Goal: Task Accomplishment & Management: Use online tool/utility

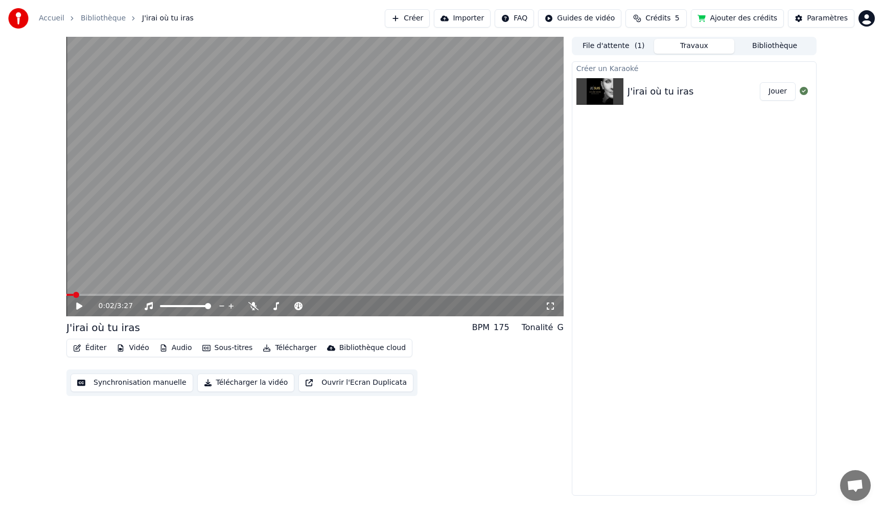
click at [119, 384] on button "Synchronisation manuelle" at bounding box center [132, 383] width 123 height 18
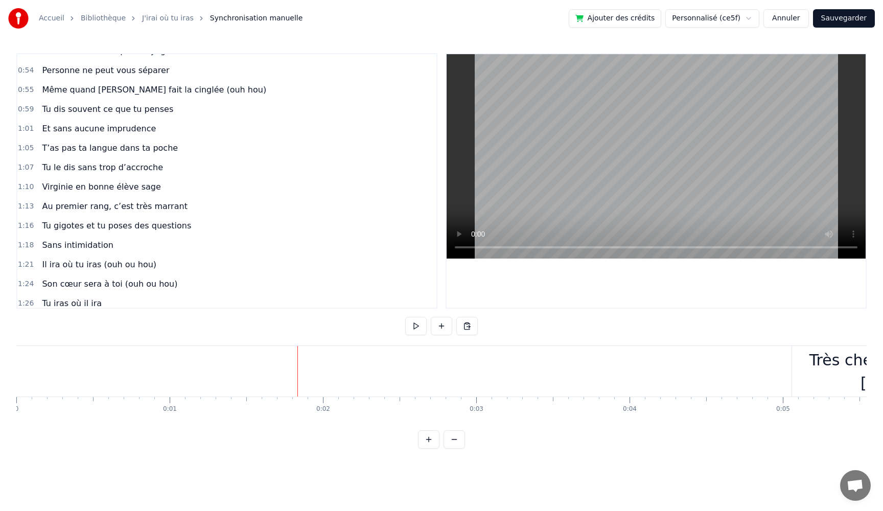
scroll to position [465, 0]
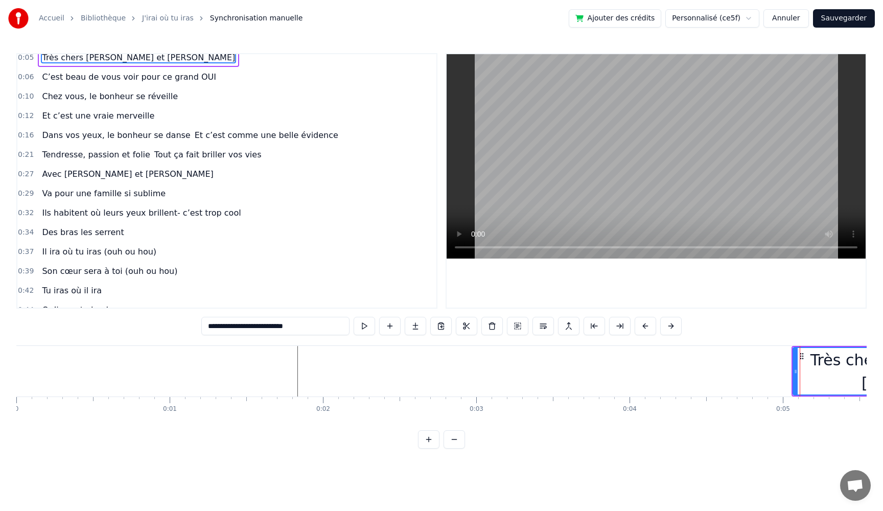
scroll to position [0, 0]
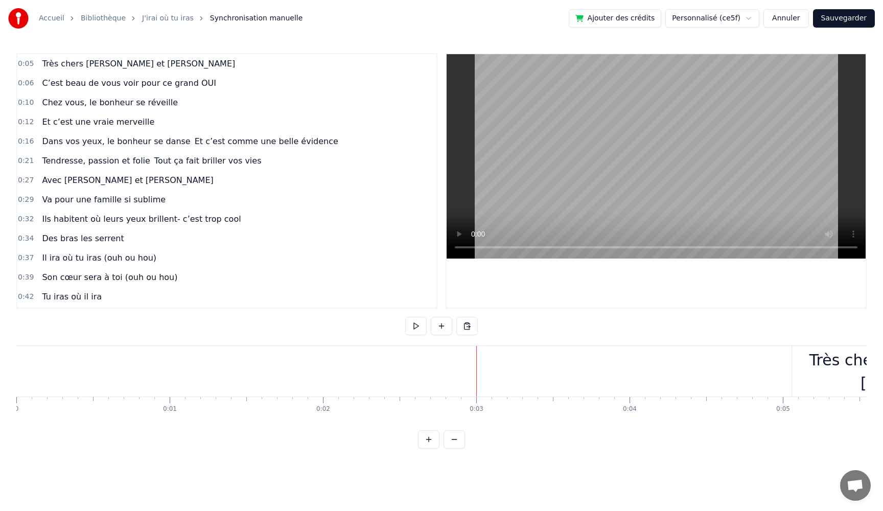
click at [477, 376] on div at bounding box center [477, 371] width 1 height 51
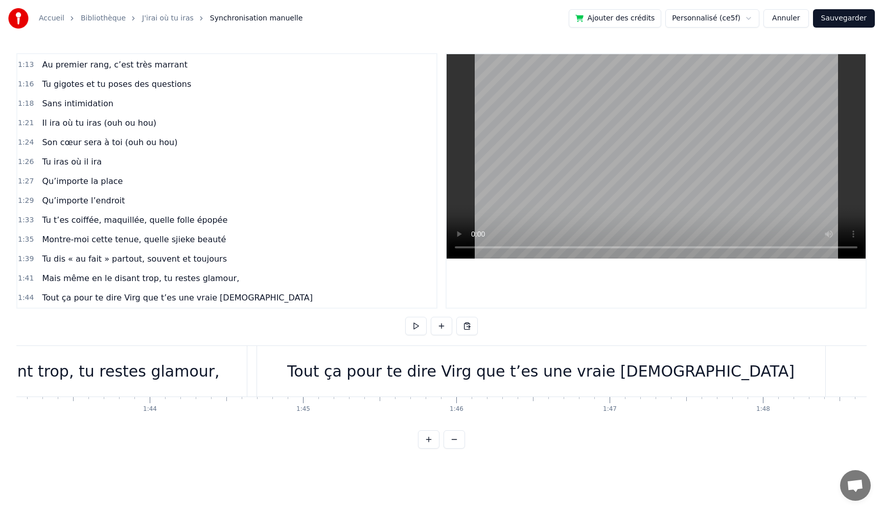
scroll to position [0, 15933]
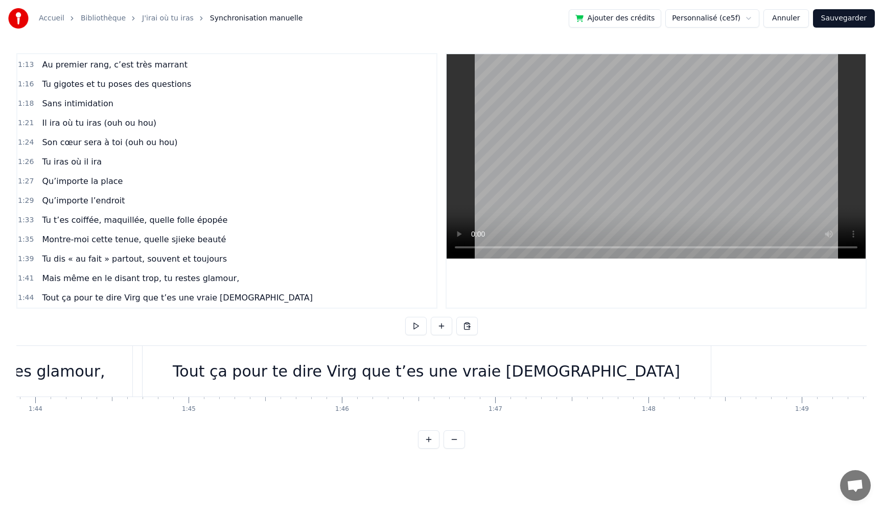
click at [411, 371] on div "Tout ça pour te dire Virg que t’es une vraie [DEMOGRAPHIC_DATA]" at bounding box center [427, 371] width 508 height 23
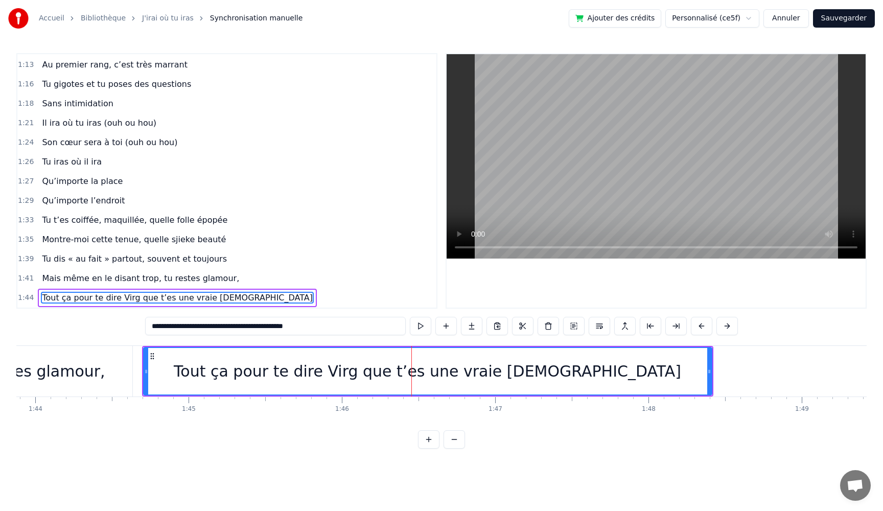
drag, startPoint x: 326, startPoint y: 328, endPoint x: 121, endPoint y: 316, distance: 205.4
click at [121, 316] on div "0:05 Très chers [PERSON_NAME] et [PERSON_NAME] 0:06 C’est beau de vous voir pou…" at bounding box center [441, 251] width 851 height 396
paste input "text"
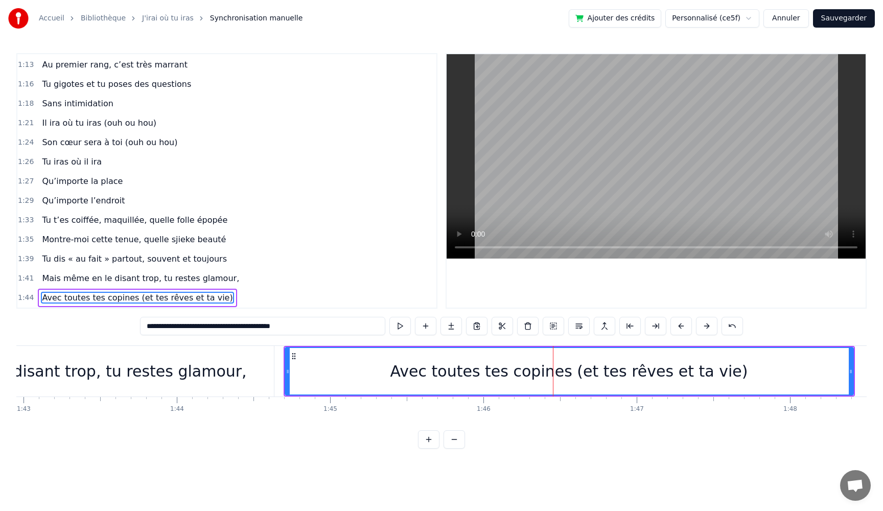
scroll to position [0, 15782]
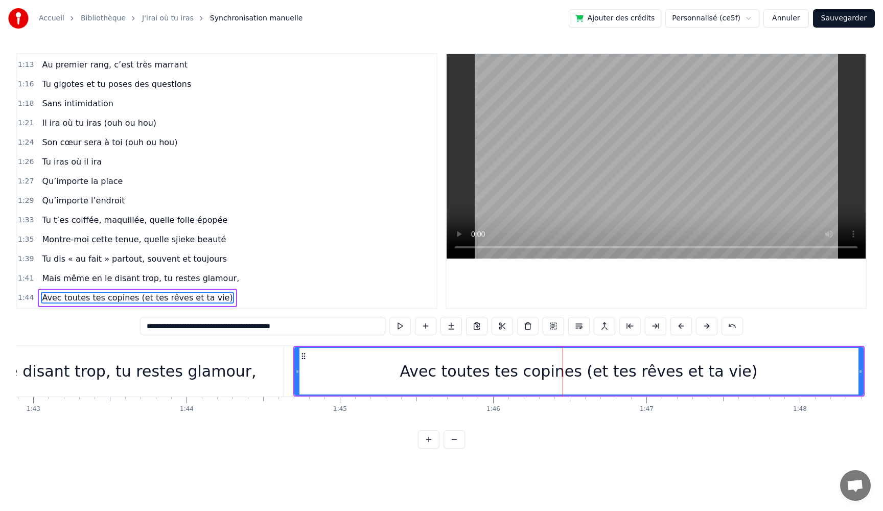
type input "**********"
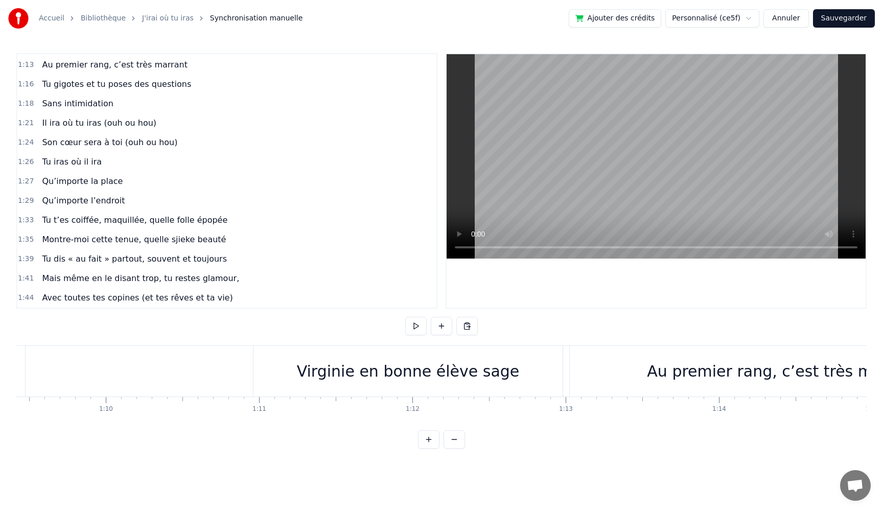
scroll to position [0, 10629]
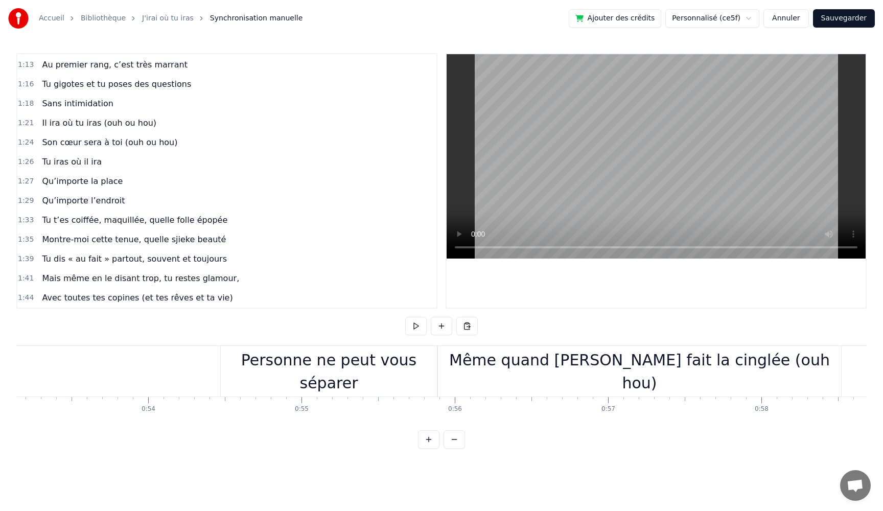
scroll to position [0, 8141]
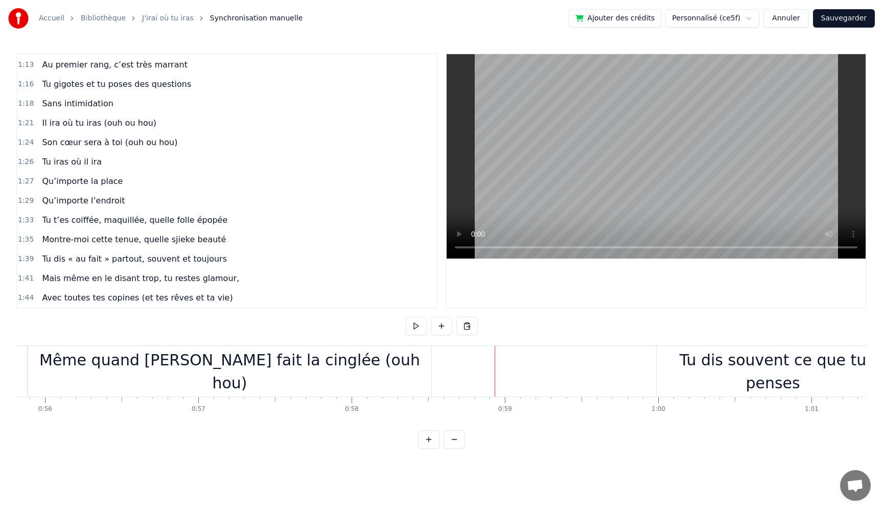
scroll to position [0, 8437]
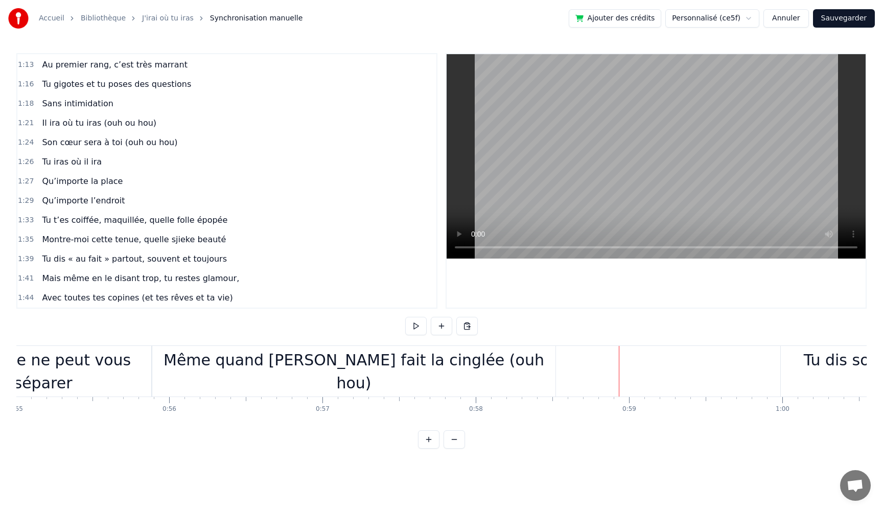
click at [355, 384] on div "Même quand [PERSON_NAME] fait la cinglée (ouh hou)" at bounding box center [353, 371] width 403 height 51
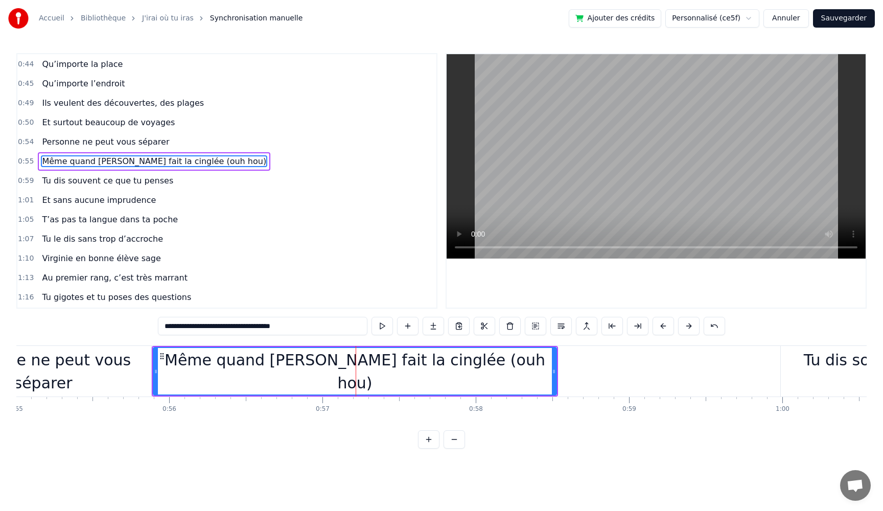
scroll to position [233, 0]
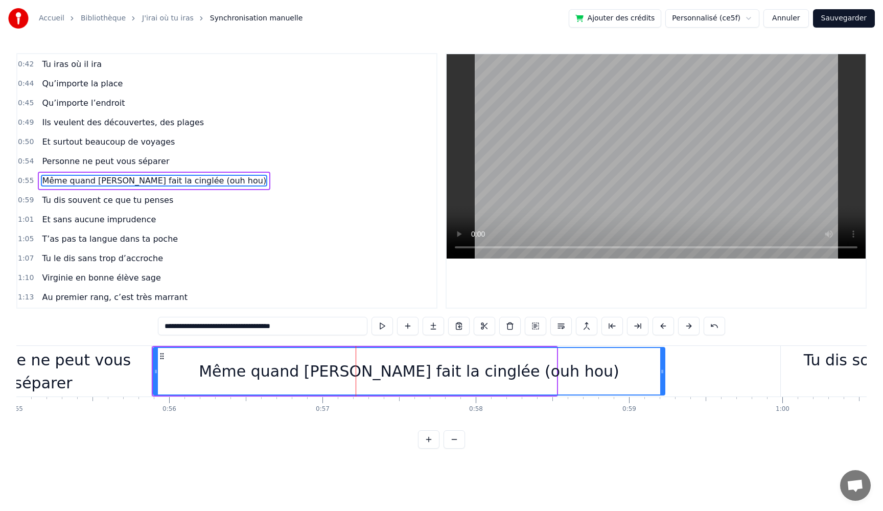
drag, startPoint x: 555, startPoint y: 373, endPoint x: 664, endPoint y: 377, distance: 108.5
click at [664, 377] on div at bounding box center [663, 371] width 4 height 47
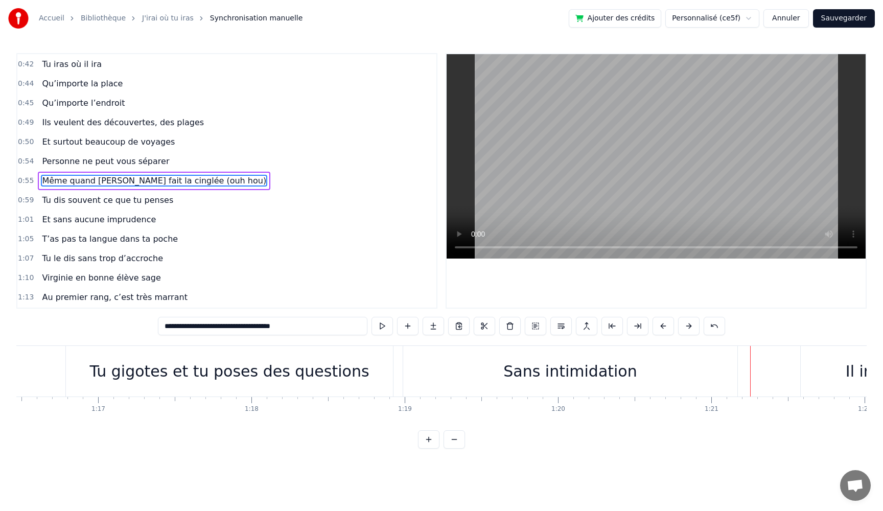
scroll to position [0, 11738]
click at [515, 375] on div "Sans intimidation" at bounding box center [561, 371] width 134 height 23
type input "**********"
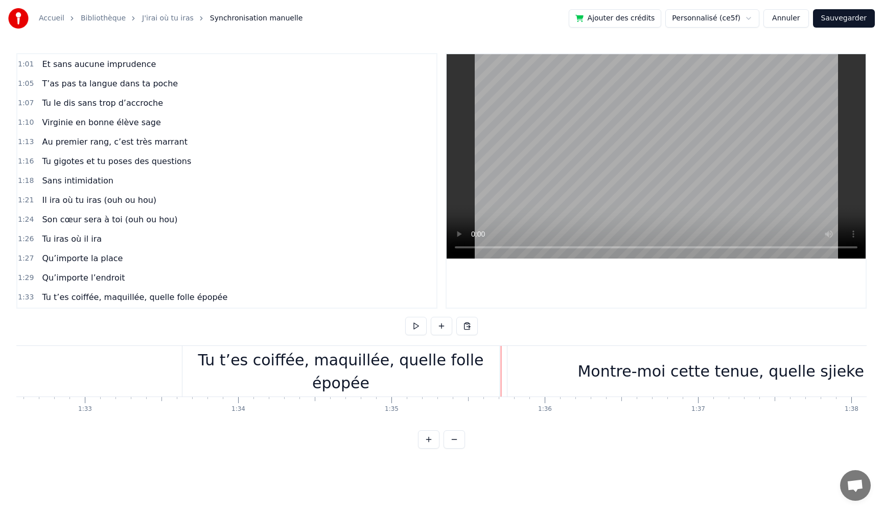
scroll to position [0, 14206]
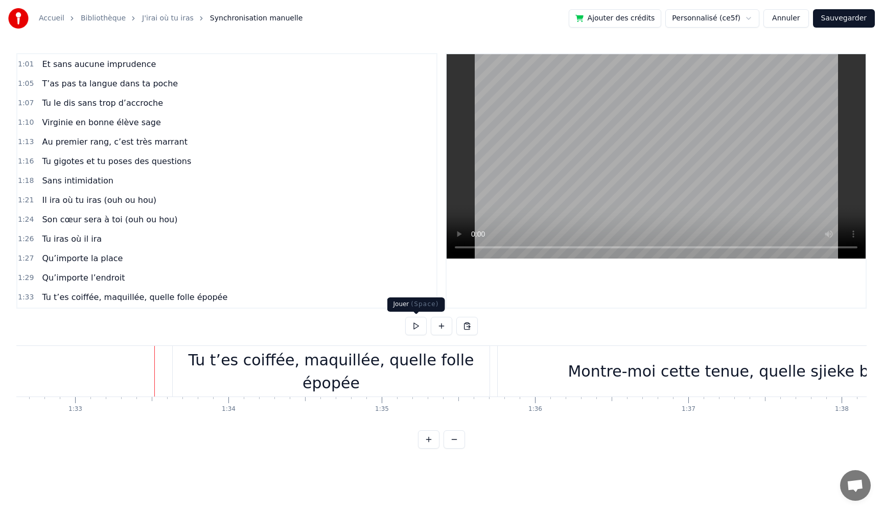
click at [414, 327] on button at bounding box center [415, 326] width 21 height 18
click at [415, 328] on button at bounding box center [415, 326] width 21 height 18
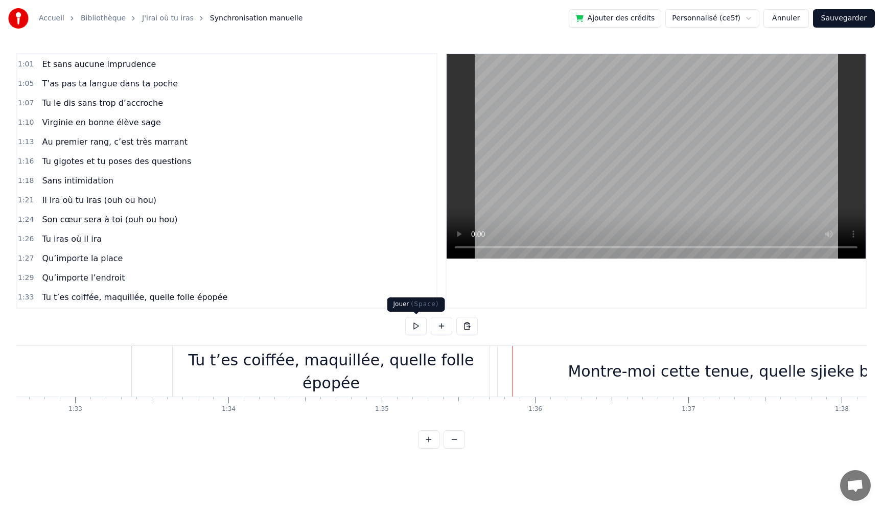
click at [418, 326] on button at bounding box center [415, 326] width 21 height 18
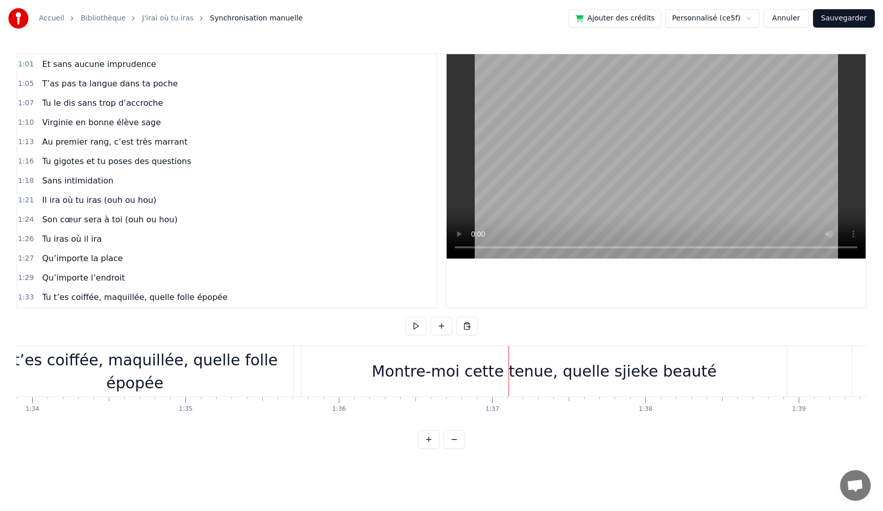
scroll to position [0, 14412]
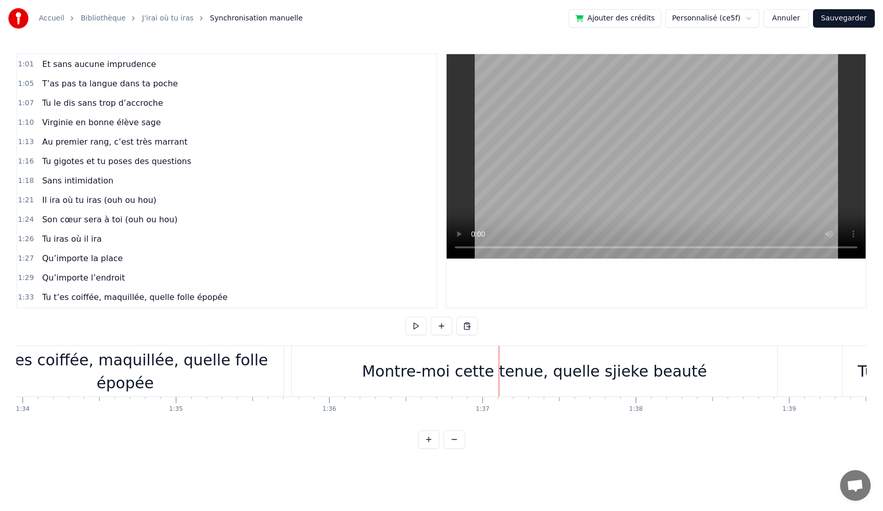
click at [430, 379] on div "Montre-moi cette tenue, quelle sjieke beauté" at bounding box center [534, 371] width 345 height 23
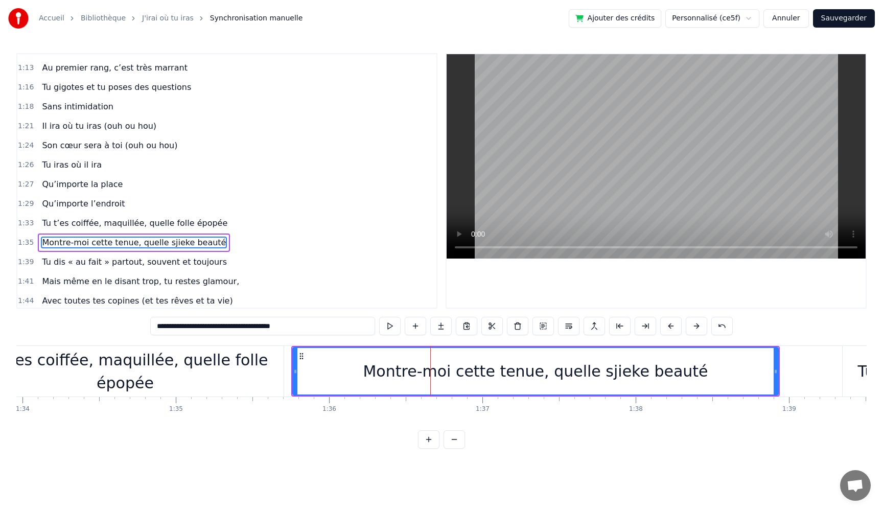
scroll to position [465, 0]
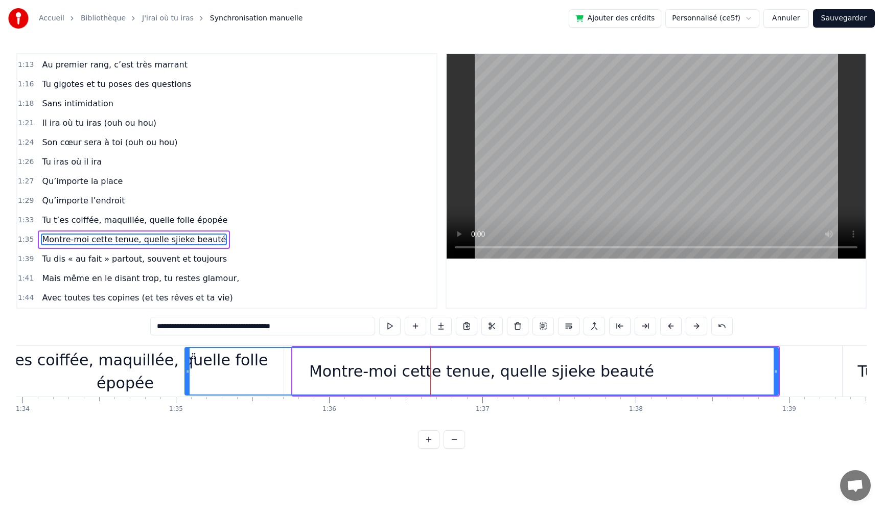
drag, startPoint x: 294, startPoint y: 372, endPoint x: 186, endPoint y: 368, distance: 108.0
click at [186, 368] on icon at bounding box center [188, 372] width 4 height 8
click at [389, 327] on button at bounding box center [389, 326] width 21 height 18
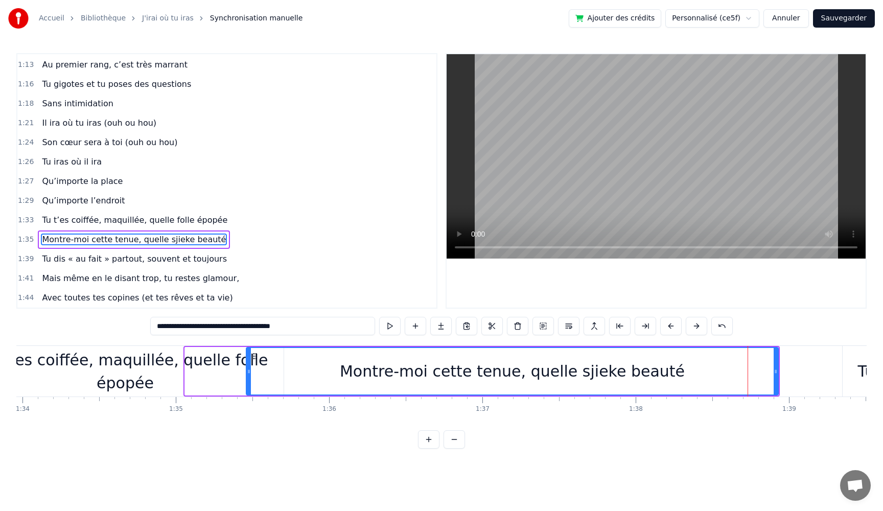
drag, startPoint x: 188, startPoint y: 360, endPoint x: 250, endPoint y: 365, distance: 61.5
click at [250, 365] on div at bounding box center [249, 371] width 4 height 47
click at [384, 326] on button at bounding box center [389, 326] width 21 height 18
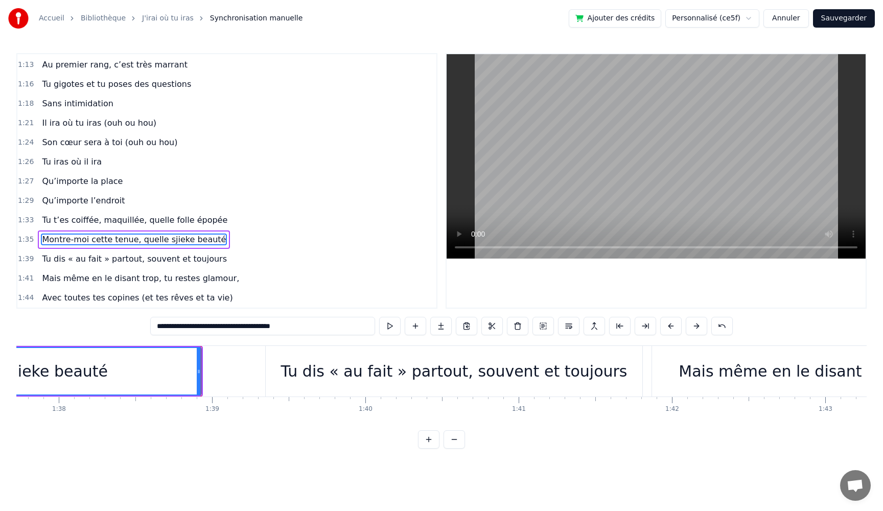
scroll to position [0, 15056]
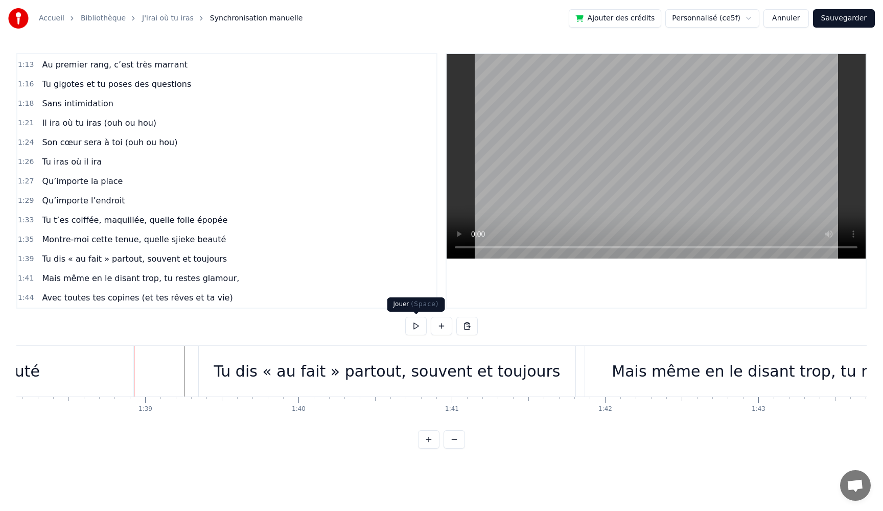
click at [412, 329] on button at bounding box center [415, 326] width 21 height 18
click at [208, 373] on div "Tu dis « au fait » partout, souvent et toujours" at bounding box center [387, 371] width 377 height 51
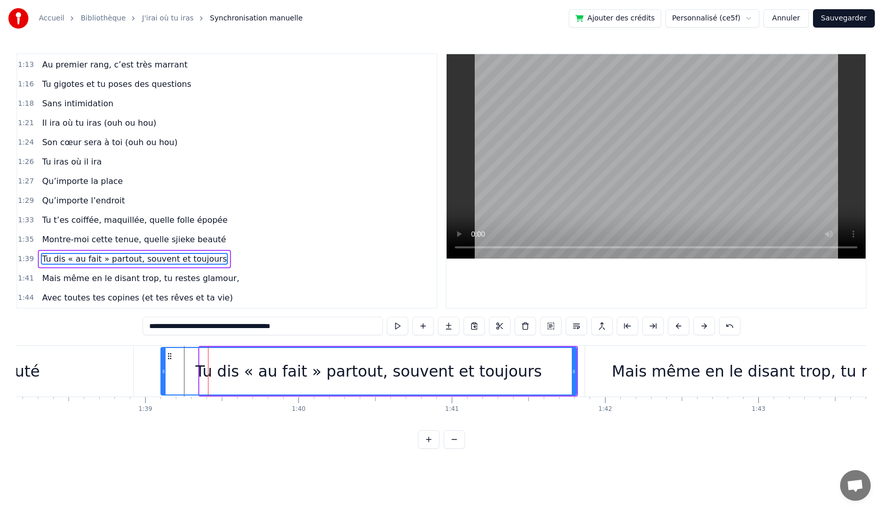
drag, startPoint x: 201, startPoint y: 372, endPoint x: 163, endPoint y: 370, distance: 38.9
click at [163, 370] on icon at bounding box center [164, 372] width 4 height 8
click at [401, 328] on button at bounding box center [397, 326] width 21 height 18
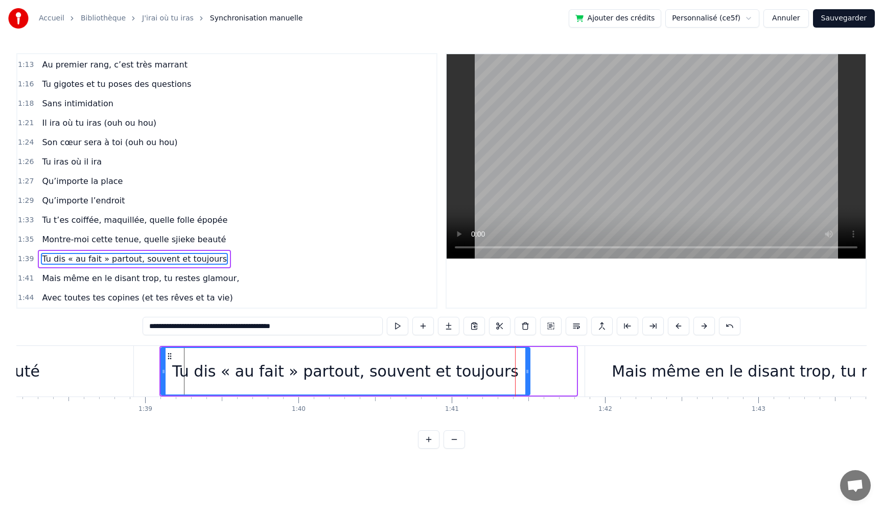
drag, startPoint x: 571, startPoint y: 376, endPoint x: 529, endPoint y: 377, distance: 41.9
click at [529, 377] on div at bounding box center [528, 371] width 4 height 47
click at [392, 324] on button at bounding box center [397, 326] width 21 height 18
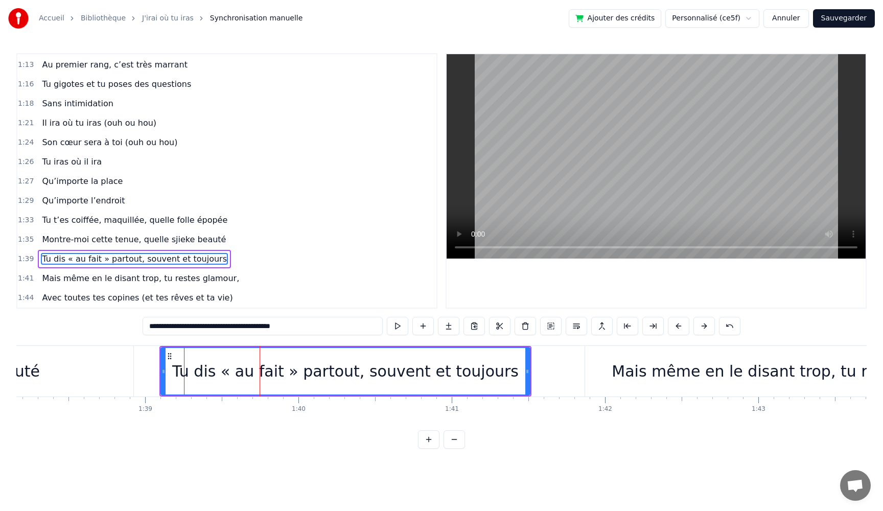
click at [392, 324] on button at bounding box center [397, 326] width 21 height 18
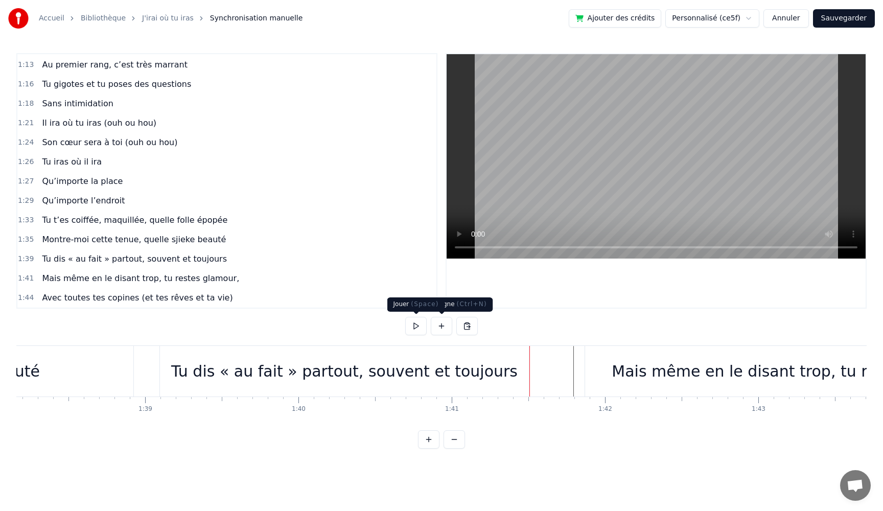
click at [419, 327] on button at bounding box center [415, 326] width 21 height 18
click at [570, 388] on div at bounding box center [835, 371] width 31751 height 51
click at [416, 329] on button at bounding box center [415, 326] width 21 height 18
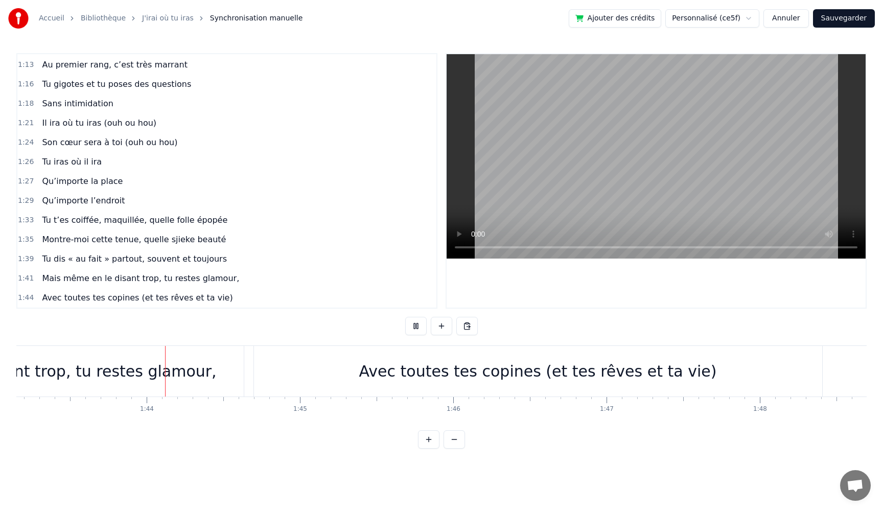
scroll to position [0, 15835]
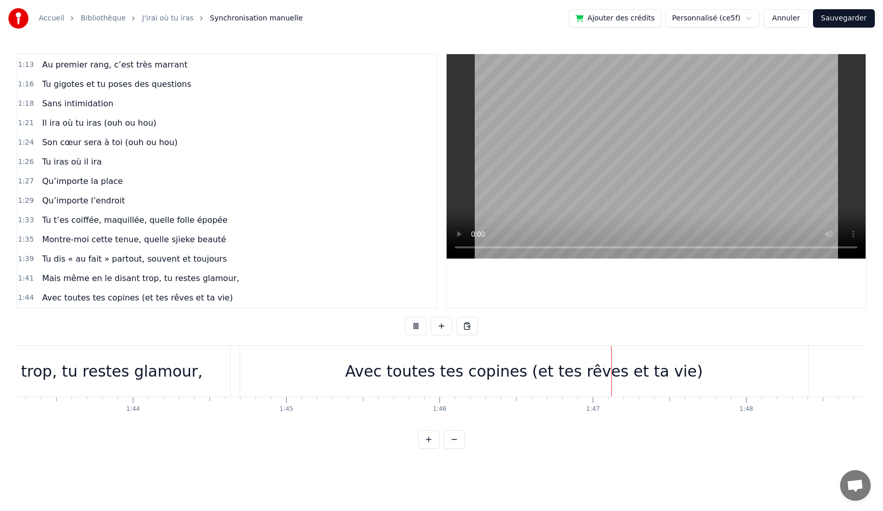
click at [416, 329] on button at bounding box center [415, 326] width 21 height 18
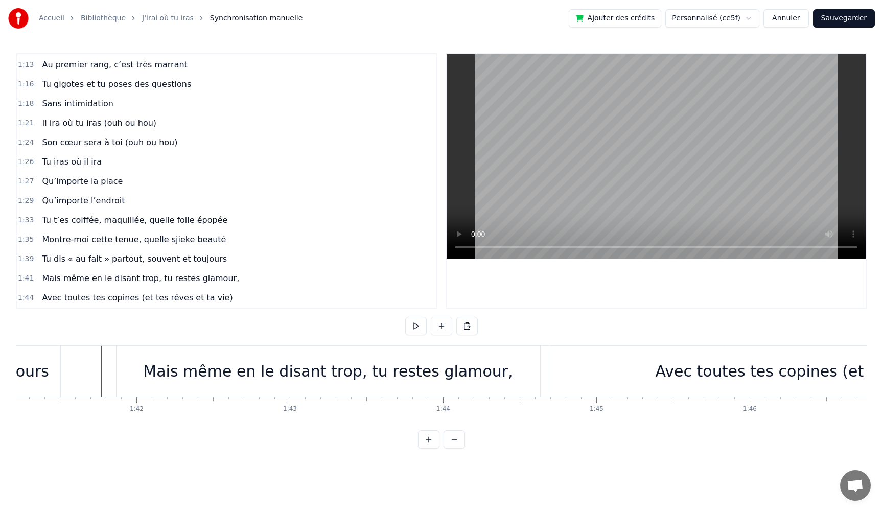
scroll to position [0, 15544]
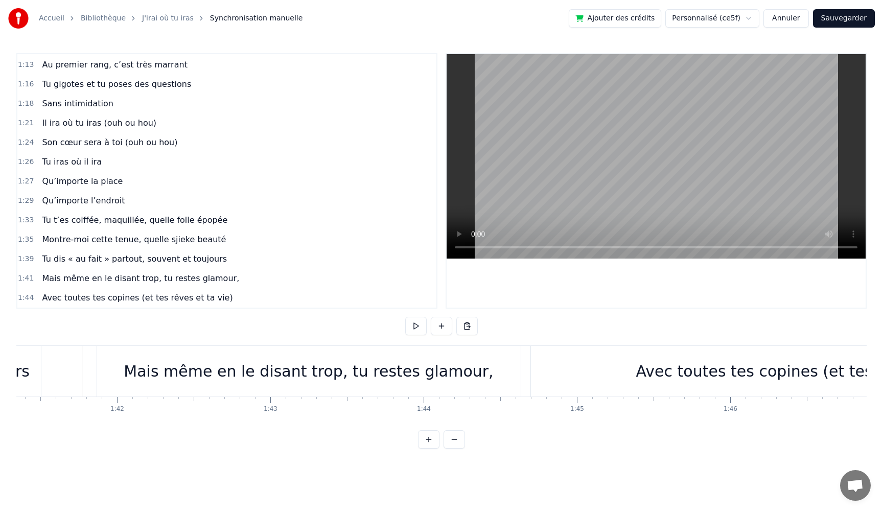
click at [110, 370] on div "Mais même en le disant trop, tu restes glamour," at bounding box center [309, 371] width 424 height 51
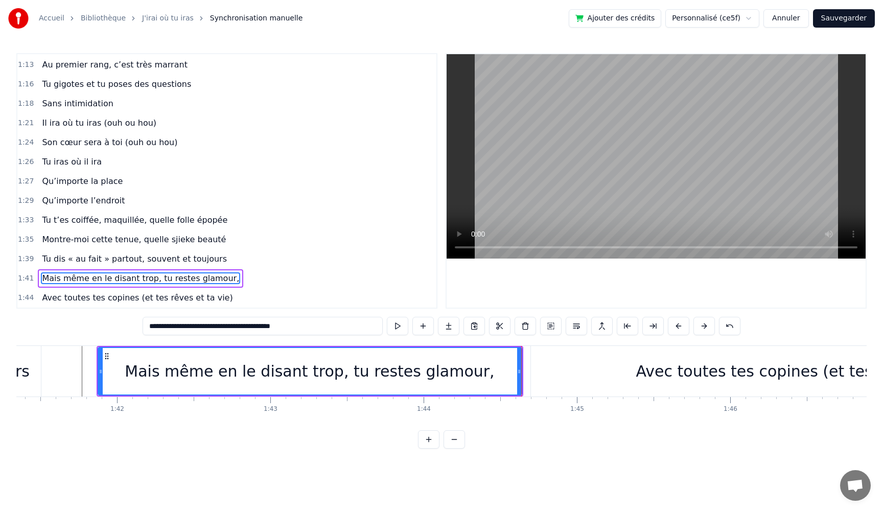
click at [716, 371] on div "Avec toutes tes copines (et tes rêves et ta vie)" at bounding box center [816, 371] width 358 height 23
type input "**********"
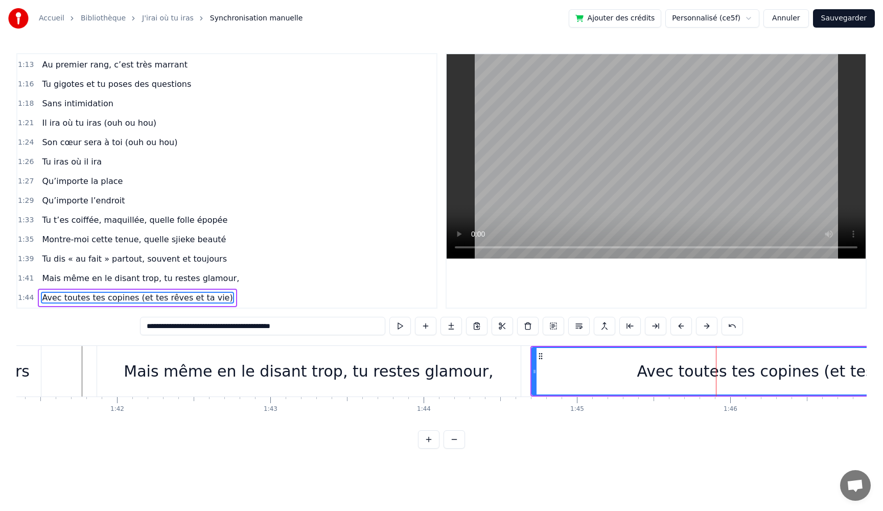
scroll to position [446, 0]
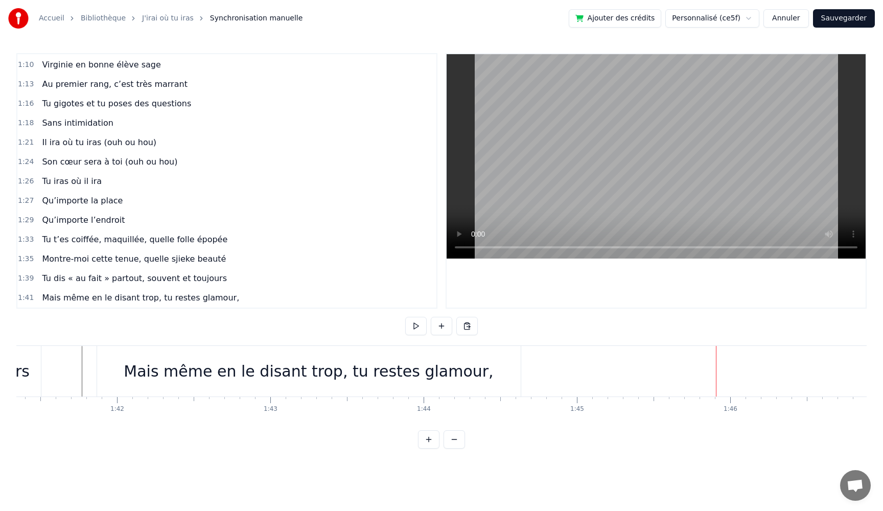
click at [387, 371] on div "Mais même en le disant trop, tu restes glamour," at bounding box center [309, 371] width 370 height 23
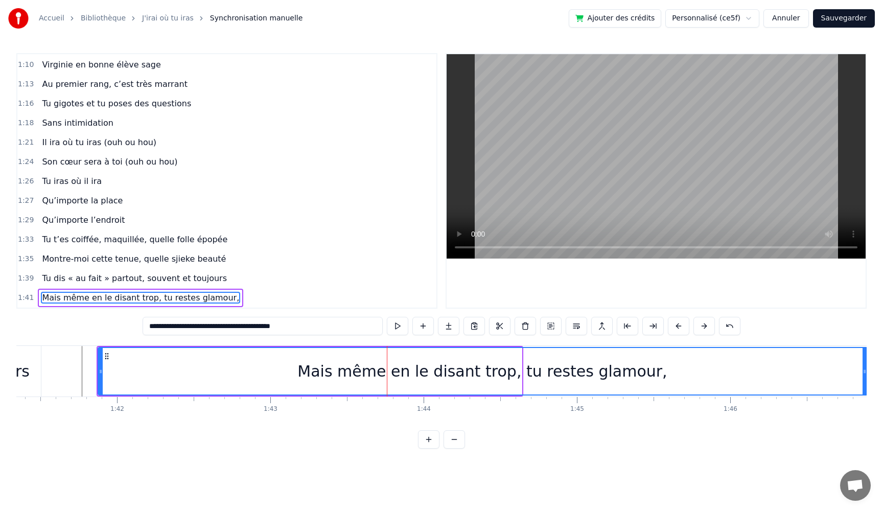
drag, startPoint x: 519, startPoint y: 373, endPoint x: 865, endPoint y: 384, distance: 345.8
click at [865, 384] on div at bounding box center [865, 371] width 4 height 47
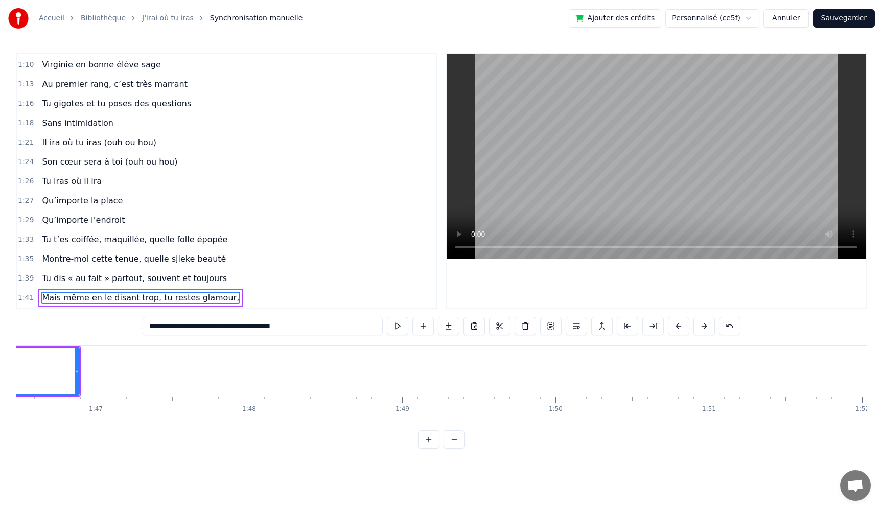
scroll to position [0, 16341]
drag, startPoint x: 69, startPoint y: 375, endPoint x: 204, endPoint y: 375, distance: 135.5
click at [201, 375] on icon at bounding box center [199, 372] width 4 height 8
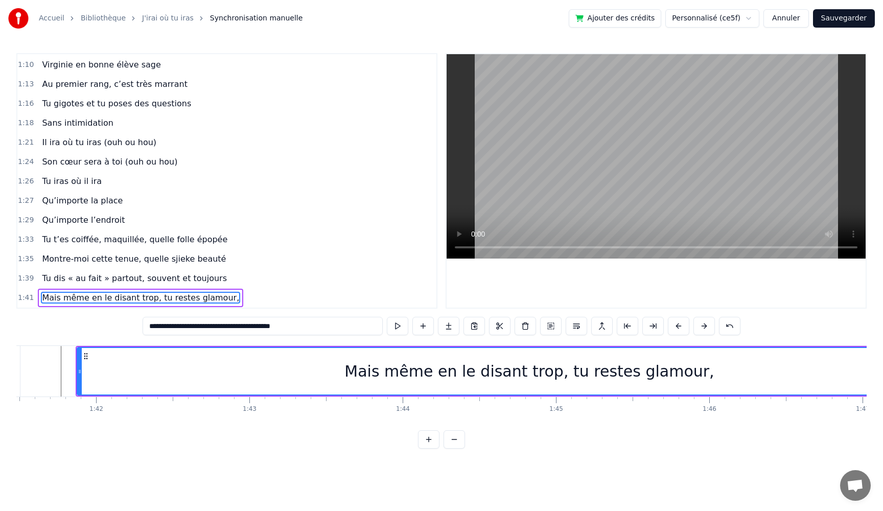
scroll to position [0, 15575]
click at [80, 372] on div "Mais même en le disant trop, tu restes glamour," at bounding box center [520, 371] width 904 height 47
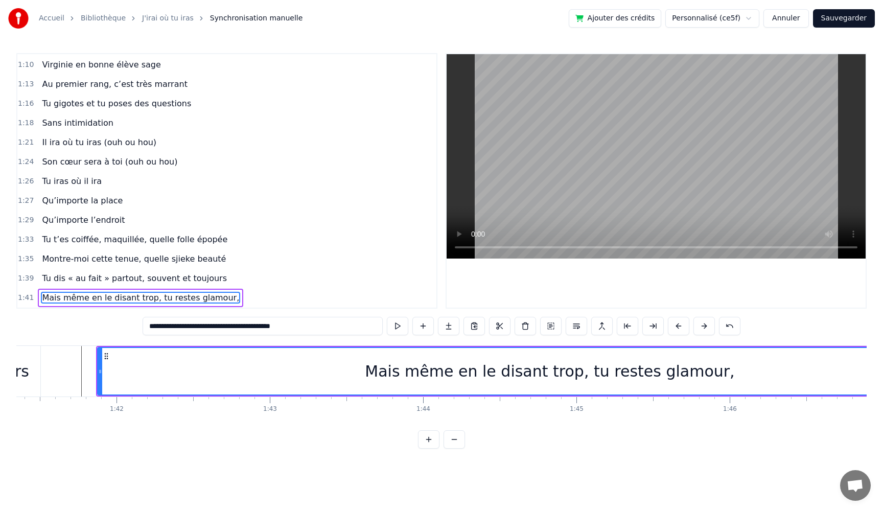
scroll to position [0, 15535]
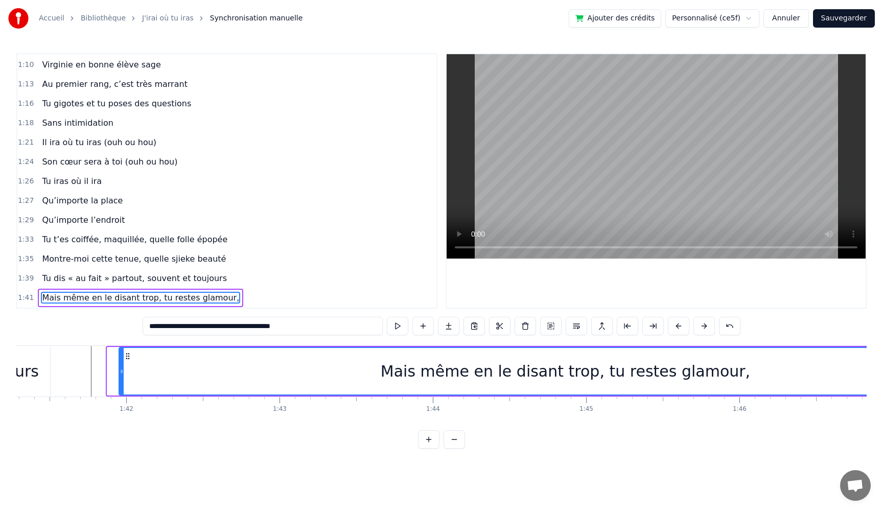
drag, startPoint x: 109, startPoint y: 375, endPoint x: 121, endPoint y: 376, distance: 11.3
click at [121, 376] on div at bounding box center [122, 371] width 4 height 47
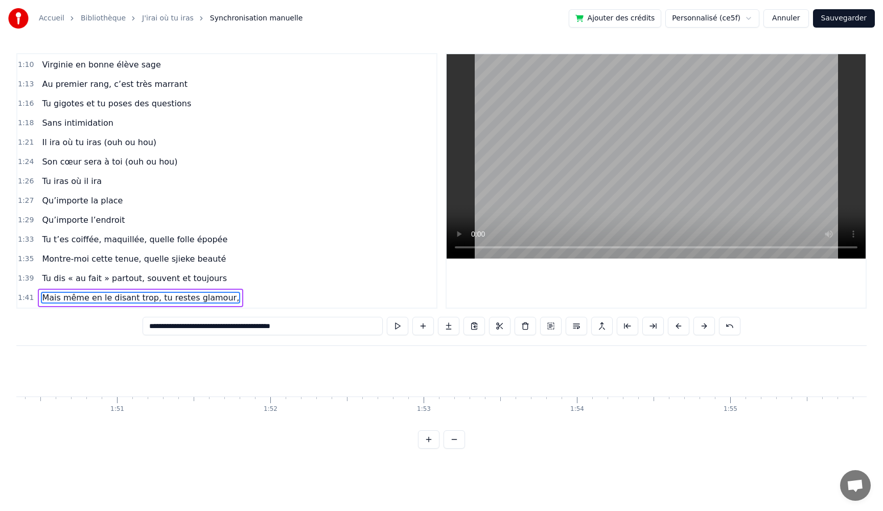
scroll to position [0, 16992]
click at [396, 328] on button at bounding box center [397, 326] width 21 height 18
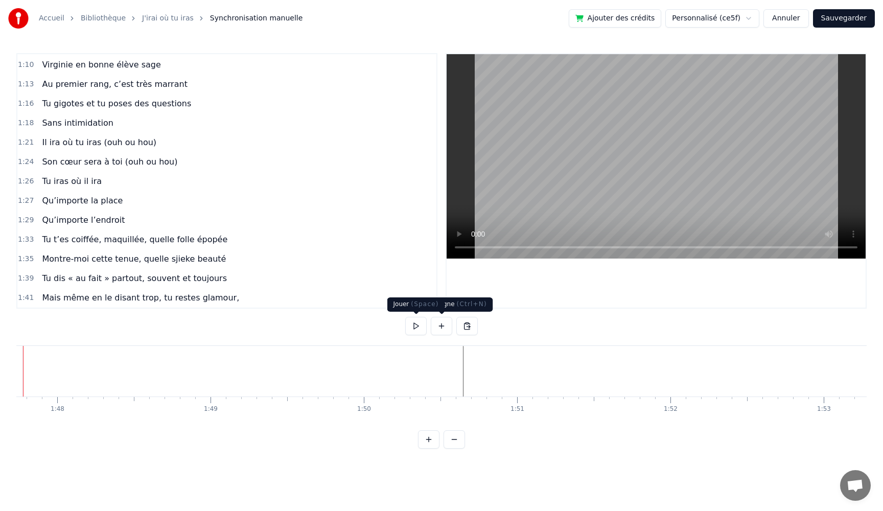
click at [419, 327] on button at bounding box center [415, 326] width 21 height 18
click at [418, 327] on button at bounding box center [415, 326] width 21 height 18
click at [444, 323] on button at bounding box center [441, 326] width 21 height 18
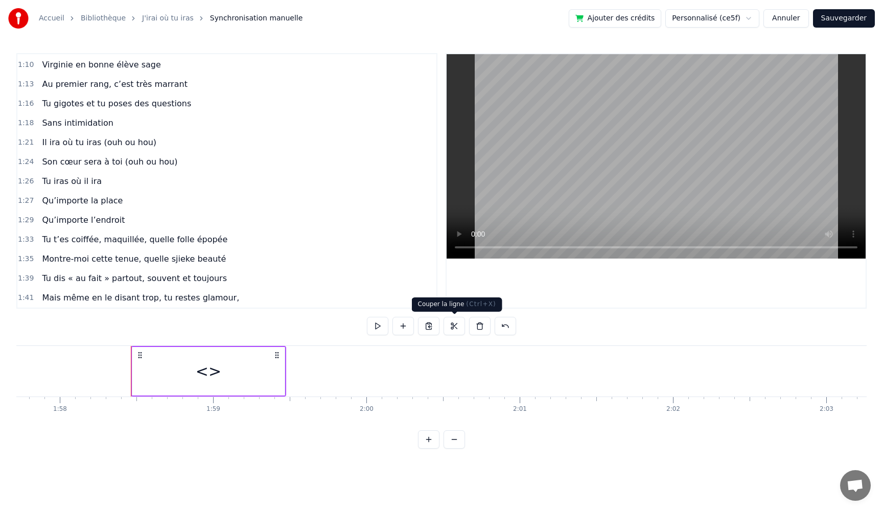
scroll to position [465, 0]
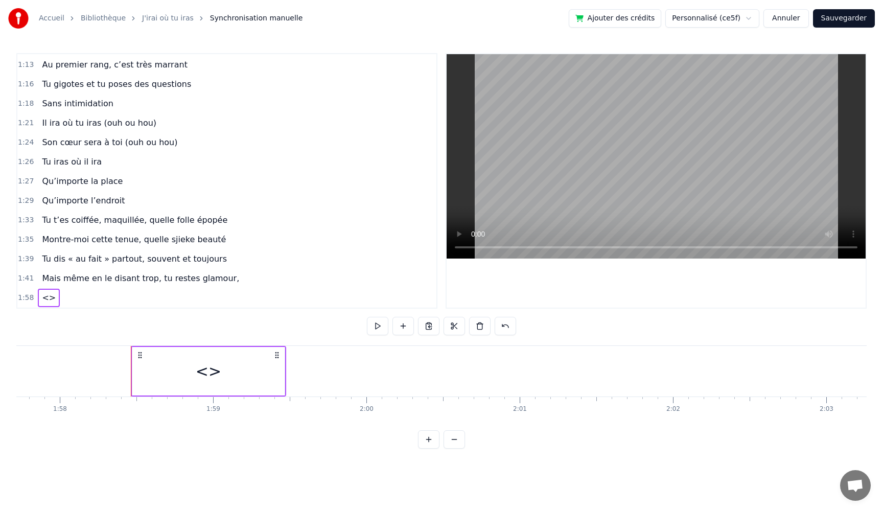
click at [252, 370] on div "<>" at bounding box center [208, 371] width 152 height 49
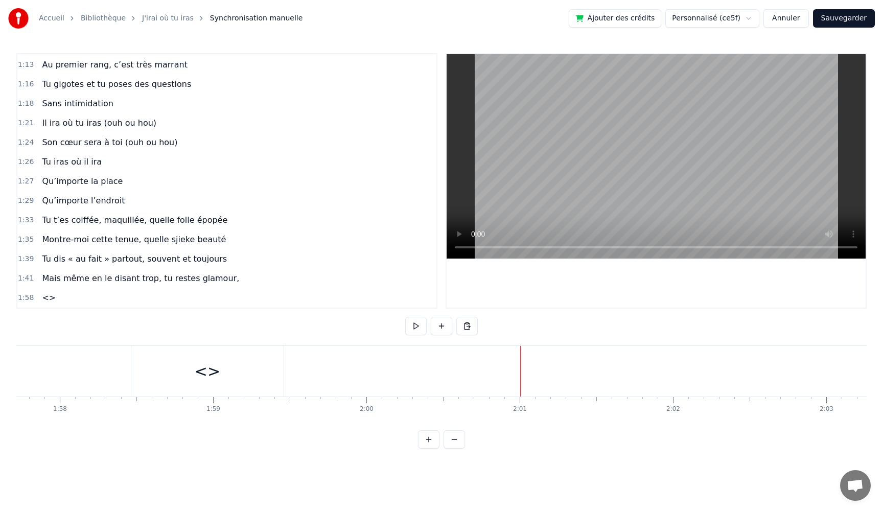
click at [208, 373] on div "<>" at bounding box center [208, 371] width 26 height 23
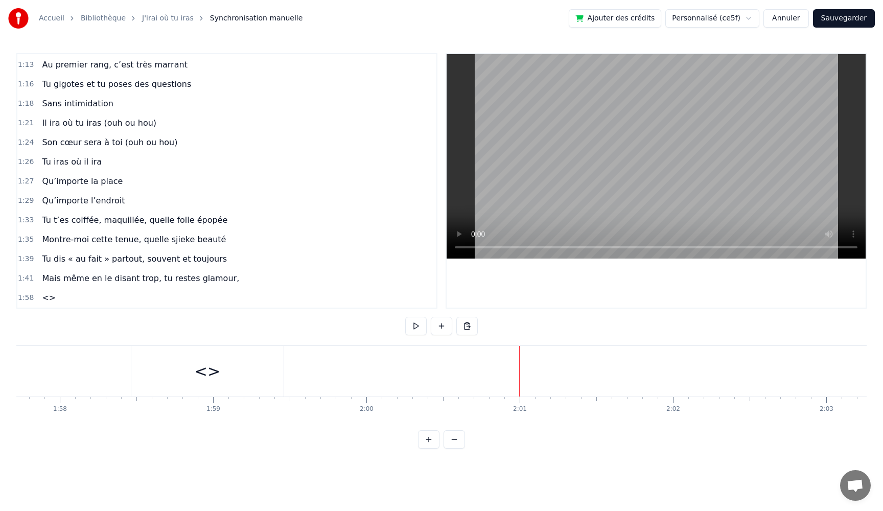
click at [205, 369] on div "<>" at bounding box center [208, 371] width 26 height 23
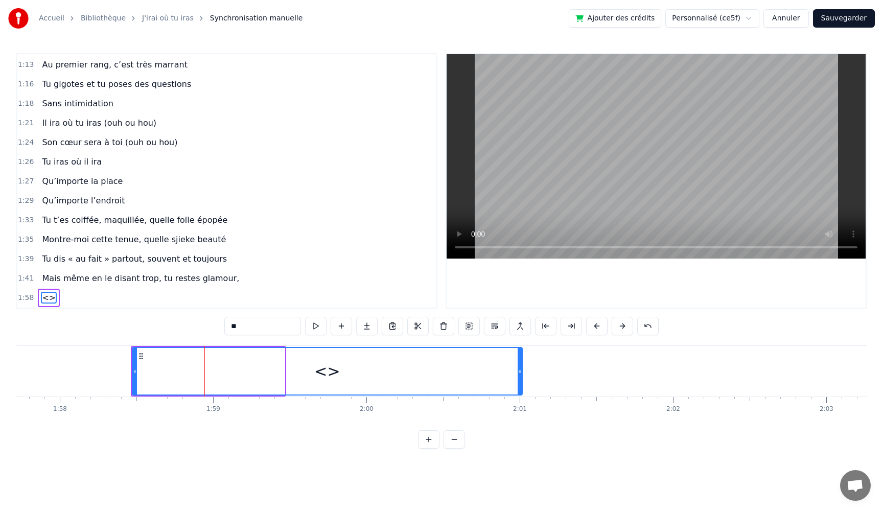
drag, startPoint x: 283, startPoint y: 374, endPoint x: 529, endPoint y: 384, distance: 246.6
click at [522, 384] on div at bounding box center [520, 371] width 4 height 47
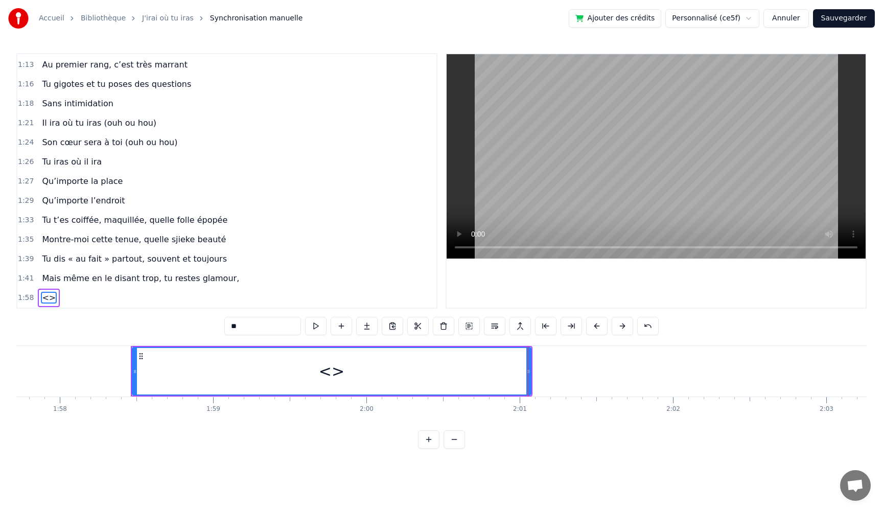
click at [248, 327] on input "**" at bounding box center [262, 326] width 77 height 18
drag, startPoint x: 259, startPoint y: 328, endPoint x: 167, endPoint y: 326, distance: 92.1
click at [167, 326] on div "0:05 Très chers [PERSON_NAME] et [PERSON_NAME] 0:06 C’est beau de vous voir pou…" at bounding box center [441, 251] width 851 height 396
paste input "**********"
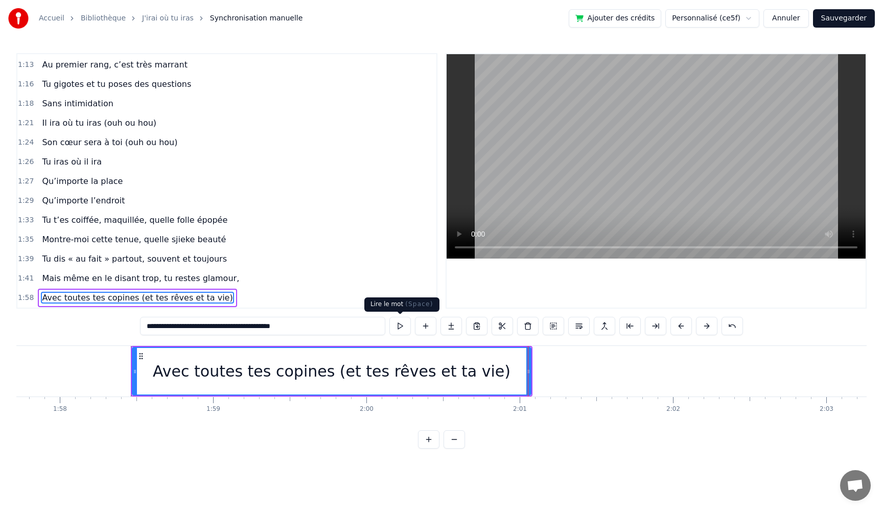
type input "**********"
click at [400, 326] on button at bounding box center [400, 326] width 21 height 18
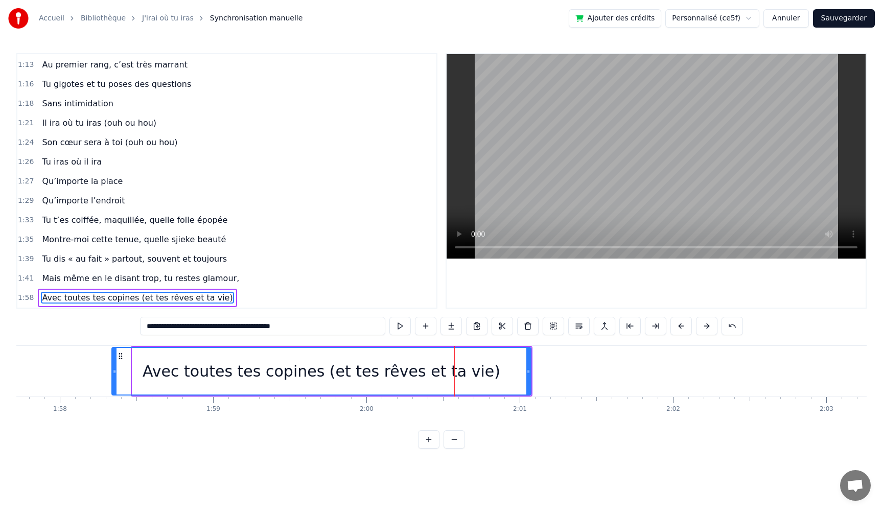
drag, startPoint x: 133, startPoint y: 373, endPoint x: 113, endPoint y: 373, distance: 20.5
click at [113, 373] on icon at bounding box center [114, 372] width 4 height 8
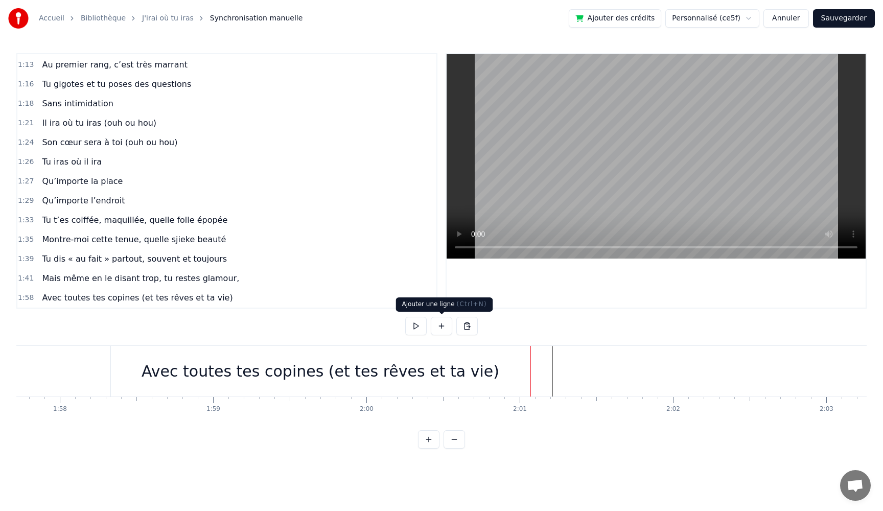
click at [443, 326] on button at bounding box center [441, 326] width 21 height 18
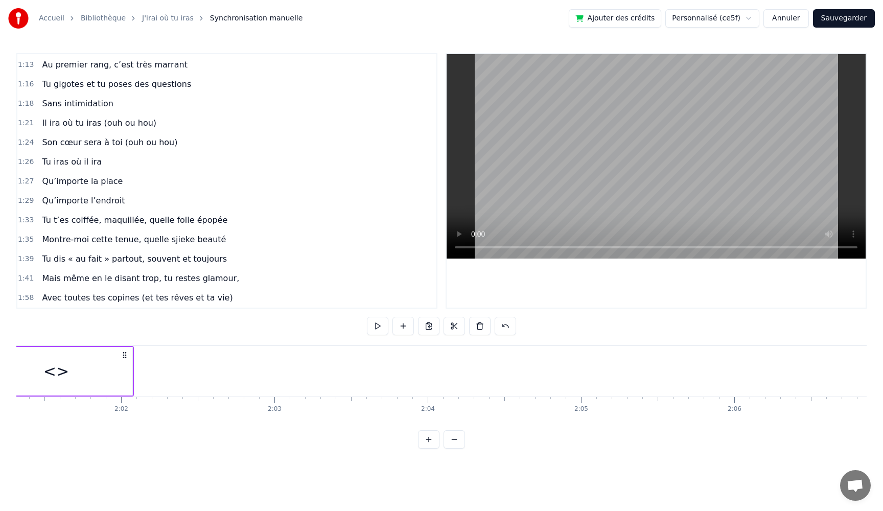
scroll to position [0, 18589]
click at [141, 372] on div "<>" at bounding box center [75, 371] width 152 height 49
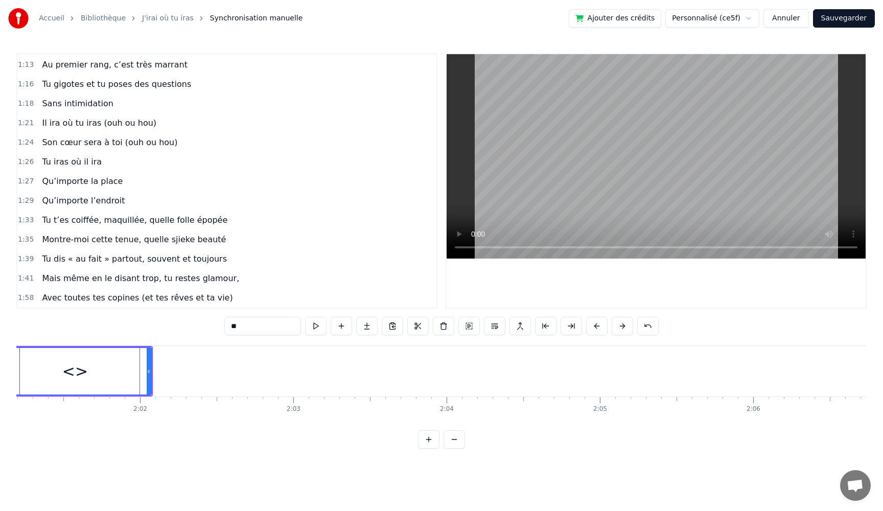
scroll to position [485, 0]
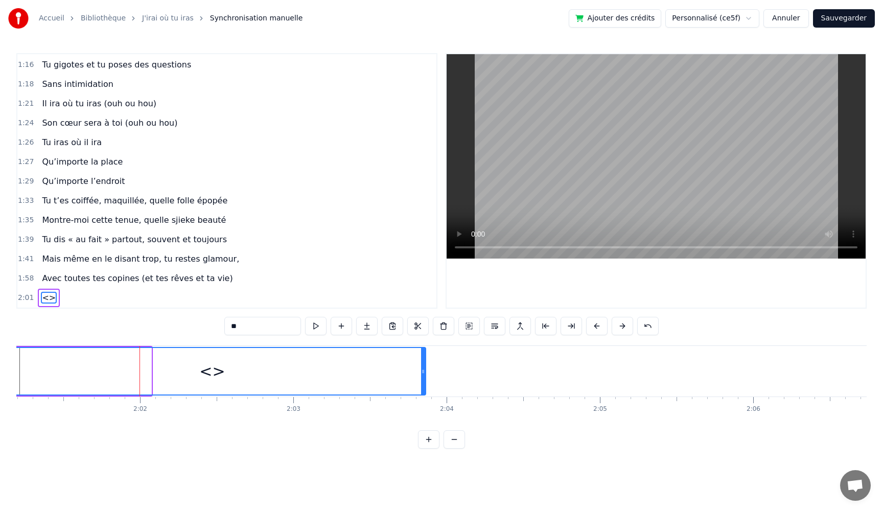
drag, startPoint x: 150, startPoint y: 374, endPoint x: 427, endPoint y: 384, distance: 277.8
click at [425, 384] on div at bounding box center [423, 371] width 4 height 47
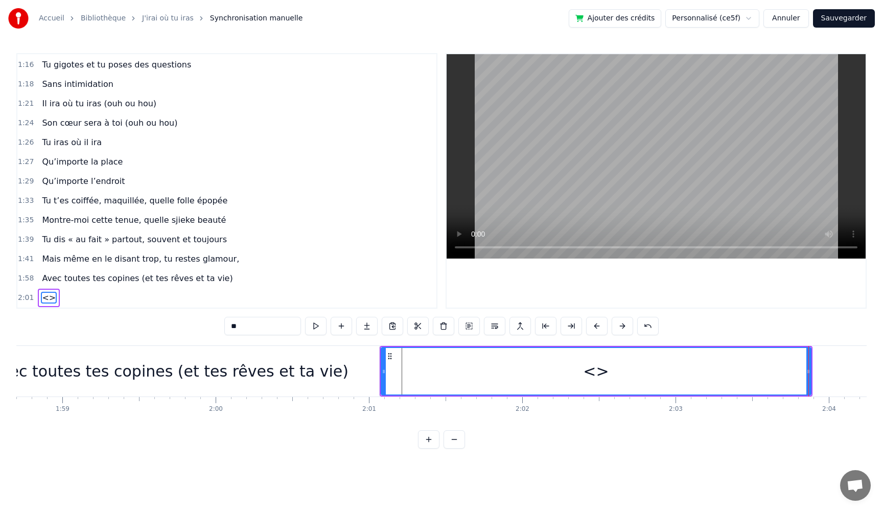
scroll to position [0, 18216]
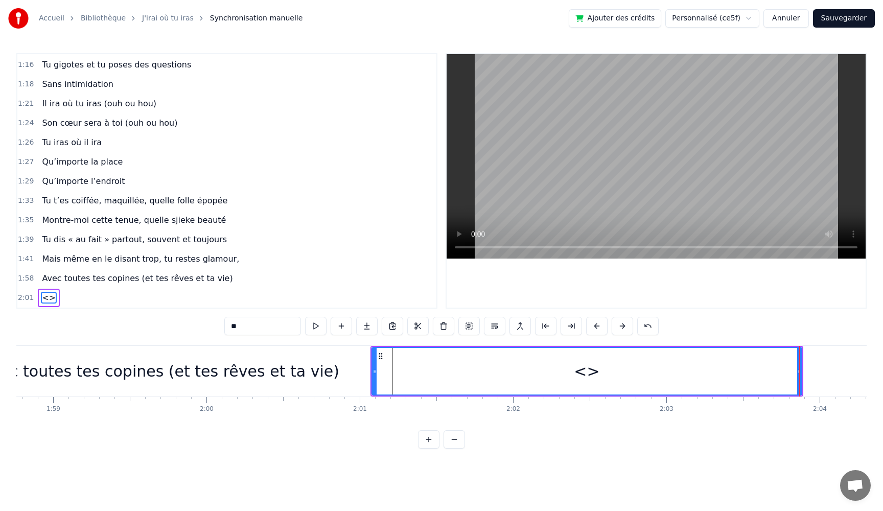
drag, startPoint x: 261, startPoint y: 332, endPoint x: 186, endPoint y: 327, distance: 75.8
click at [186, 327] on div "0:05 Très chers [PERSON_NAME] et [PERSON_NAME] 0:06 C’est beau de vous voir pou…" at bounding box center [441, 251] width 851 height 396
paste input "**********"
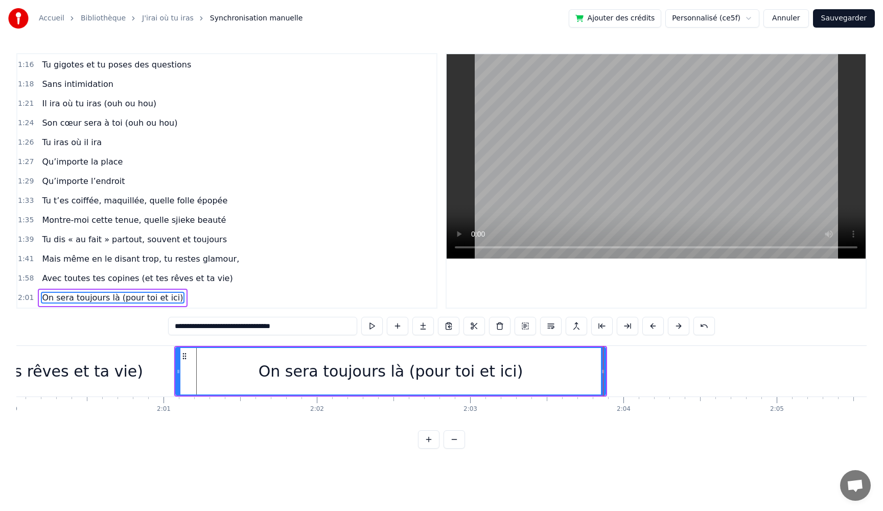
scroll to position [0, 18498]
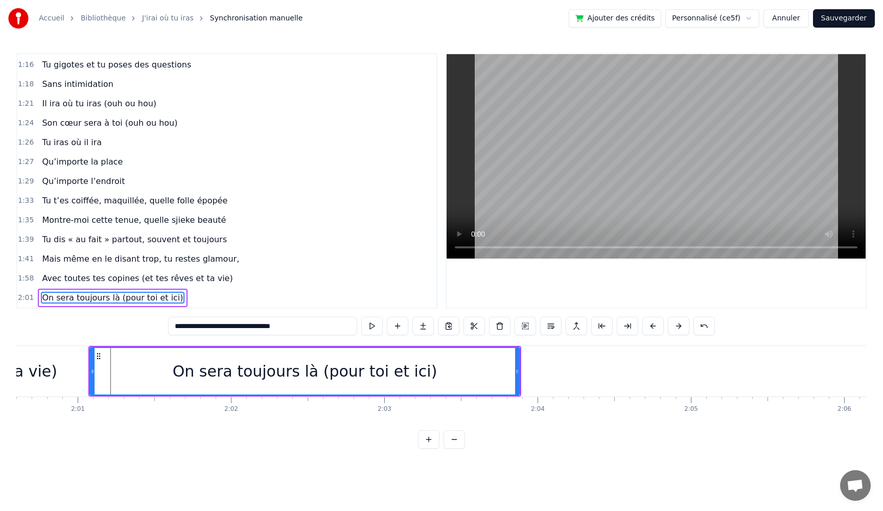
type input "**********"
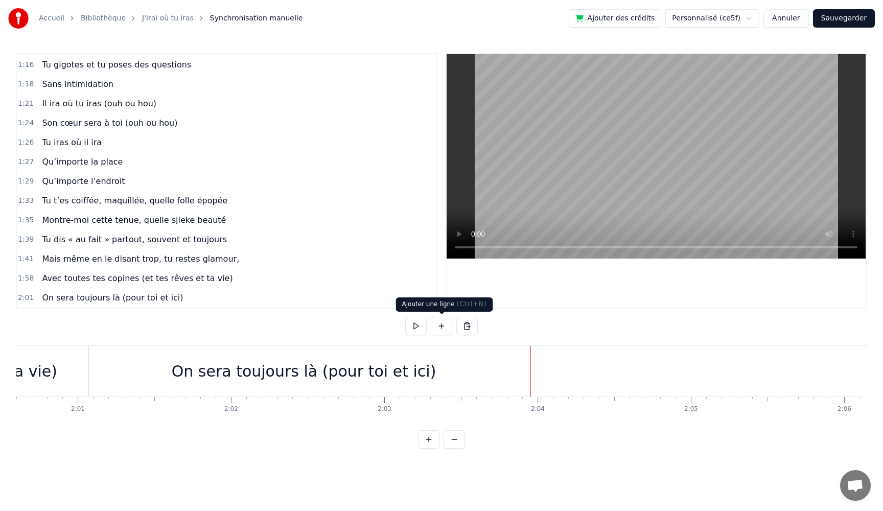
click at [435, 325] on button at bounding box center [441, 326] width 21 height 18
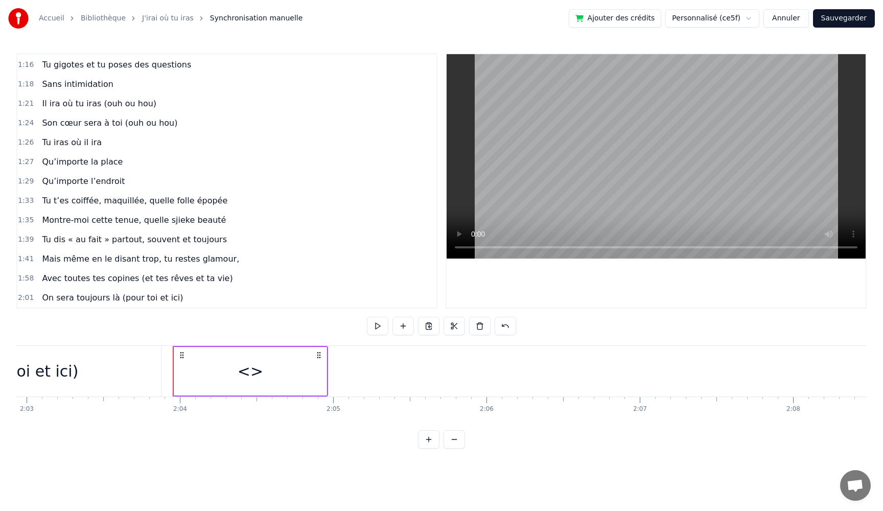
scroll to position [0, 18837]
click at [338, 369] on div "<>" at bounding box center [269, 371] width 152 height 49
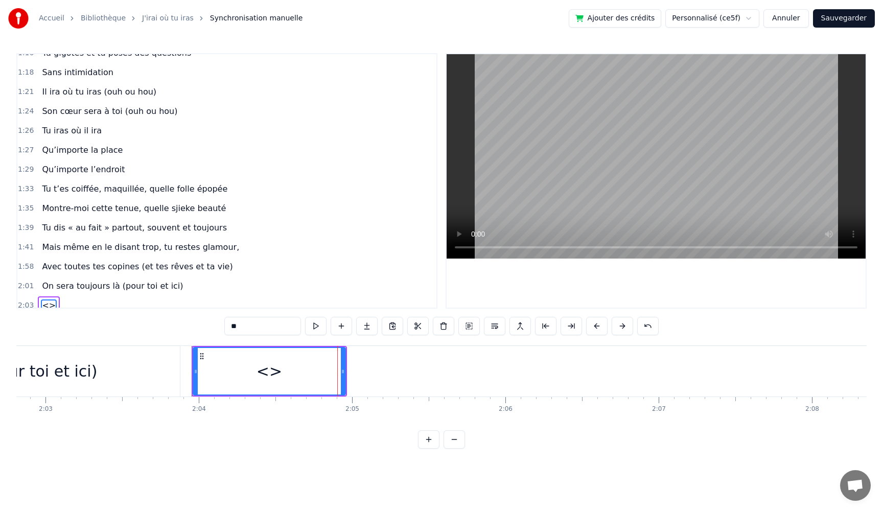
scroll to position [504, 0]
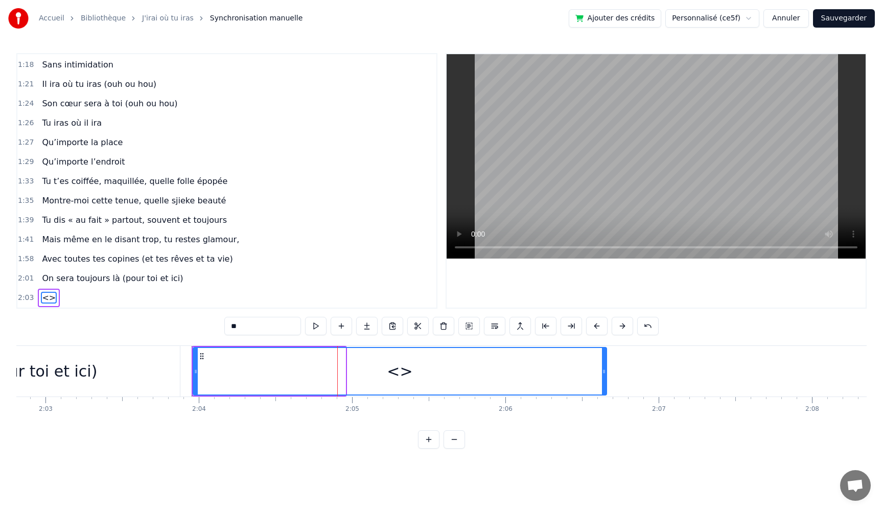
drag, startPoint x: 345, startPoint y: 372, endPoint x: 606, endPoint y: 379, distance: 261.4
click at [606, 379] on div at bounding box center [604, 371] width 4 height 47
drag, startPoint x: 247, startPoint y: 326, endPoint x: 152, endPoint y: 322, distance: 94.7
click at [152, 322] on div "0:05 Très chers [PERSON_NAME] et [PERSON_NAME] 0:06 C’est beau de vous voir pou…" at bounding box center [441, 251] width 851 height 396
paste input "**********"
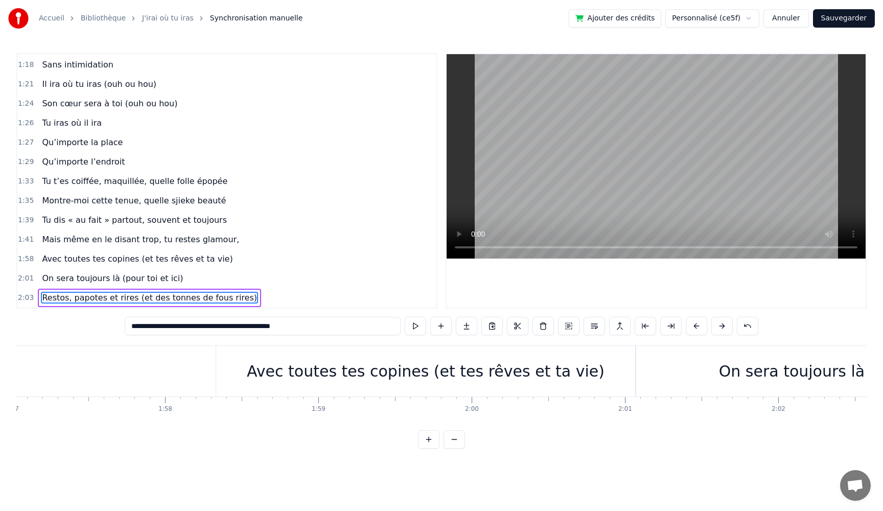
scroll to position [0, 17941]
click at [245, 381] on div "Avec toutes tes copines (et tes rêves et ta vie)" at bounding box center [435, 371] width 419 height 51
type input "**********"
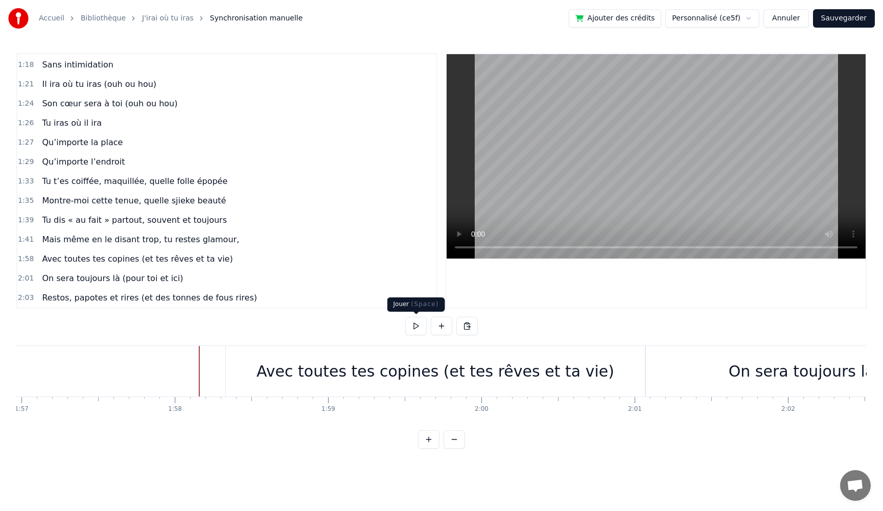
click at [413, 329] on button at bounding box center [415, 326] width 21 height 18
click at [411, 328] on button at bounding box center [415, 326] width 21 height 18
drag, startPoint x: 393, startPoint y: 380, endPoint x: 383, endPoint y: 380, distance: 10.2
click at [383, 380] on div "Avec toutes tes copines (et tes rêves et ta vie)" at bounding box center [436, 371] width 358 height 23
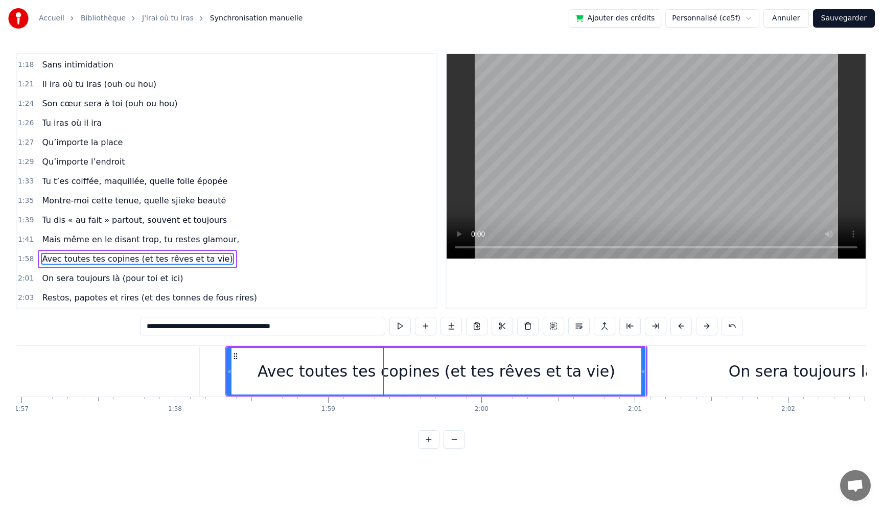
click at [386, 377] on div "Avec toutes tes copines (et tes rêves et ta vie)" at bounding box center [437, 371] width 358 height 23
drag, startPoint x: 393, startPoint y: 375, endPoint x: 367, endPoint y: 376, distance: 26.1
click at [369, 376] on div "Avec toutes tes copines (et tes rêves et ta vie)" at bounding box center [437, 371] width 358 height 23
drag, startPoint x: 644, startPoint y: 369, endPoint x: 612, endPoint y: 372, distance: 32.4
click at [612, 372] on icon at bounding box center [611, 372] width 4 height 8
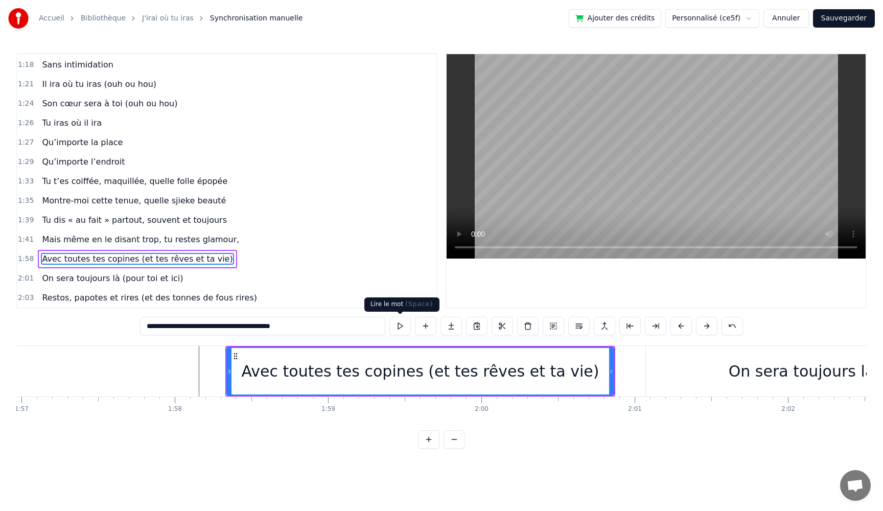
click at [399, 330] on button at bounding box center [400, 326] width 21 height 18
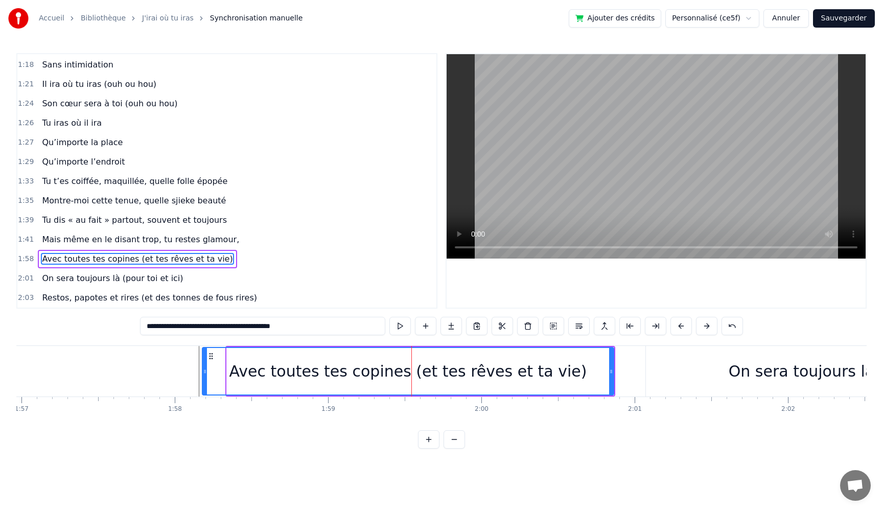
drag, startPoint x: 229, startPoint y: 371, endPoint x: 204, endPoint y: 369, distance: 24.6
click at [204, 369] on icon at bounding box center [205, 372] width 4 height 8
click at [403, 329] on button at bounding box center [400, 326] width 21 height 18
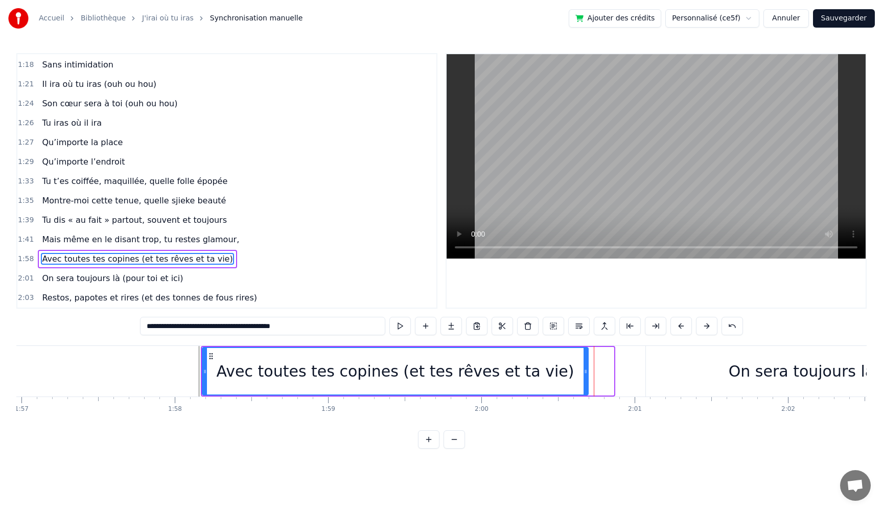
drag, startPoint x: 612, startPoint y: 376, endPoint x: 586, endPoint y: 377, distance: 25.6
click at [586, 377] on div at bounding box center [586, 371] width 4 height 47
click at [402, 324] on button at bounding box center [400, 326] width 21 height 18
click at [397, 329] on button at bounding box center [400, 326] width 21 height 18
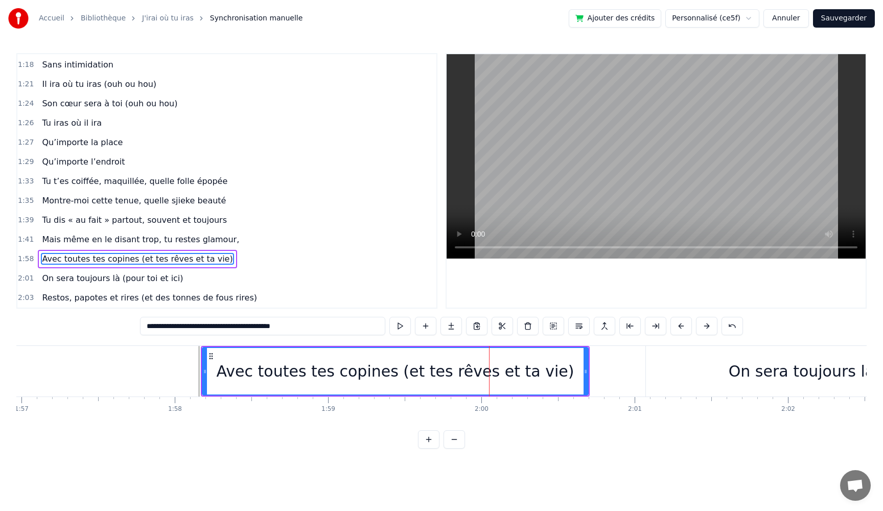
click at [397, 329] on button at bounding box center [400, 326] width 21 height 18
drag, startPoint x: 204, startPoint y: 375, endPoint x: 191, endPoint y: 375, distance: 13.3
click at [192, 375] on icon at bounding box center [194, 372] width 4 height 8
click at [399, 330] on button at bounding box center [400, 326] width 21 height 18
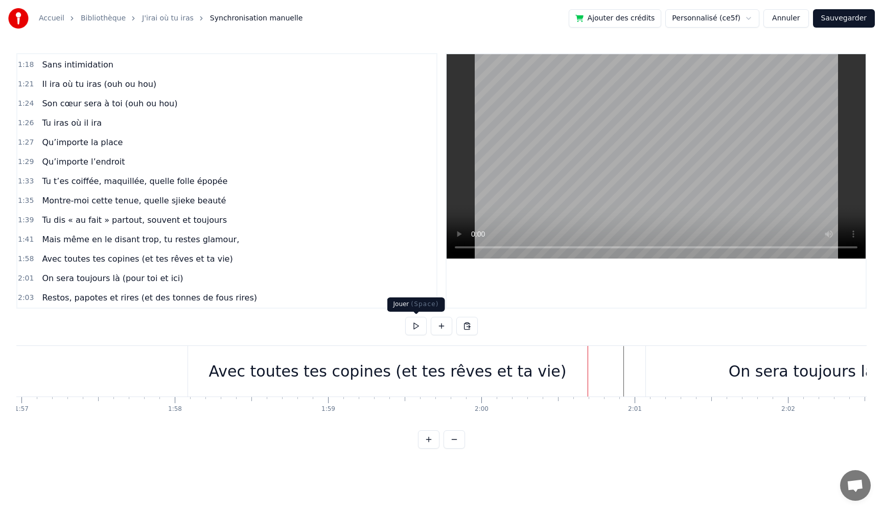
click at [420, 327] on button at bounding box center [415, 326] width 21 height 18
click at [418, 327] on button at bounding box center [415, 326] width 21 height 18
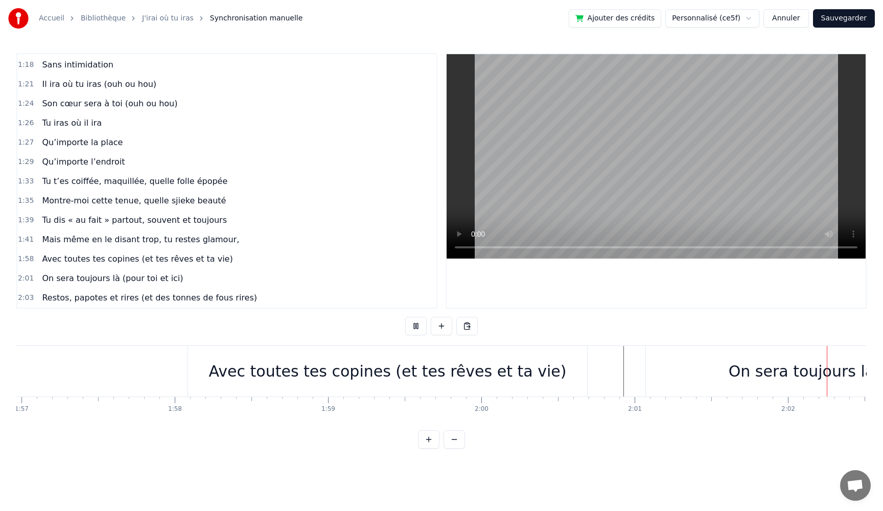
click at [418, 327] on button at bounding box center [415, 326] width 21 height 18
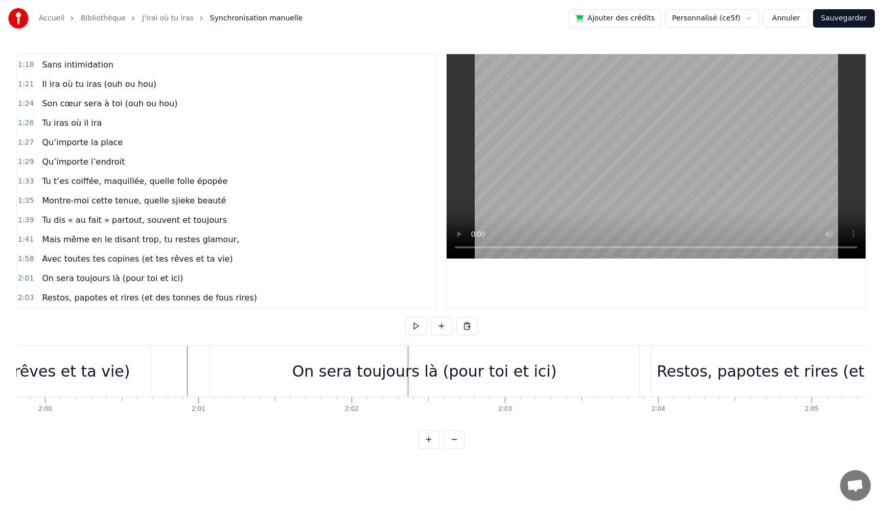
scroll to position [0, 18292]
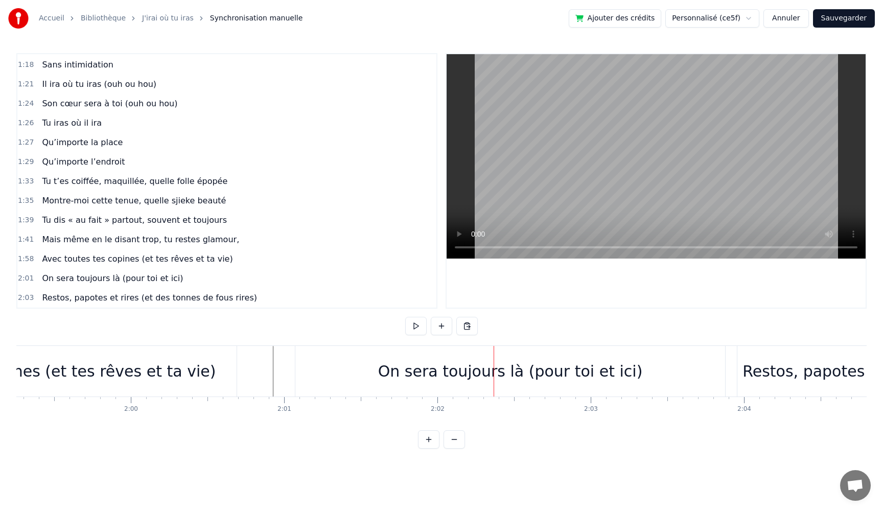
click at [472, 373] on div "On sera toujours là (pour toi et ici)" at bounding box center [510, 371] width 265 height 23
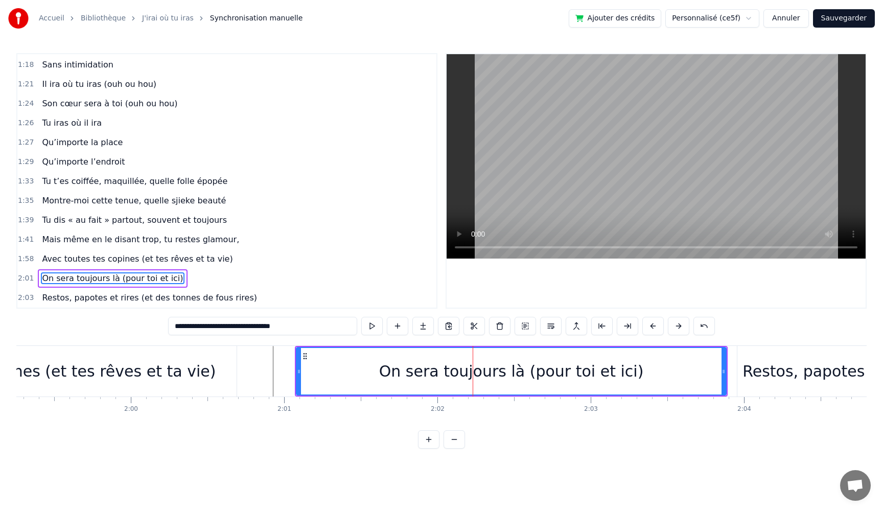
drag, startPoint x: 474, startPoint y: 373, endPoint x: 456, endPoint y: 373, distance: 18.4
click at [456, 373] on div "On sera toujours là (pour toi et ici)" at bounding box center [511, 371] width 265 height 23
drag, startPoint x: 300, startPoint y: 367, endPoint x: 260, endPoint y: 369, distance: 39.9
click at [260, 369] on icon at bounding box center [259, 372] width 4 height 8
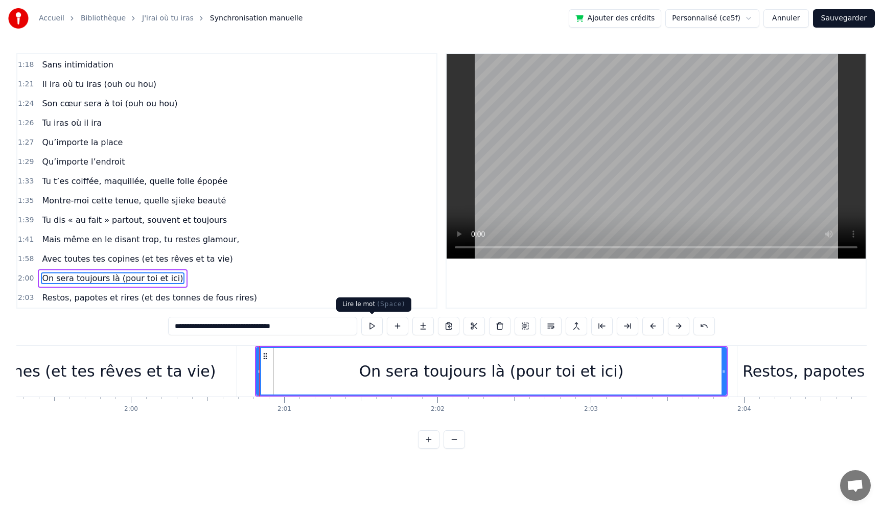
click at [373, 328] on button at bounding box center [371, 326] width 21 height 18
click at [361, 317] on button at bounding box center [371, 326] width 21 height 18
click at [726, 374] on div "On sera toujours là (pour toi et ici)" at bounding box center [491, 371] width 471 height 49
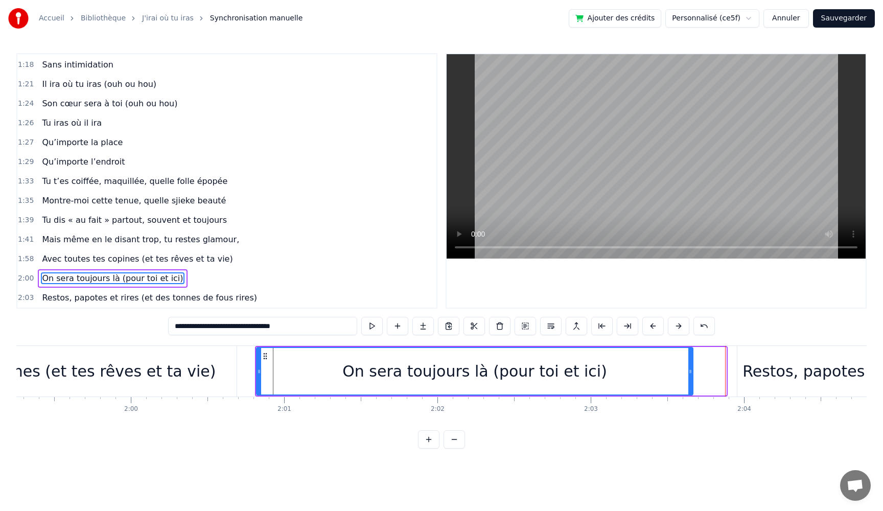
drag, startPoint x: 724, startPoint y: 375, endPoint x: 688, endPoint y: 376, distance: 35.8
click at [690, 376] on div at bounding box center [691, 371] width 4 height 47
click at [369, 327] on button at bounding box center [371, 326] width 21 height 18
click at [361, 317] on button at bounding box center [371, 326] width 21 height 18
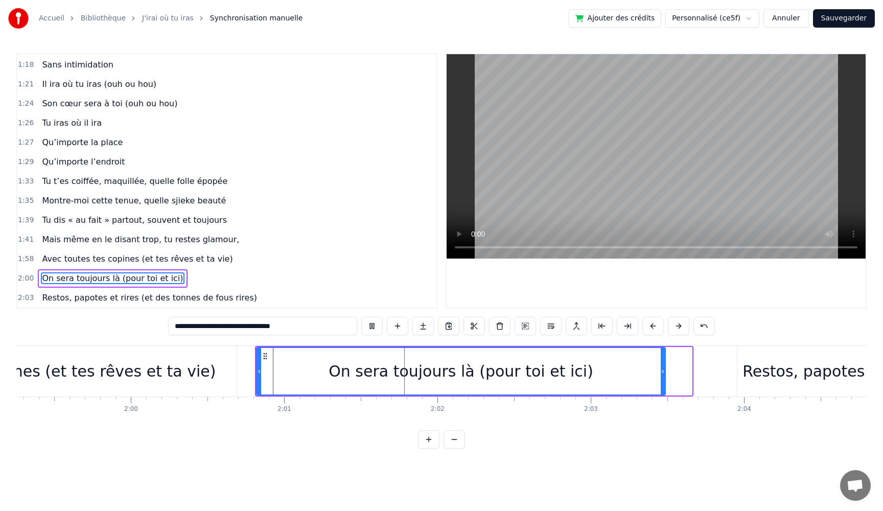
drag, startPoint x: 689, startPoint y: 371, endPoint x: 663, endPoint y: 373, distance: 26.6
click at [663, 373] on icon at bounding box center [663, 372] width 4 height 8
click at [305, 374] on div "On sera toujours là (pour toi et ici)" at bounding box center [461, 371] width 408 height 47
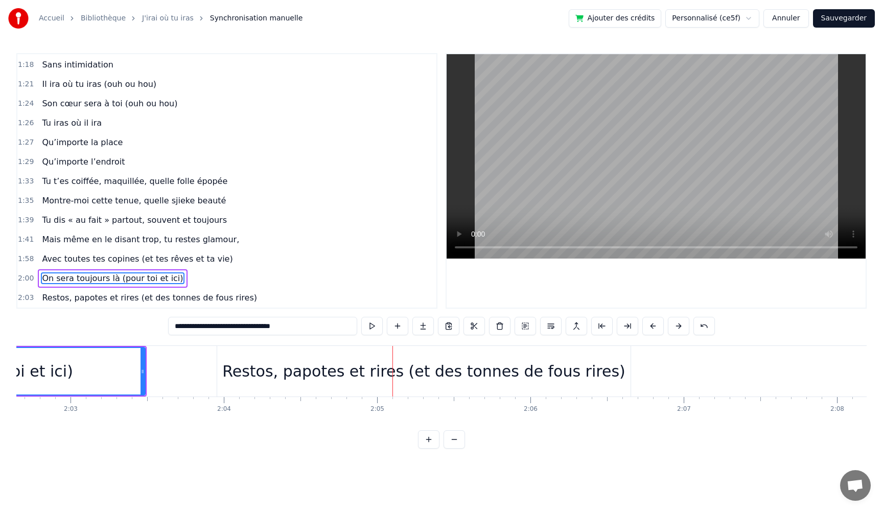
scroll to position [0, 18774]
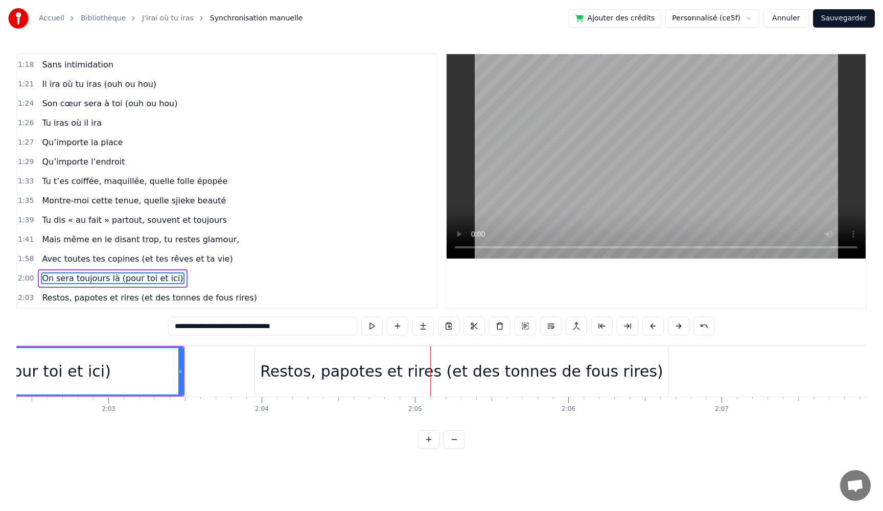
click at [434, 375] on div "Restos, papotes et rires (et des tonnes de fous rires)" at bounding box center [461, 371] width 403 height 23
type input "**********"
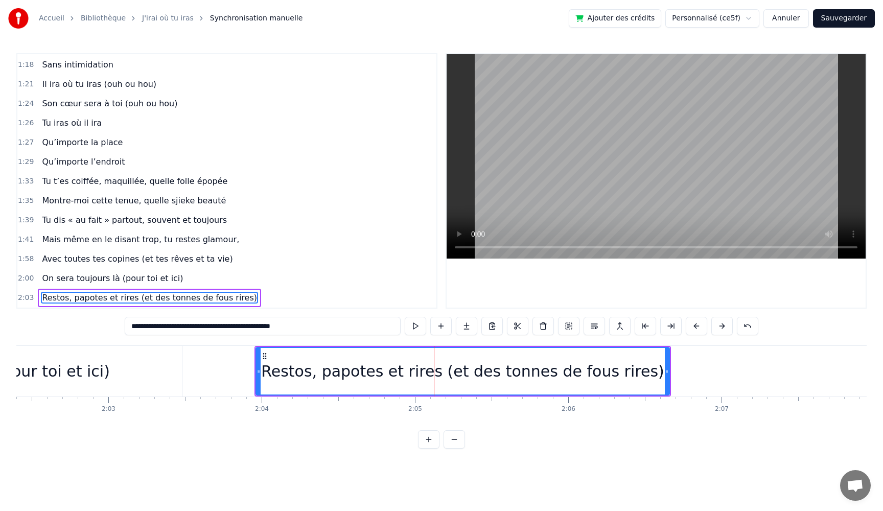
drag, startPoint x: 436, startPoint y: 374, endPoint x: 417, endPoint y: 374, distance: 18.9
click at [417, 374] on div "Restos, papotes et rires (et des tonnes de fous rires)" at bounding box center [462, 371] width 403 height 23
drag, startPoint x: 257, startPoint y: 369, endPoint x: 240, endPoint y: 369, distance: 17.4
click at [240, 369] on icon at bounding box center [241, 372] width 4 height 8
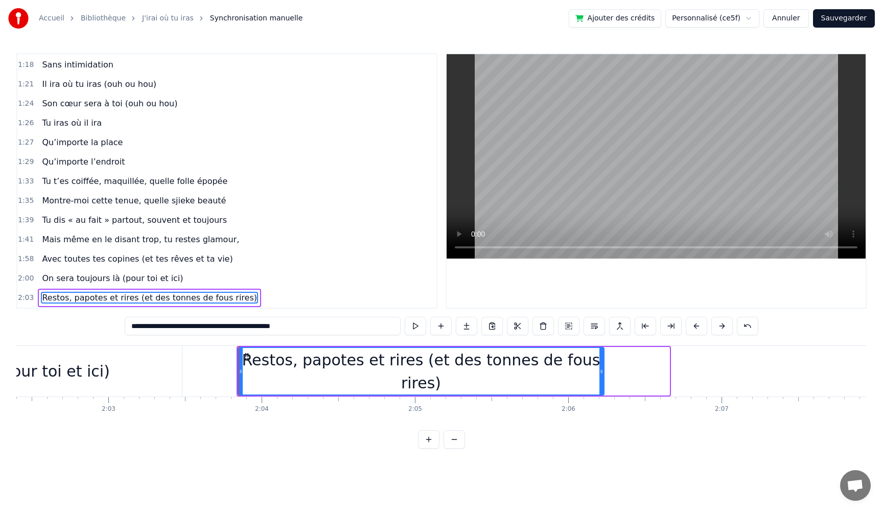
drag, startPoint x: 668, startPoint y: 374, endPoint x: 603, endPoint y: 374, distance: 65.4
click at [603, 374] on icon at bounding box center [602, 372] width 4 height 8
click at [412, 324] on button at bounding box center [415, 326] width 21 height 18
click at [412, 323] on button at bounding box center [415, 326] width 21 height 18
click at [602, 376] on div at bounding box center [602, 371] width 4 height 47
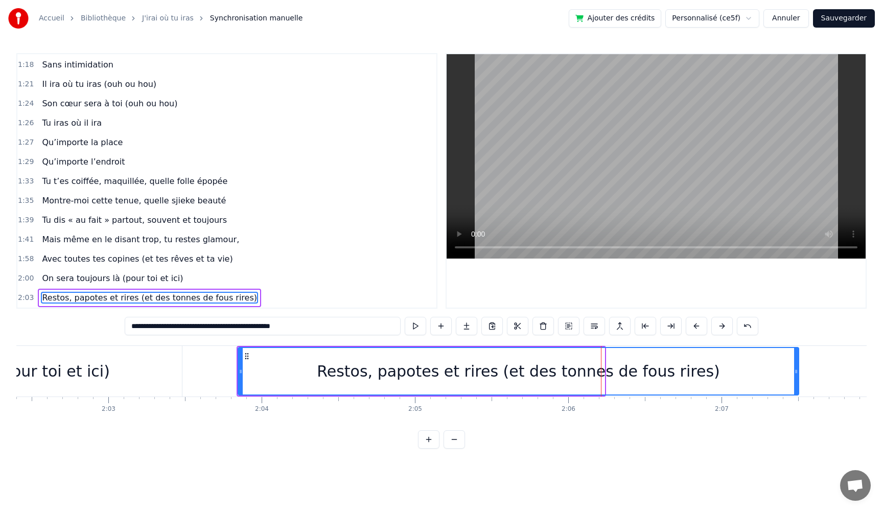
drag, startPoint x: 602, startPoint y: 376, endPoint x: 843, endPoint y: 384, distance: 241.0
click at [799, 384] on div at bounding box center [797, 371] width 4 height 47
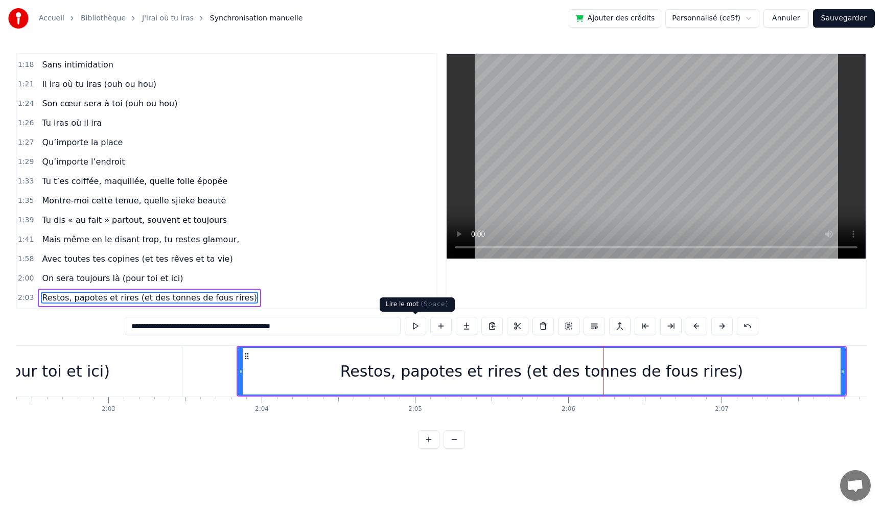
click at [416, 325] on button at bounding box center [415, 326] width 21 height 18
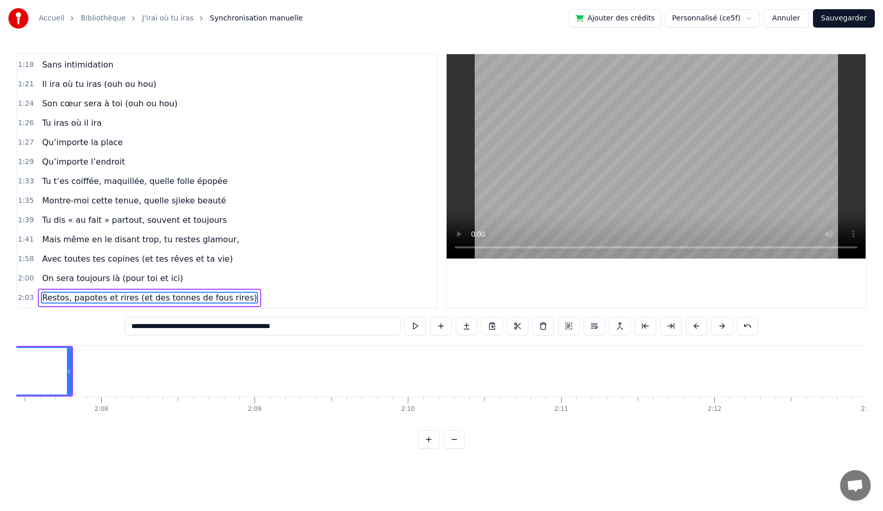
scroll to position [0, 19552]
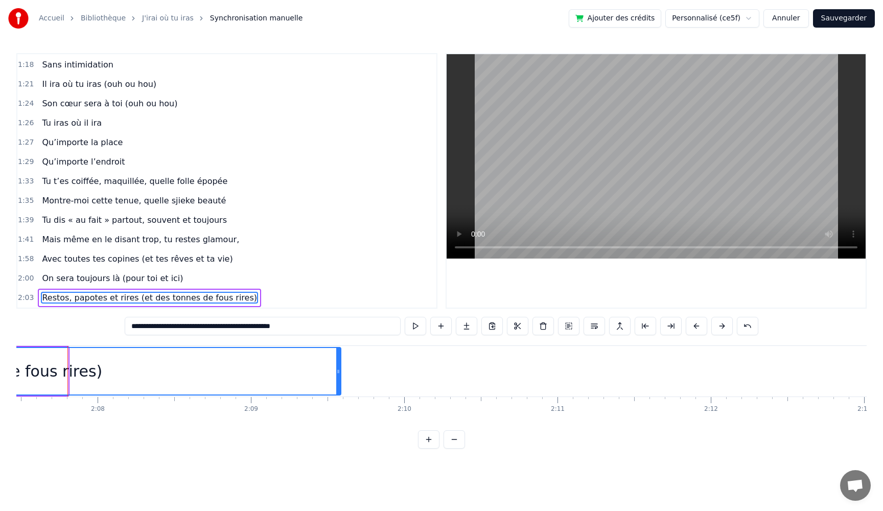
drag, startPoint x: 64, startPoint y: 375, endPoint x: 337, endPoint y: 388, distance: 273.3
click at [337, 388] on div at bounding box center [338, 371] width 4 height 47
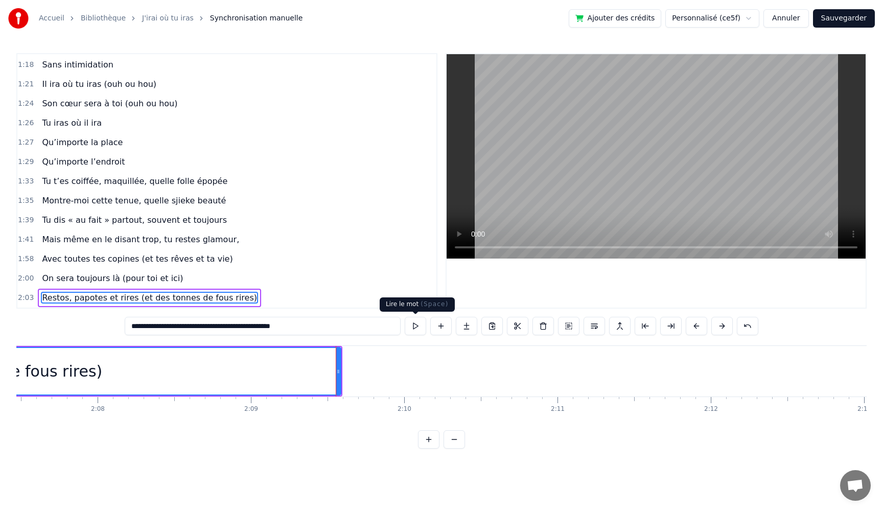
click at [414, 326] on button at bounding box center [415, 326] width 21 height 18
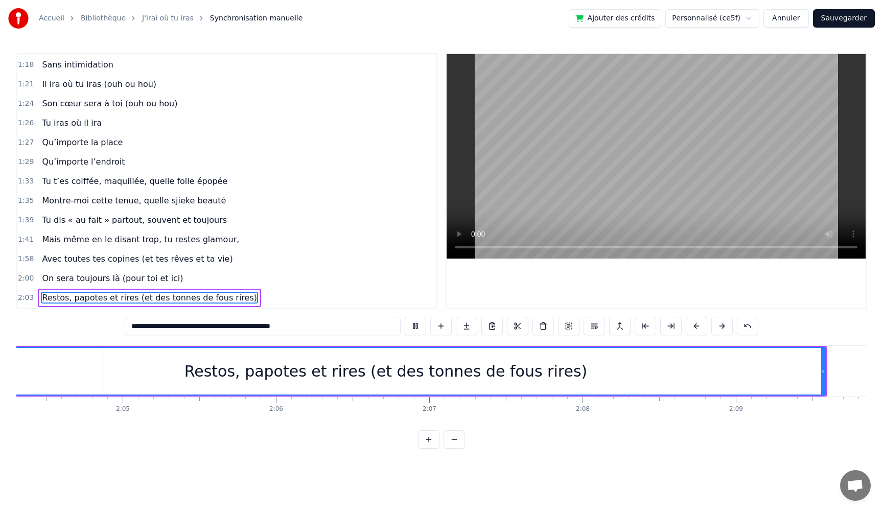
scroll to position [0, 19055]
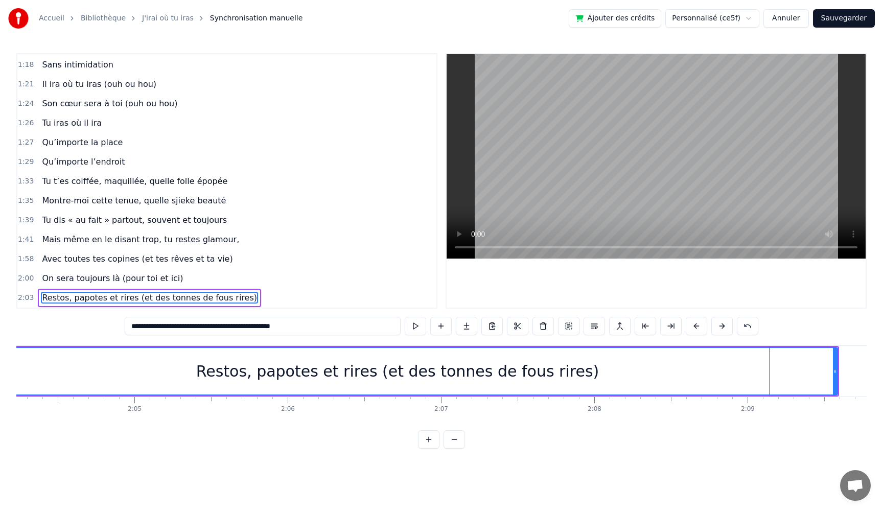
click at [405, 317] on button at bounding box center [415, 326] width 21 height 18
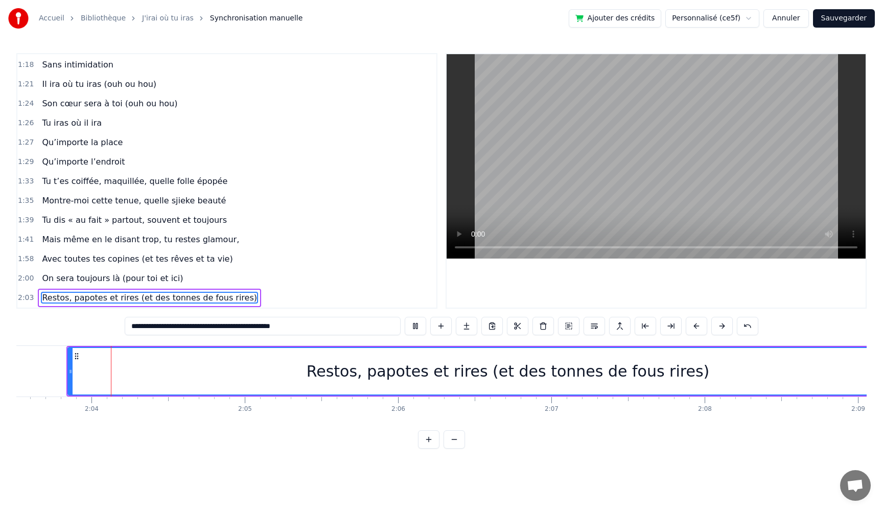
scroll to position [0, 18943]
click at [783, 372] on div "Restos, papotes et rires (et des tonnes de fous rires)" at bounding box center [509, 371] width 879 height 47
click at [95, 381] on div "Restos, papotes et rires (et des tonnes de fous rires)" at bounding box center [509, 371] width 879 height 47
click at [409, 326] on button at bounding box center [415, 326] width 21 height 18
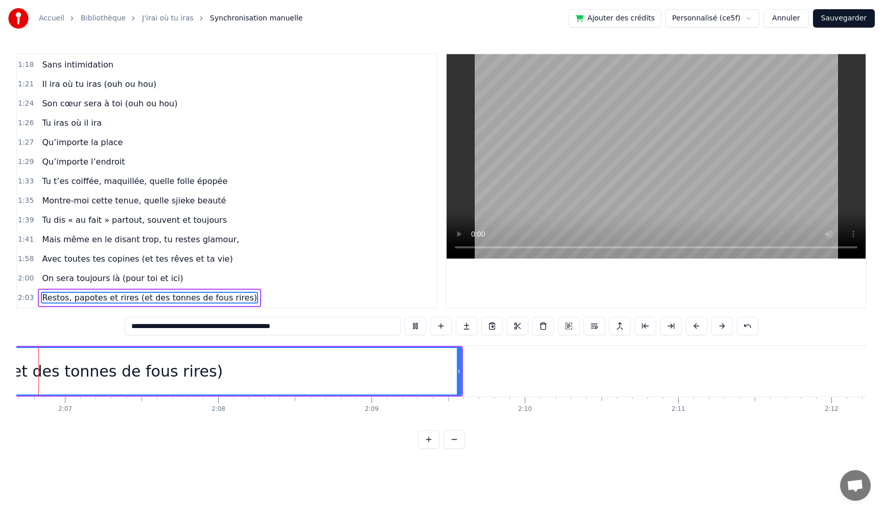
scroll to position [0, 19423]
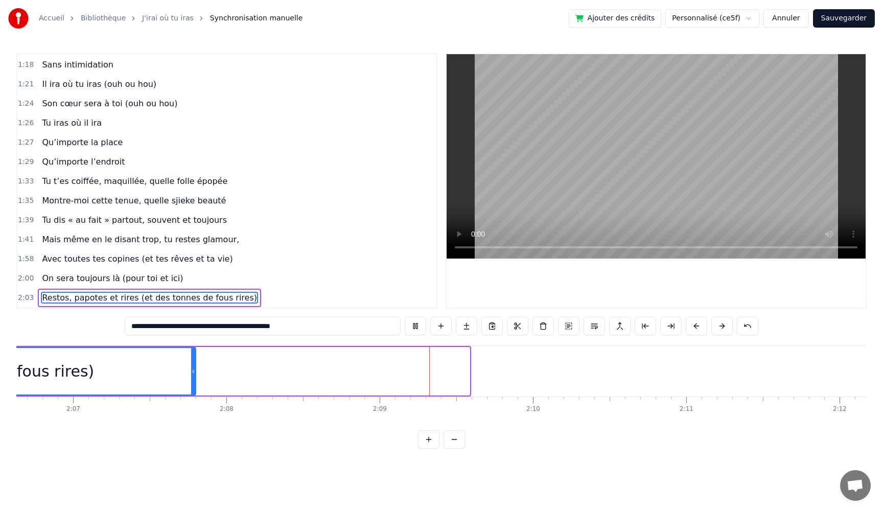
drag, startPoint x: 468, startPoint y: 371, endPoint x: 194, endPoint y: 362, distance: 274.2
click at [194, 362] on div at bounding box center [193, 371] width 4 height 47
click at [405, 317] on button at bounding box center [415, 326] width 21 height 18
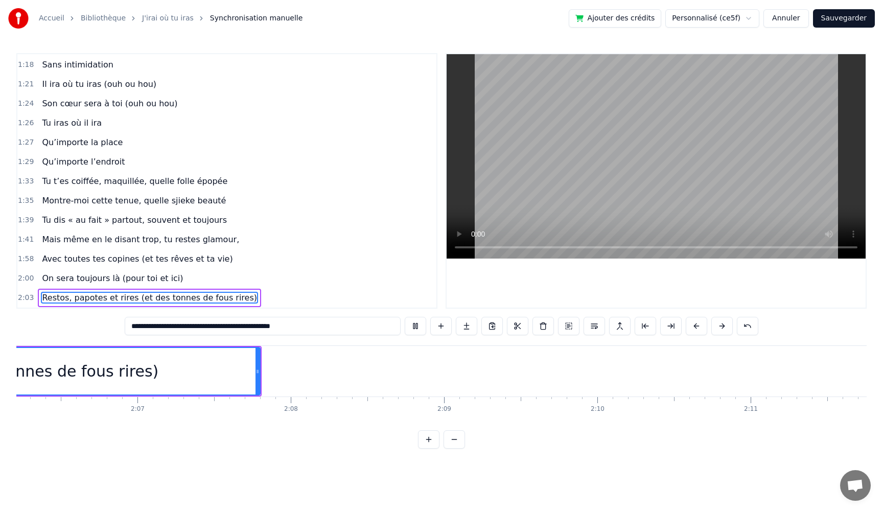
click at [405, 317] on button at bounding box center [415, 326] width 21 height 18
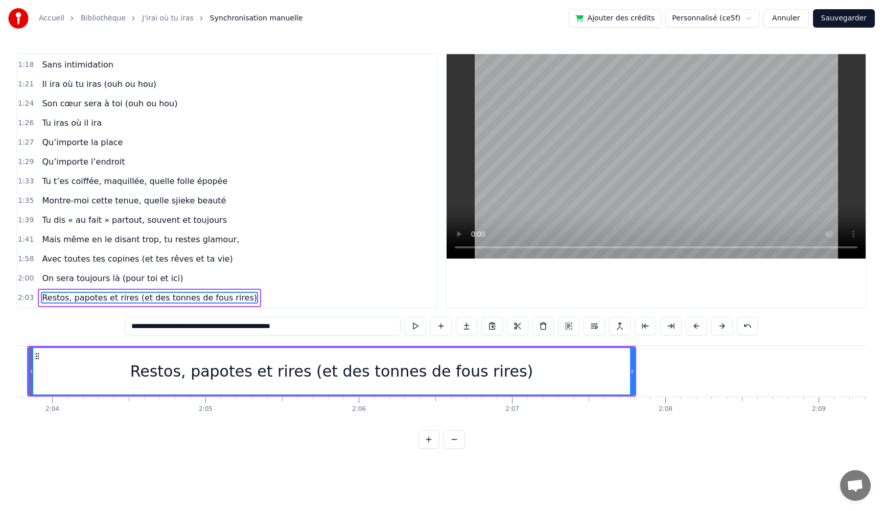
click at [405, 317] on button at bounding box center [415, 326] width 21 height 18
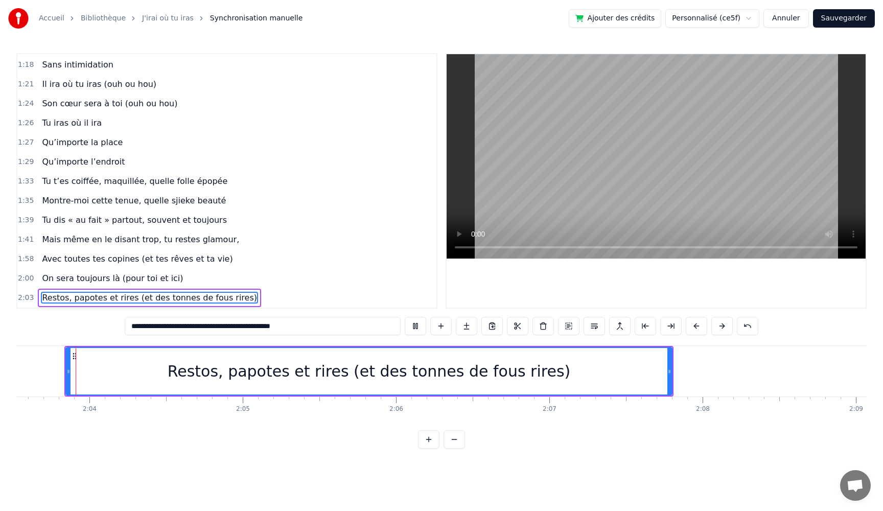
scroll to position [0, 18943]
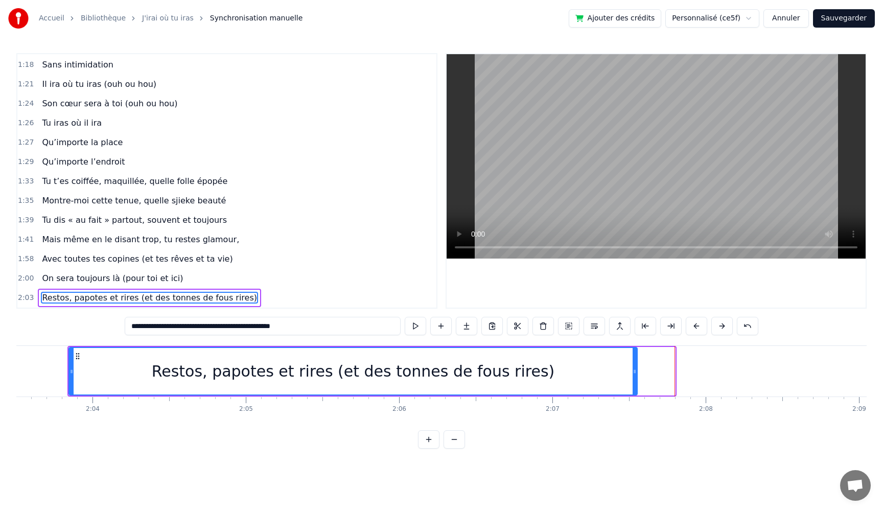
drag, startPoint x: 674, startPoint y: 375, endPoint x: 637, endPoint y: 375, distance: 37.8
click at [637, 375] on icon at bounding box center [635, 372] width 4 height 8
click at [421, 326] on button at bounding box center [415, 326] width 21 height 18
click at [405, 317] on button at bounding box center [415, 326] width 21 height 18
drag, startPoint x: 71, startPoint y: 373, endPoint x: 62, endPoint y: 372, distance: 8.8
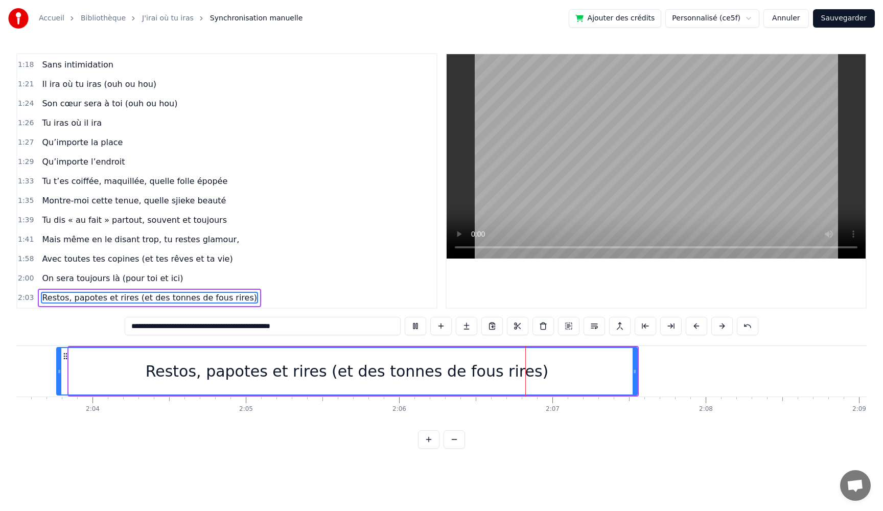
click at [61, 372] on icon at bounding box center [59, 372] width 4 height 8
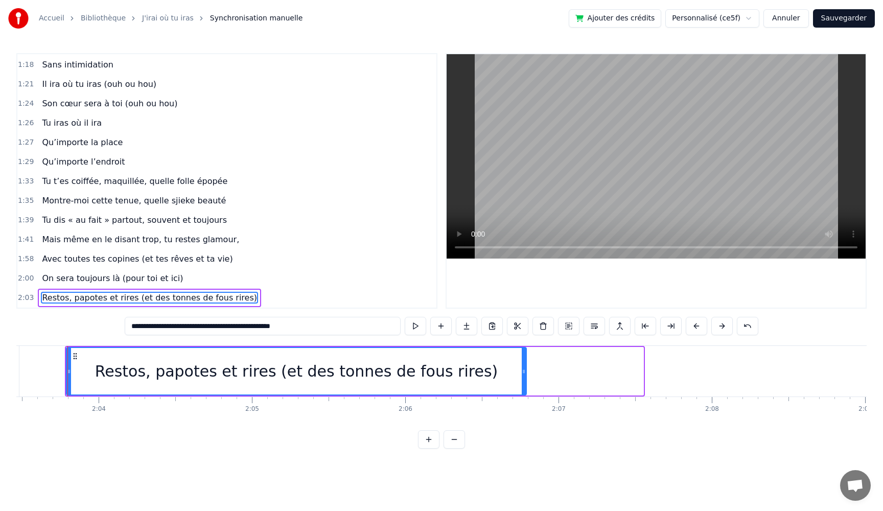
drag, startPoint x: 641, startPoint y: 371, endPoint x: 524, endPoint y: 363, distance: 117.4
click at [524, 363] on div at bounding box center [524, 371] width 4 height 47
click at [413, 325] on button at bounding box center [415, 326] width 21 height 18
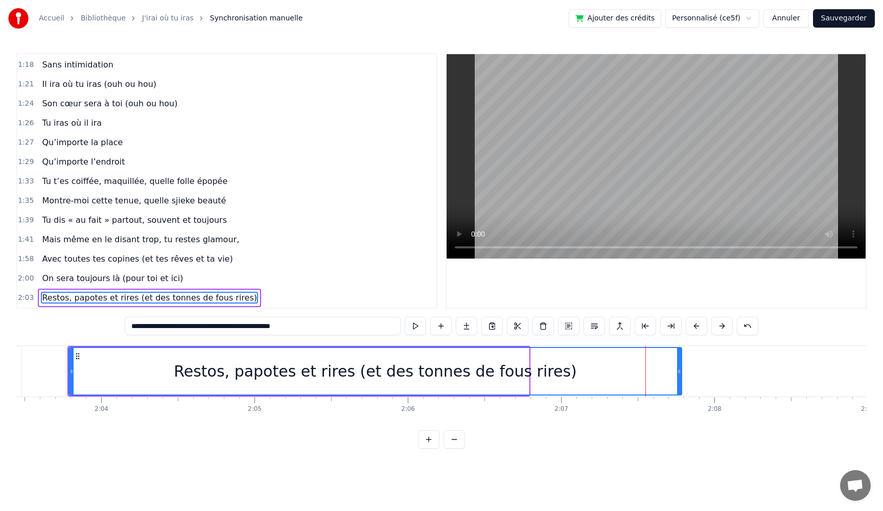
drag, startPoint x: 528, startPoint y: 374, endPoint x: 681, endPoint y: 381, distance: 153.1
click at [681, 381] on div at bounding box center [679, 371] width 4 height 47
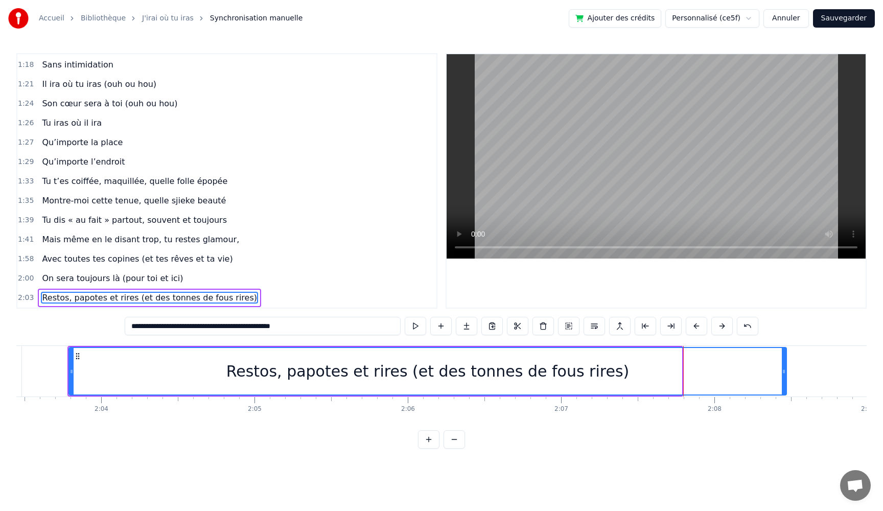
drag, startPoint x: 681, startPoint y: 373, endPoint x: 787, endPoint y: 379, distance: 106.5
click at [786, 379] on div at bounding box center [784, 371] width 4 height 47
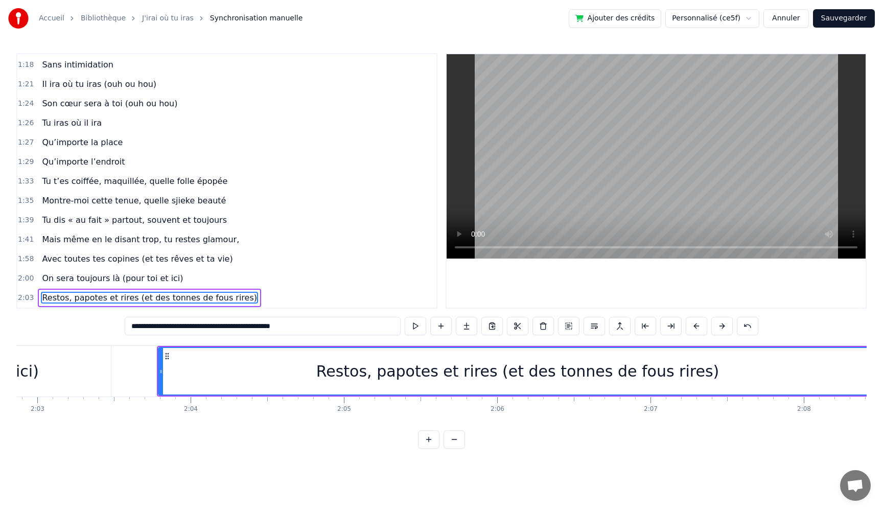
scroll to position [0, 18836]
click at [813, 374] on div "Restos, papotes et rires (et des tonnes de fous rires)" at bounding box center [528, 371] width 718 height 47
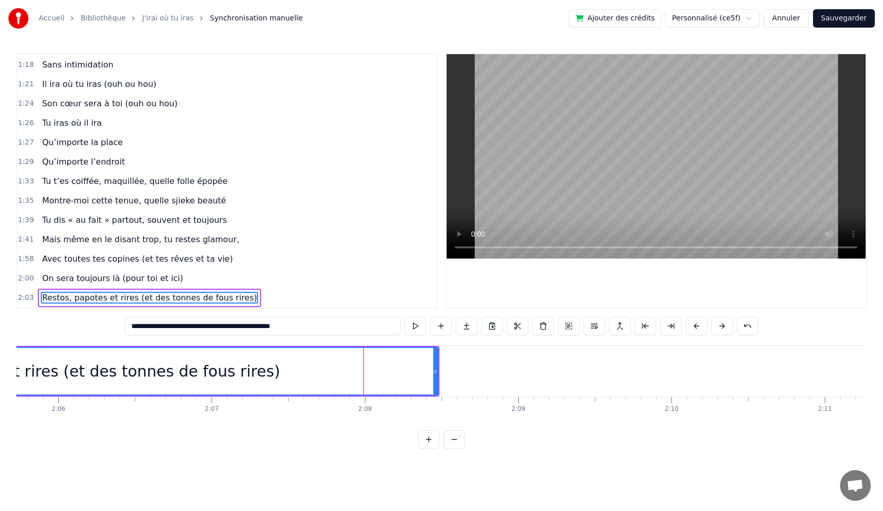
scroll to position [0, 19113]
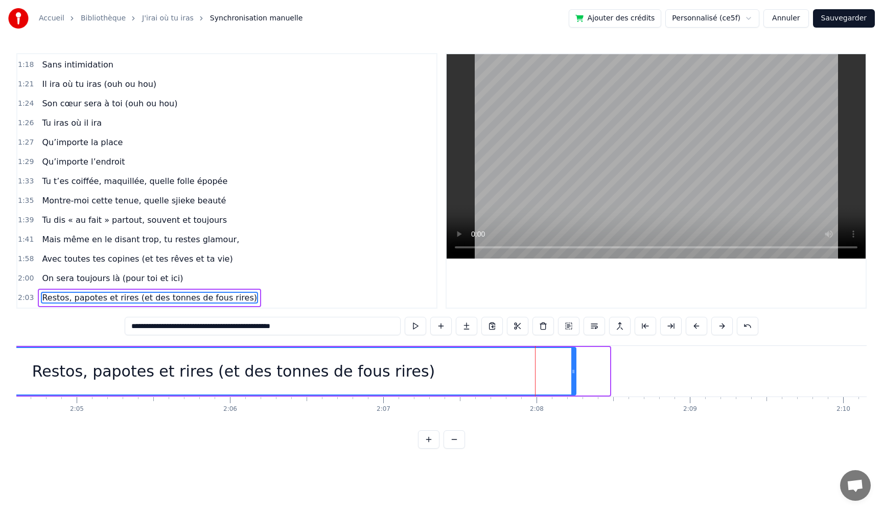
drag, startPoint x: 607, startPoint y: 376, endPoint x: 565, endPoint y: 378, distance: 41.5
click at [572, 378] on div at bounding box center [574, 371] width 4 height 47
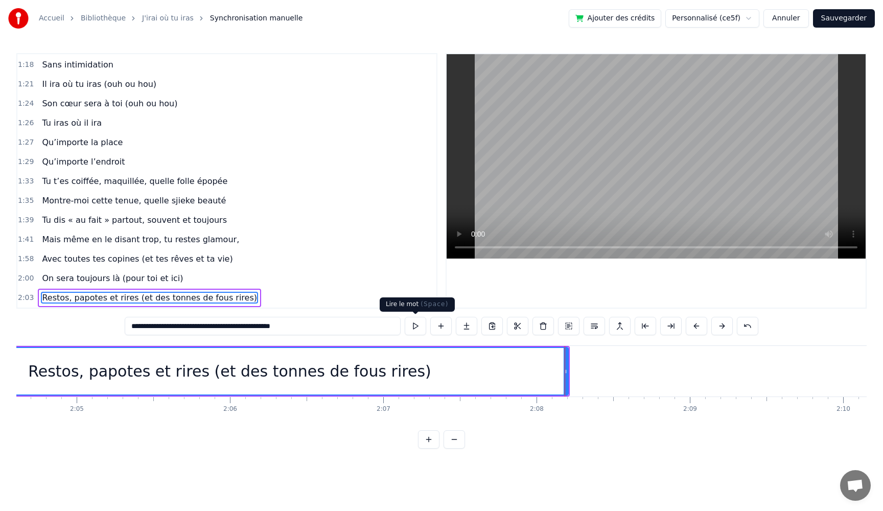
click at [417, 327] on button at bounding box center [415, 326] width 21 height 18
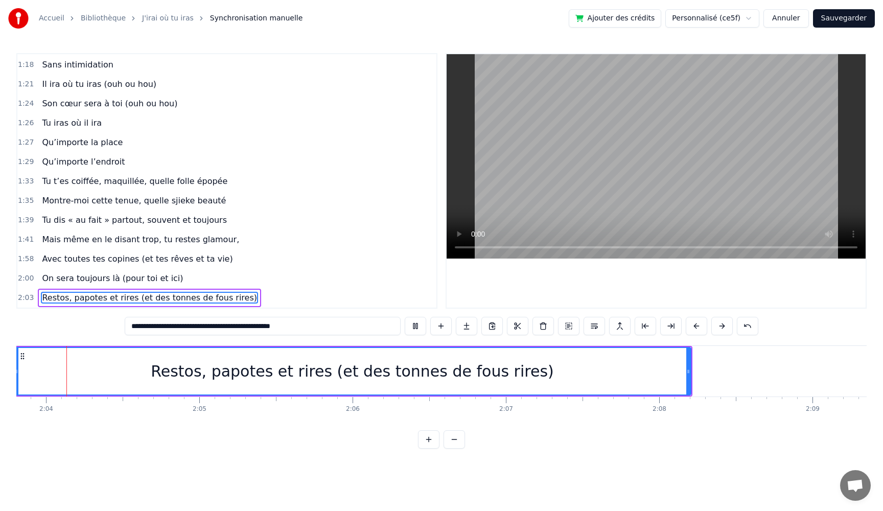
scroll to position [0, 18966]
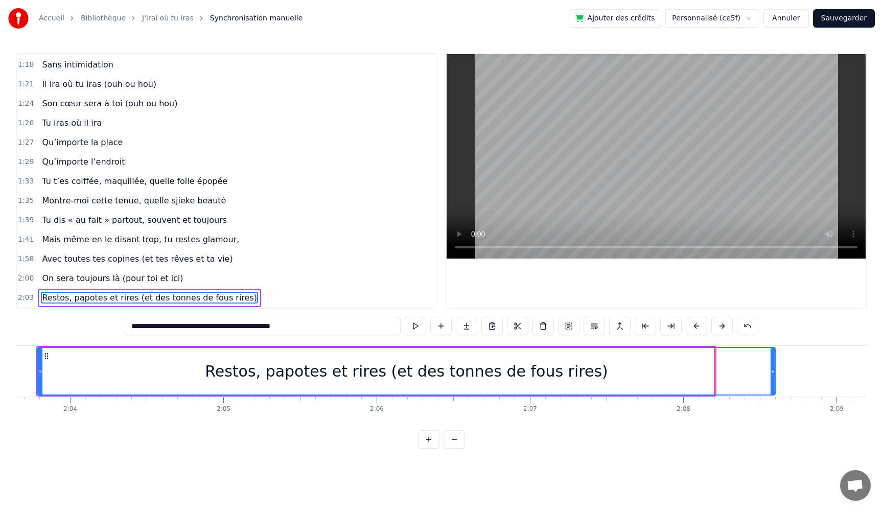
drag, startPoint x: 714, startPoint y: 374, endPoint x: 774, endPoint y: 376, distance: 59.8
click at [774, 376] on div at bounding box center [773, 371] width 4 height 47
drag, startPoint x: 403, startPoint y: 326, endPoint x: 408, endPoint y: 327, distance: 5.1
click at [403, 327] on div "**********" at bounding box center [442, 326] width 634 height 18
click at [410, 327] on button at bounding box center [415, 326] width 21 height 18
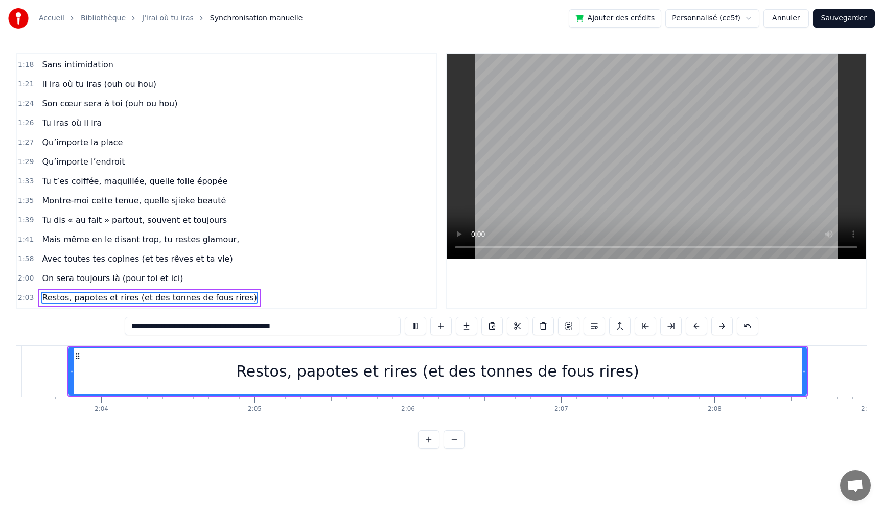
scroll to position [0, 18935]
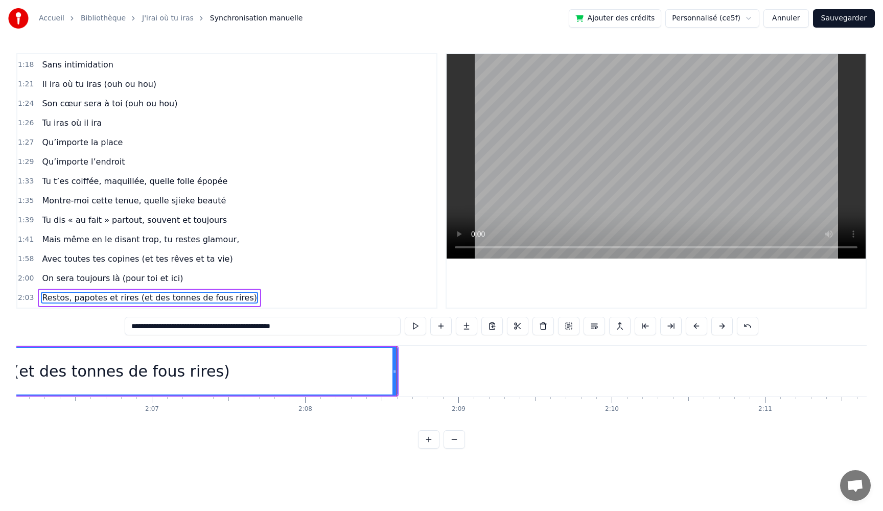
click at [405, 317] on button at bounding box center [415, 326] width 21 height 18
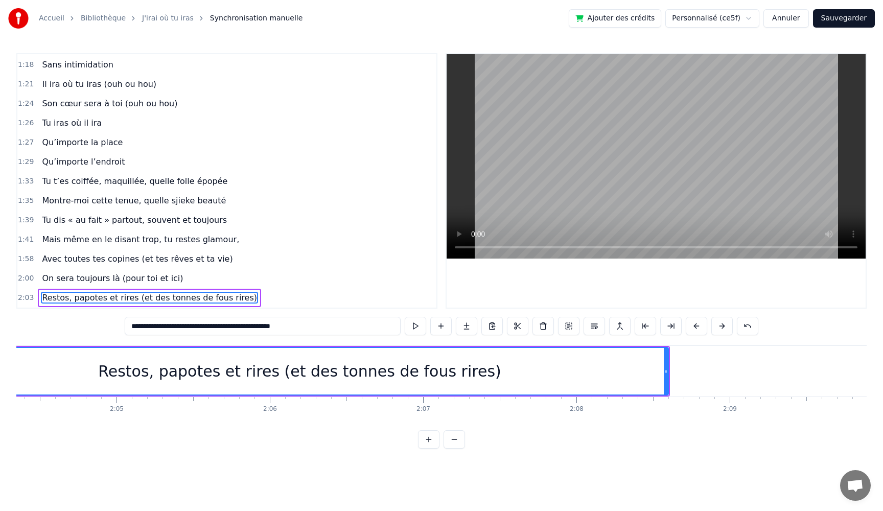
click at [405, 317] on button at bounding box center [415, 326] width 21 height 18
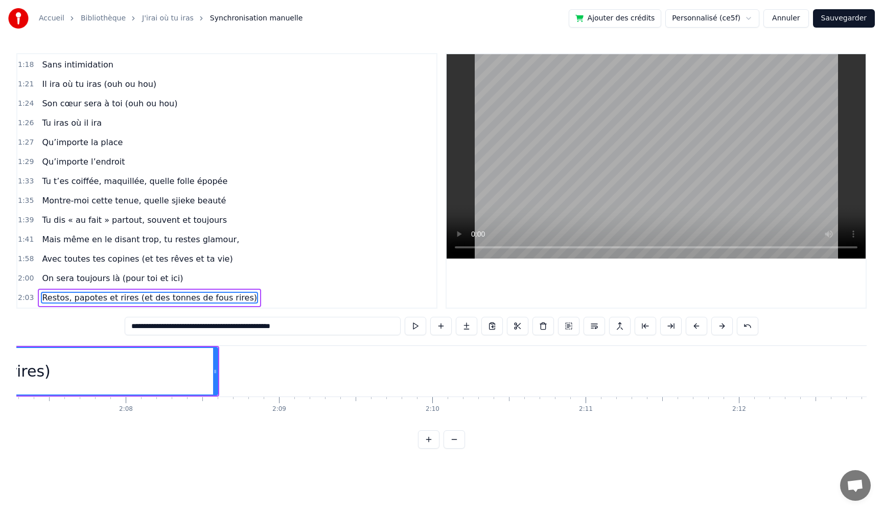
scroll to position [0, 19457]
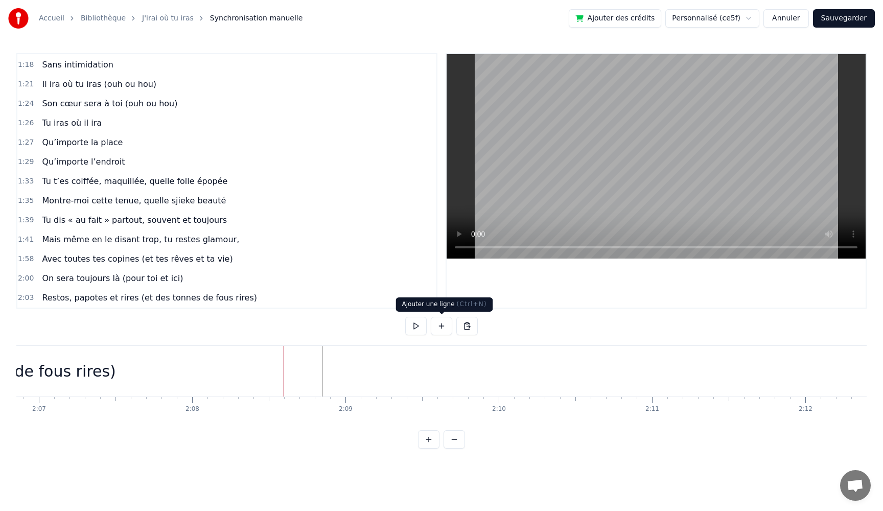
click at [440, 327] on button at bounding box center [441, 326] width 21 height 18
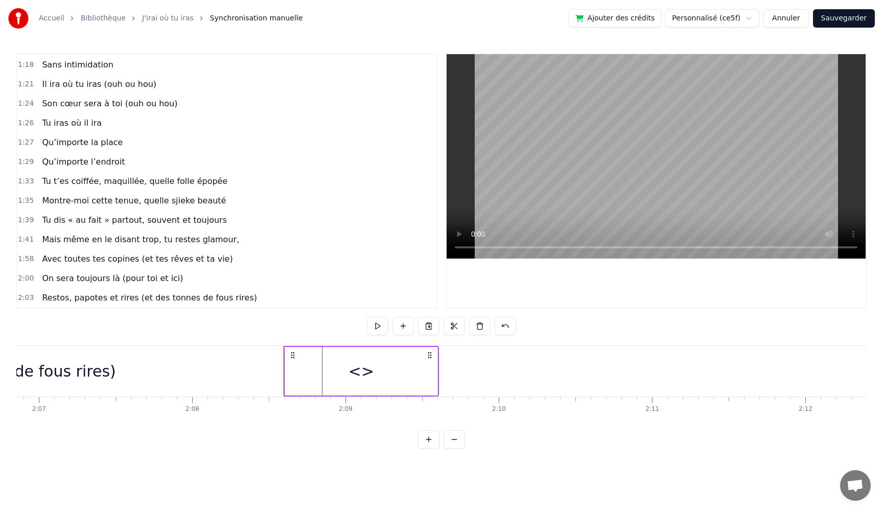
click at [381, 369] on div "<>" at bounding box center [361, 371] width 152 height 49
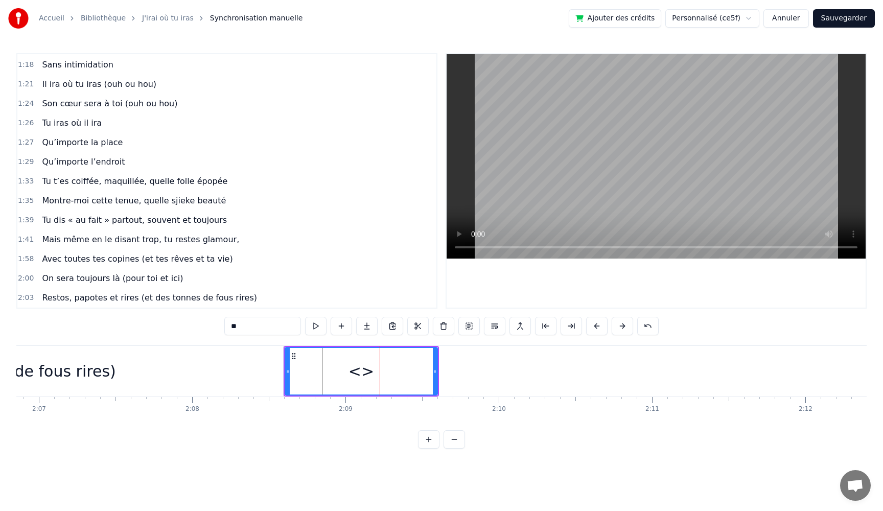
scroll to position [524, 0]
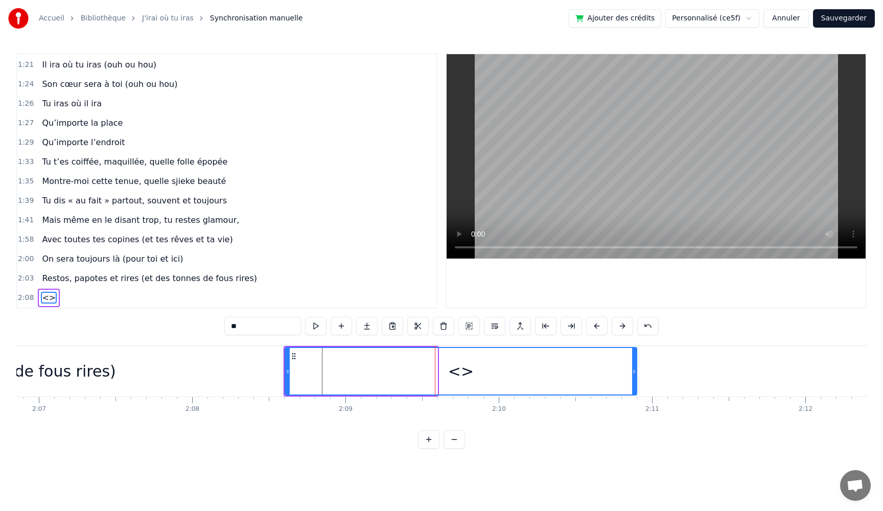
drag, startPoint x: 440, startPoint y: 374, endPoint x: 646, endPoint y: 385, distance: 206.9
click at [637, 385] on div at bounding box center [634, 371] width 4 height 47
drag, startPoint x: 254, startPoint y: 327, endPoint x: 166, endPoint y: 320, distance: 88.2
click at [166, 320] on div "0:05 Très chers [PERSON_NAME] et [PERSON_NAME] 0:06 C’est beau de vous voir pou…" at bounding box center [441, 251] width 851 height 396
paste input "**********"
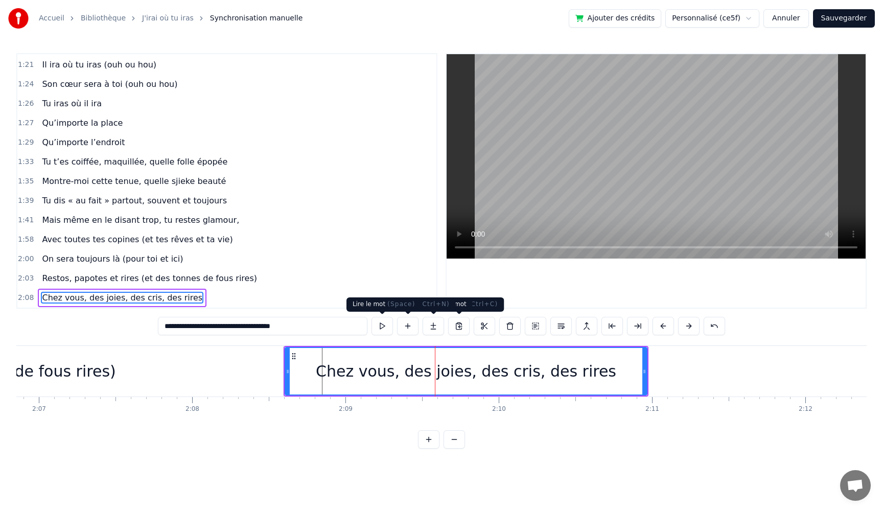
type input "**********"
click at [379, 328] on button at bounding box center [382, 326] width 21 height 18
click at [379, 327] on button at bounding box center [382, 326] width 21 height 18
click at [372, 317] on button at bounding box center [382, 326] width 21 height 18
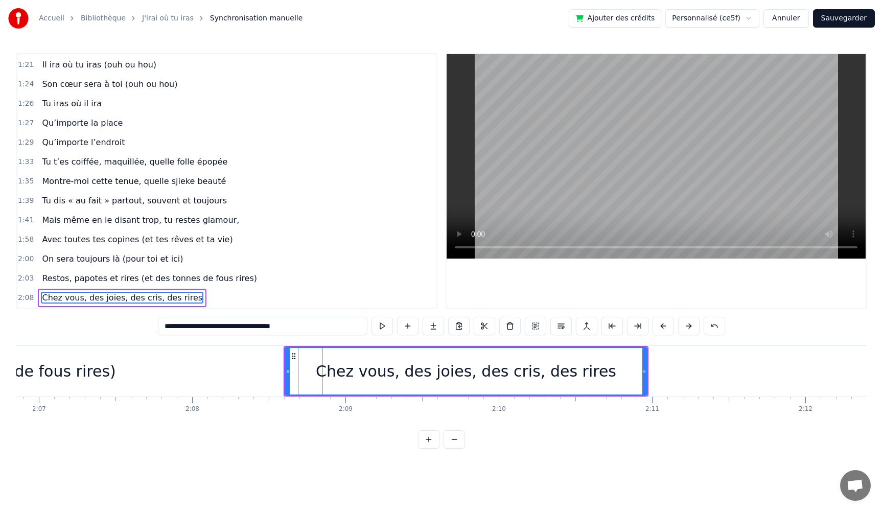
click at [372, 317] on button at bounding box center [382, 326] width 21 height 18
click at [623, 377] on div "Chez vous, des joies, des cris, des rires" at bounding box center [466, 371] width 361 height 47
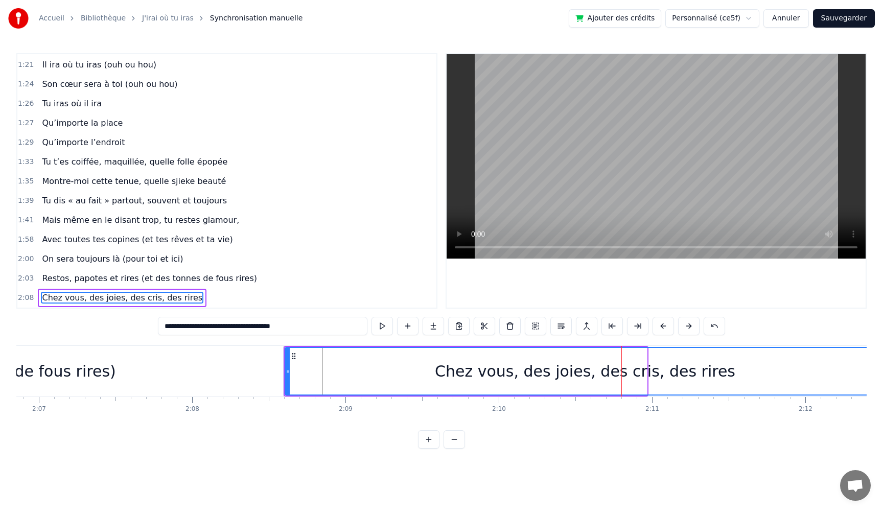
drag, startPoint x: 645, startPoint y: 378, endPoint x: 883, endPoint y: 389, distance: 238.5
click at [883, 389] on div "Accueil Bibliothèque J'irai où tu iras Synchronisation manuelle Ajouter des cré…" at bounding box center [441, 224] width 883 height 449
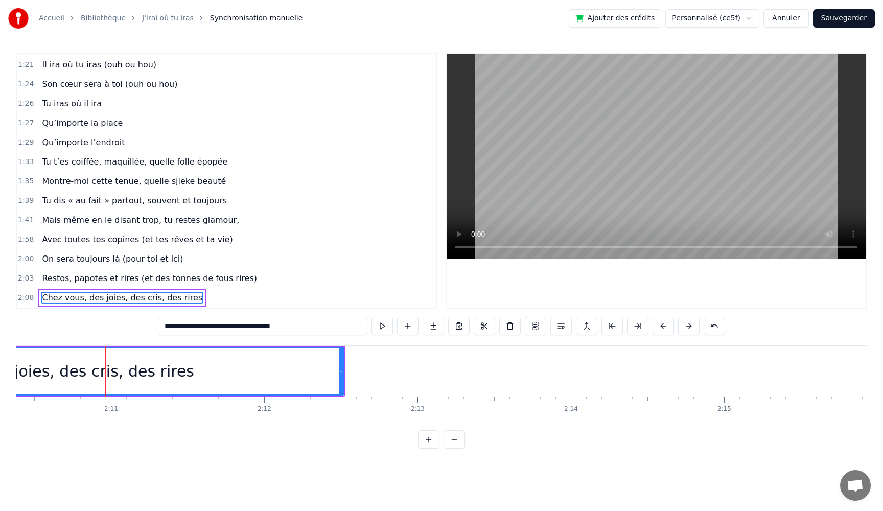
scroll to position [0, 19980]
click at [194, 378] on div "Chez vous, des joies, des cris, des rires" at bounding box center [62, 371] width 599 height 47
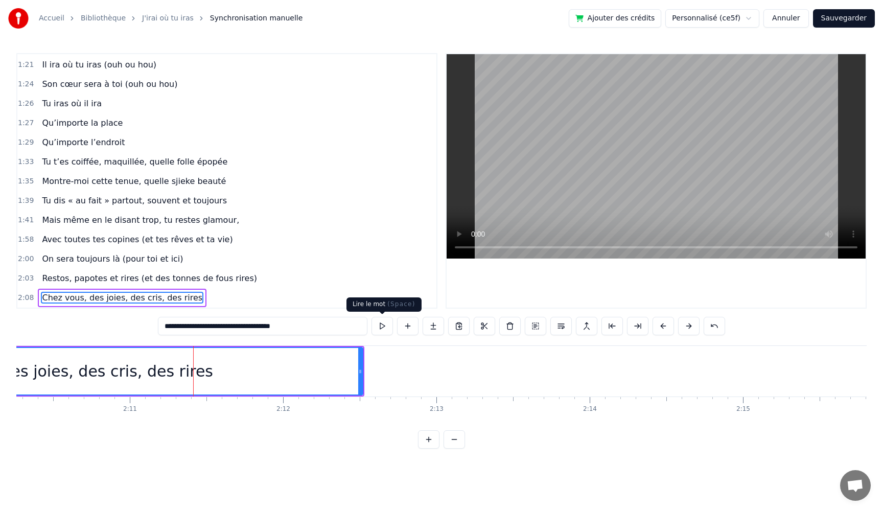
click at [381, 331] on button at bounding box center [382, 326] width 21 height 18
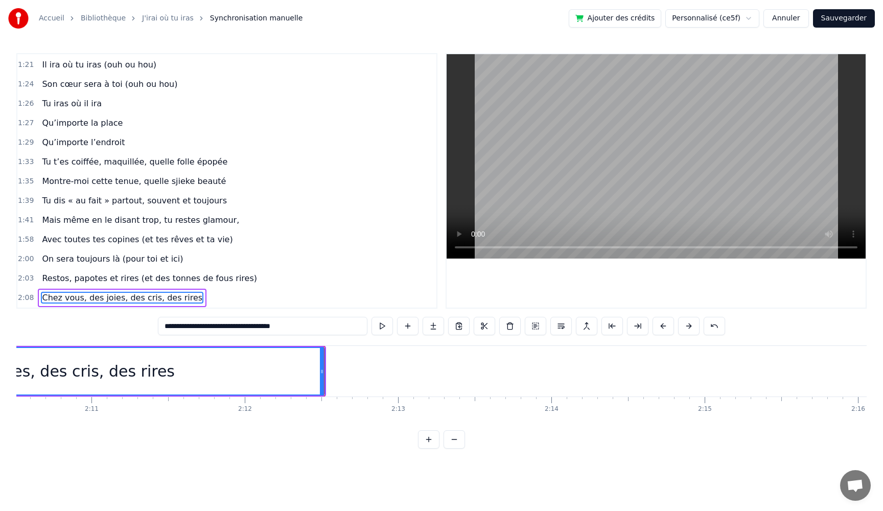
scroll to position [0, 20057]
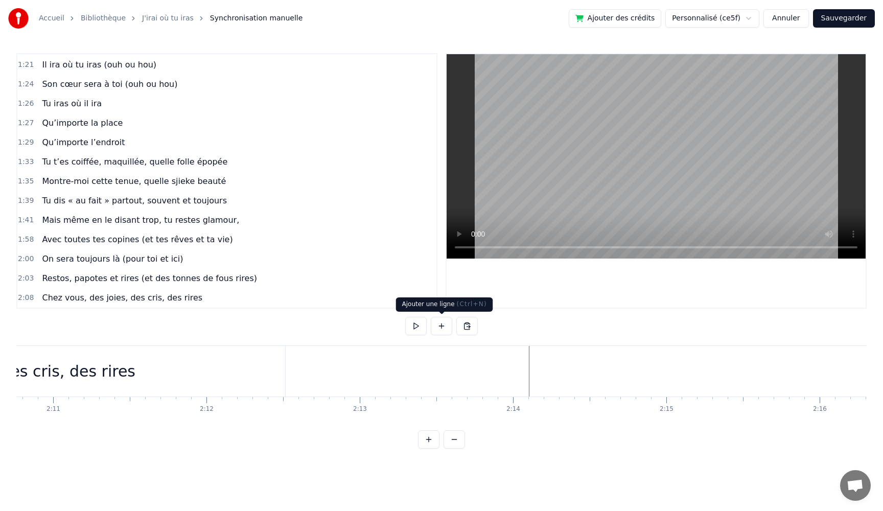
click at [439, 328] on button at bounding box center [441, 326] width 21 height 18
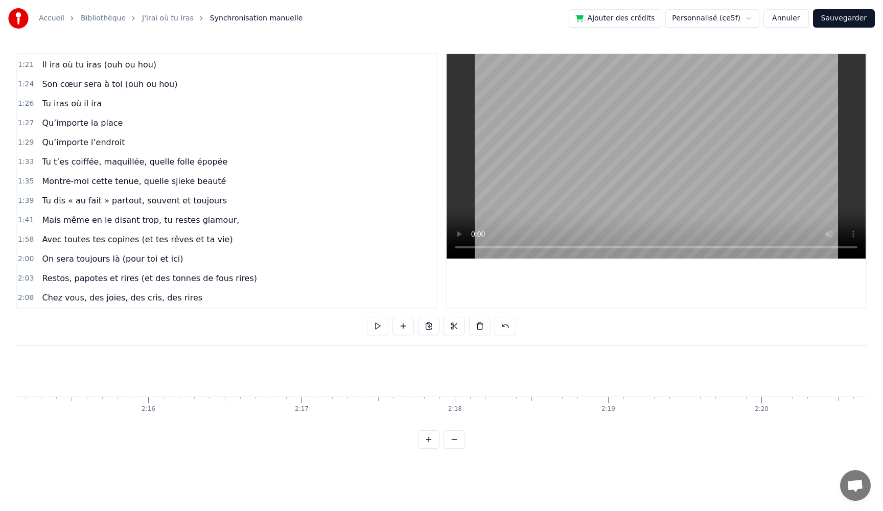
scroll to position [0, 20299]
click at [416, 373] on div "<>" at bounding box center [364, 371] width 152 height 49
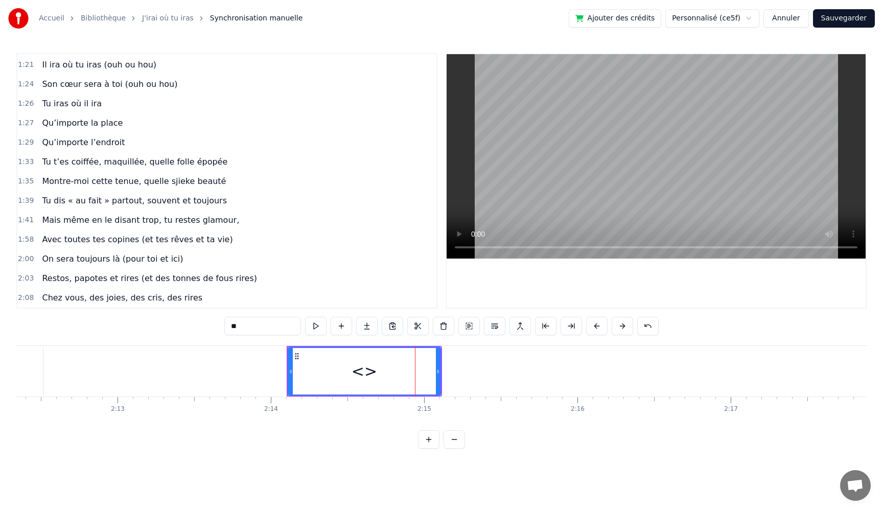
scroll to position [543, 0]
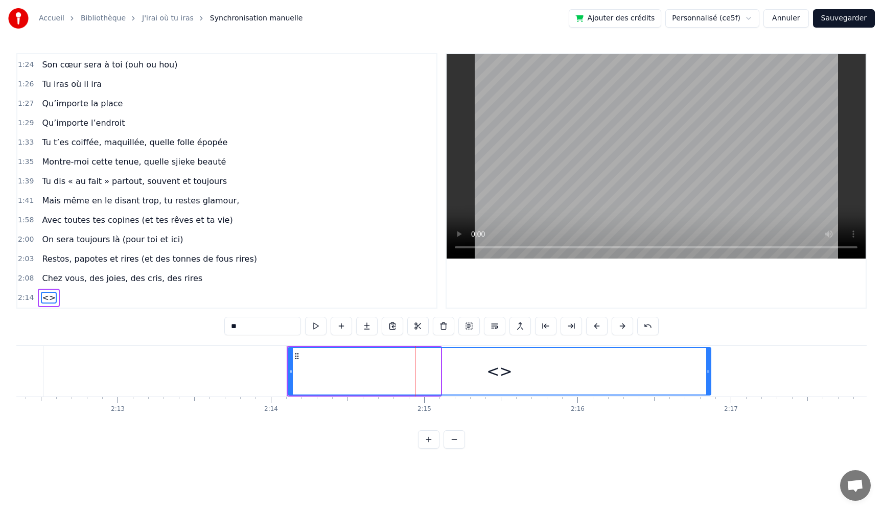
drag, startPoint x: 440, startPoint y: 374, endPoint x: 715, endPoint y: 384, distance: 275.8
click at [711, 384] on div at bounding box center [709, 371] width 4 height 47
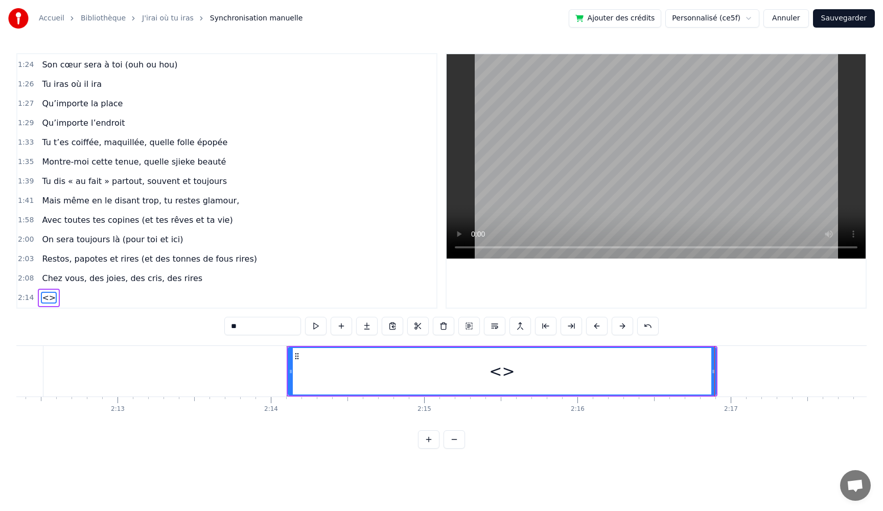
drag, startPoint x: 238, startPoint y: 328, endPoint x: 144, endPoint y: 324, distance: 94.2
click at [144, 324] on div "0:05 Très chers [PERSON_NAME] et [PERSON_NAME] 0:06 C’est beau de vous voir pou…" at bounding box center [441, 251] width 851 height 396
paste input "**********"
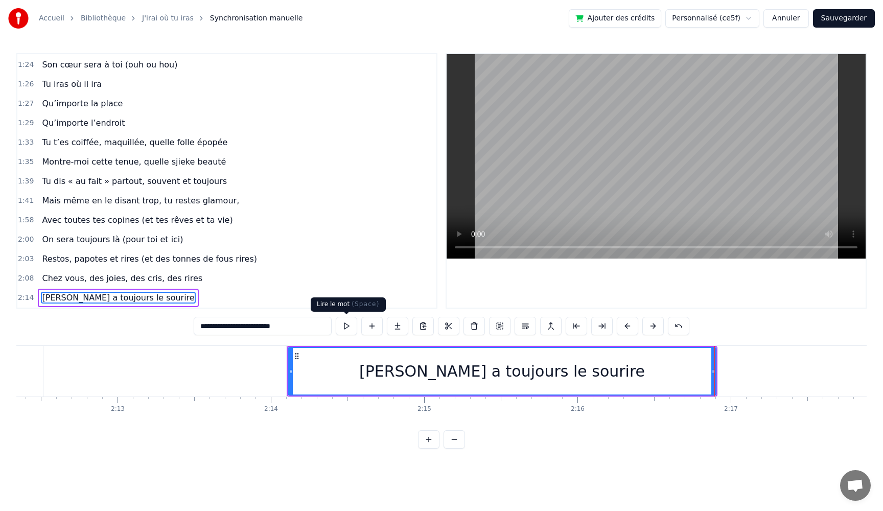
type input "**********"
click at [346, 328] on button at bounding box center [346, 326] width 21 height 18
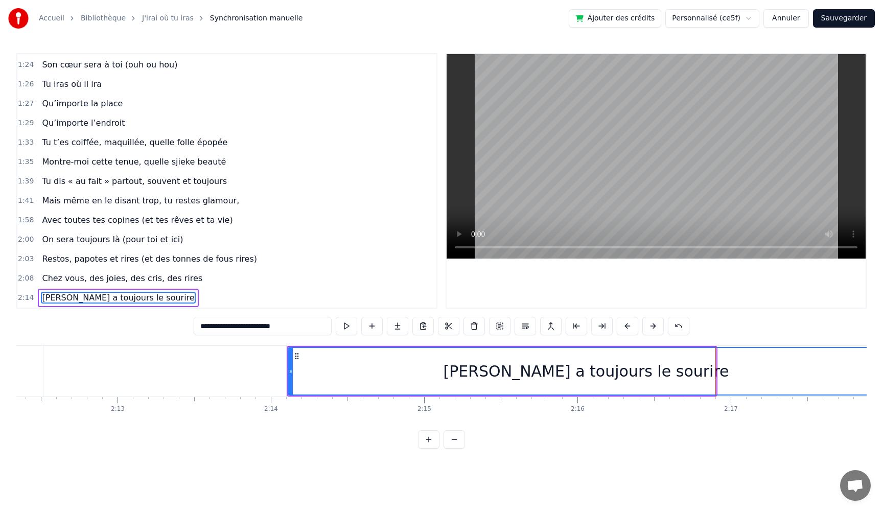
drag, startPoint x: 715, startPoint y: 373, endPoint x: 883, endPoint y: 374, distance: 168.2
click at [883, 374] on div "Accueil Bibliothèque J'irai où tu iras Synchronisation manuelle Ajouter des cré…" at bounding box center [441, 224] width 883 height 449
click at [347, 328] on button at bounding box center [346, 326] width 21 height 18
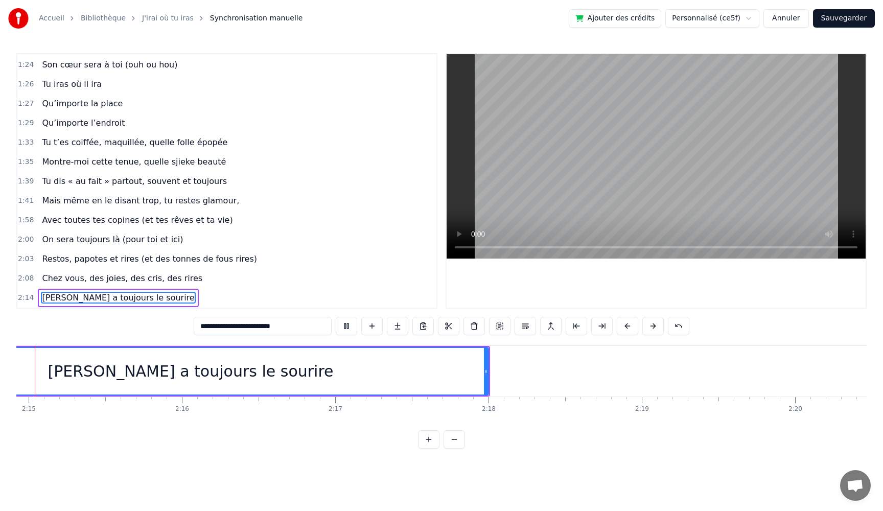
scroll to position [0, 20669]
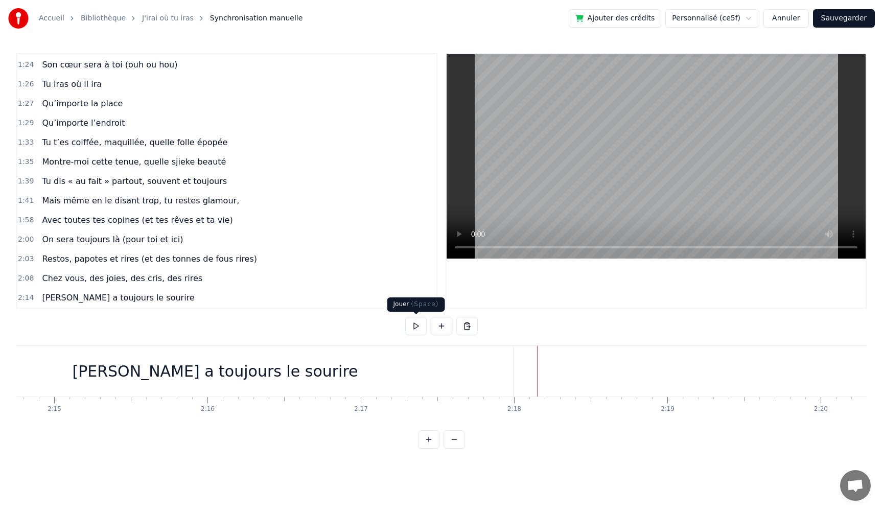
click at [412, 328] on button at bounding box center [415, 326] width 21 height 18
click at [405, 317] on button at bounding box center [415, 326] width 21 height 18
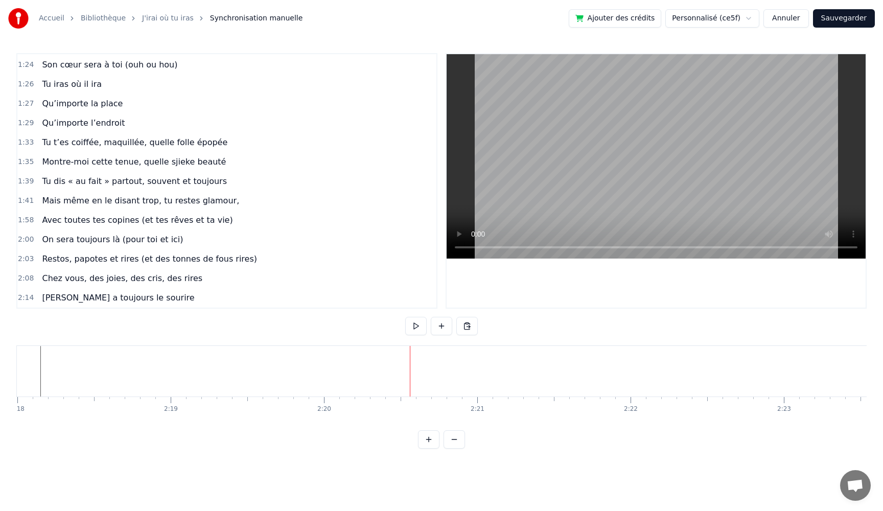
click at [405, 317] on button at bounding box center [415, 326] width 21 height 18
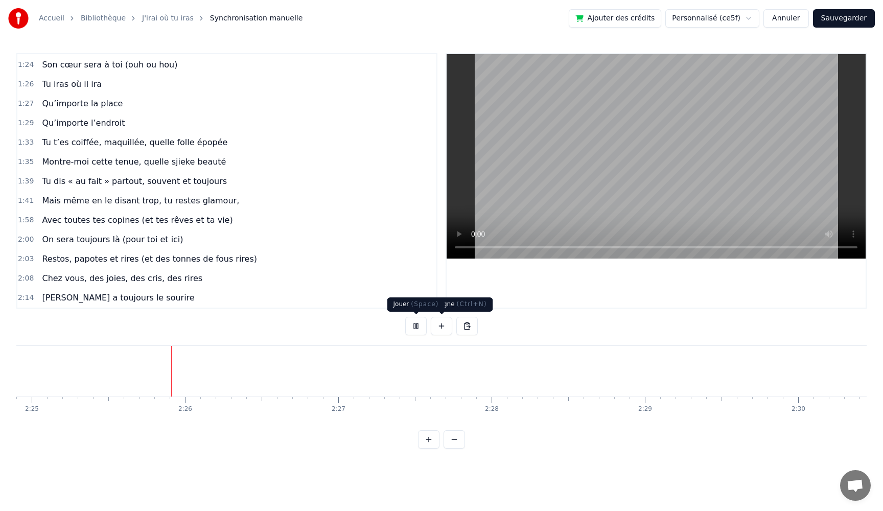
click at [414, 326] on button at bounding box center [415, 326] width 21 height 18
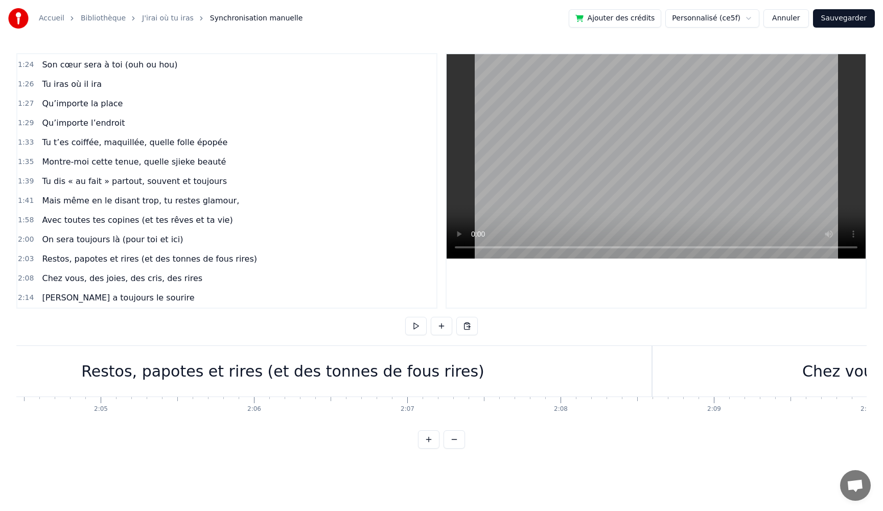
scroll to position [0, 19165]
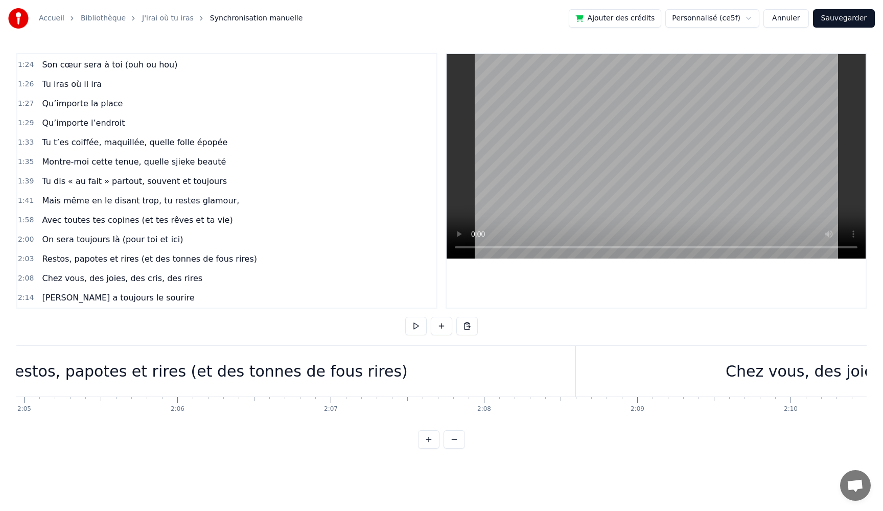
click at [700, 381] on div "Chez vous, des joies, des cris, des rires" at bounding box center [876, 371] width 600 height 51
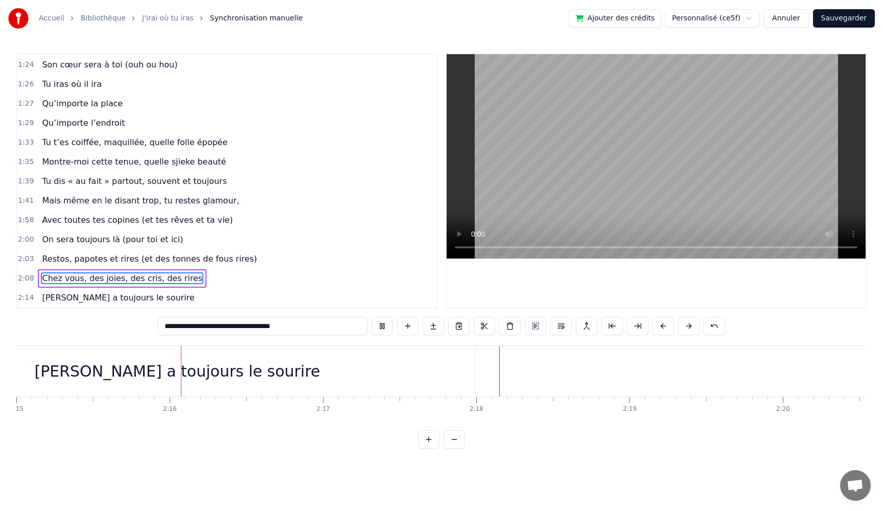
scroll to position [0, 20712]
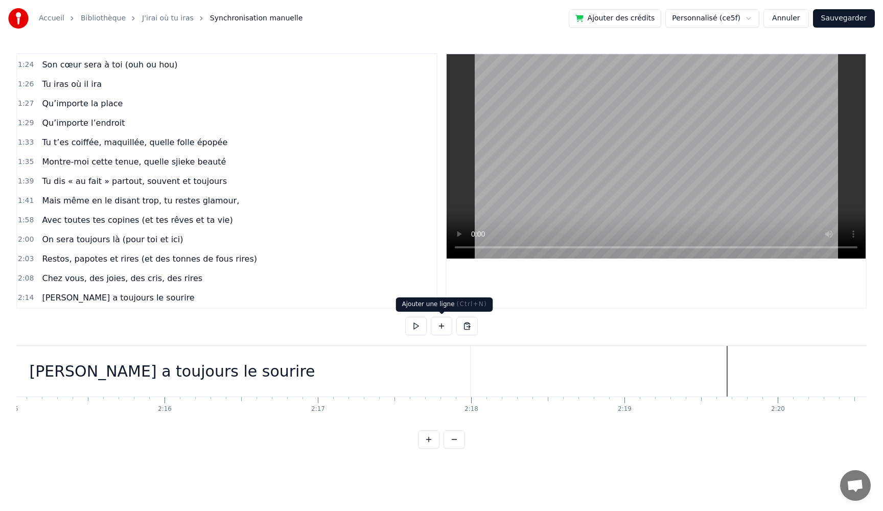
click at [443, 327] on button at bounding box center [441, 326] width 21 height 18
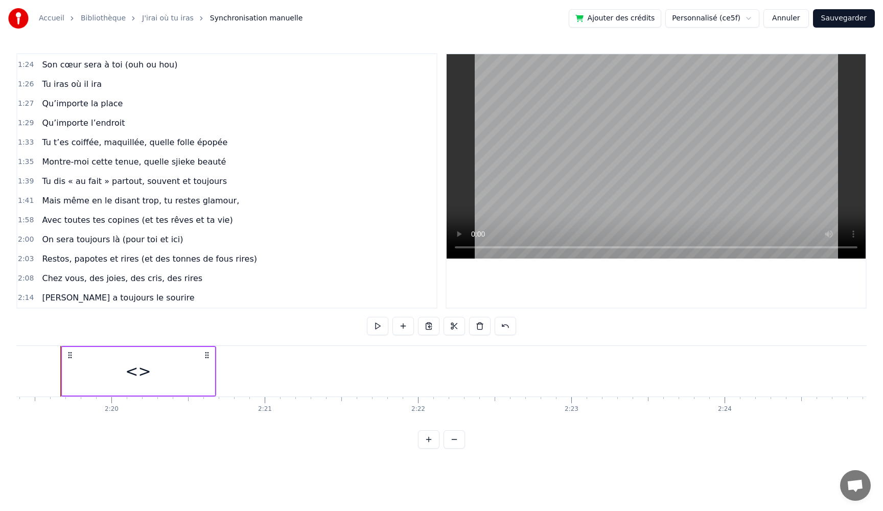
scroll to position [0, 21407]
click at [144, 370] on div "<>" at bounding box center [110, 371] width 152 height 49
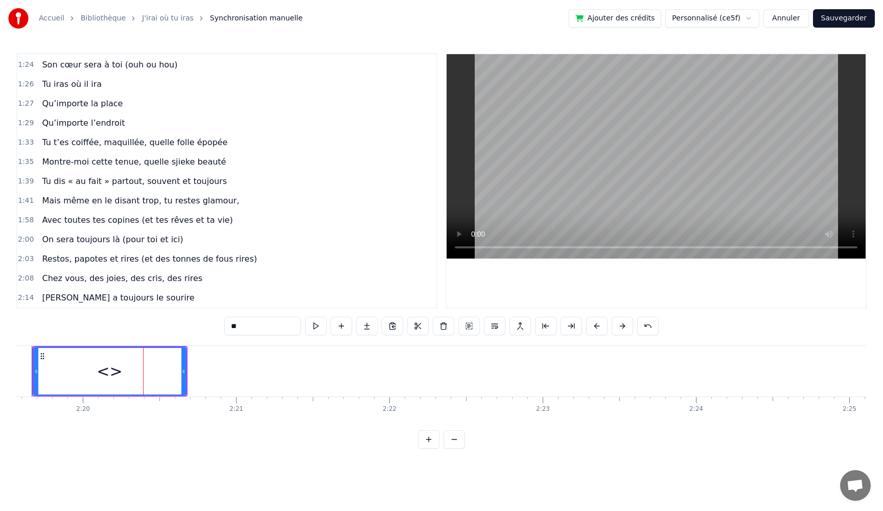
scroll to position [562, 0]
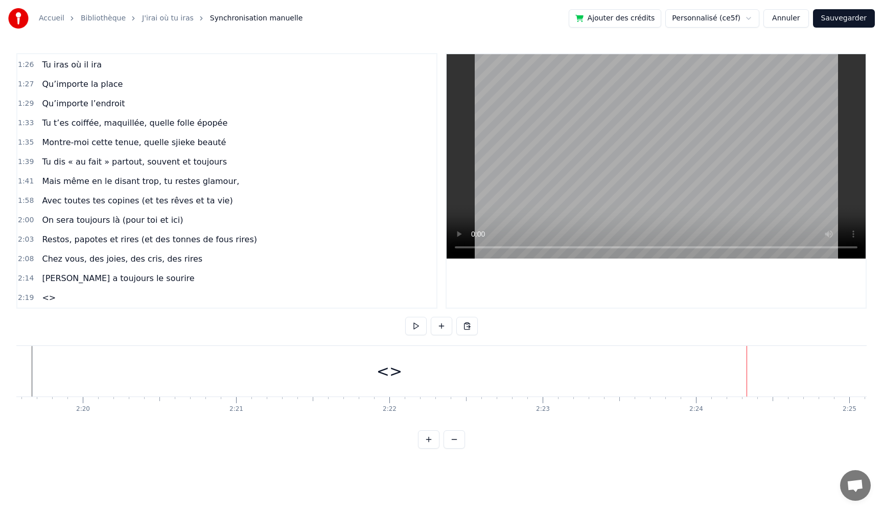
click at [390, 377] on div "<>" at bounding box center [390, 371] width 26 height 23
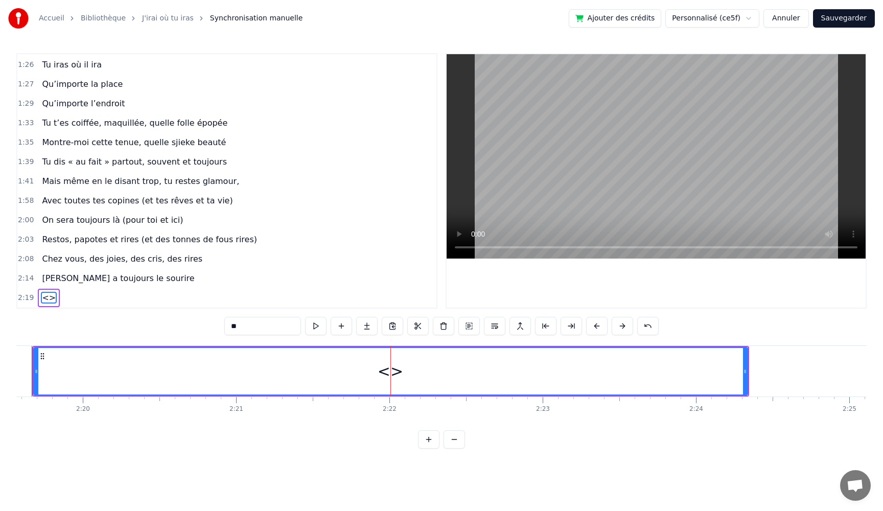
drag, startPoint x: 248, startPoint y: 329, endPoint x: 147, endPoint y: 318, distance: 101.3
click at [147, 318] on div "0:05 Très chers [PERSON_NAME] et [PERSON_NAME] 0:06 C’est beau de vous voir pou…" at bounding box center [441, 251] width 851 height 396
paste input "**********"
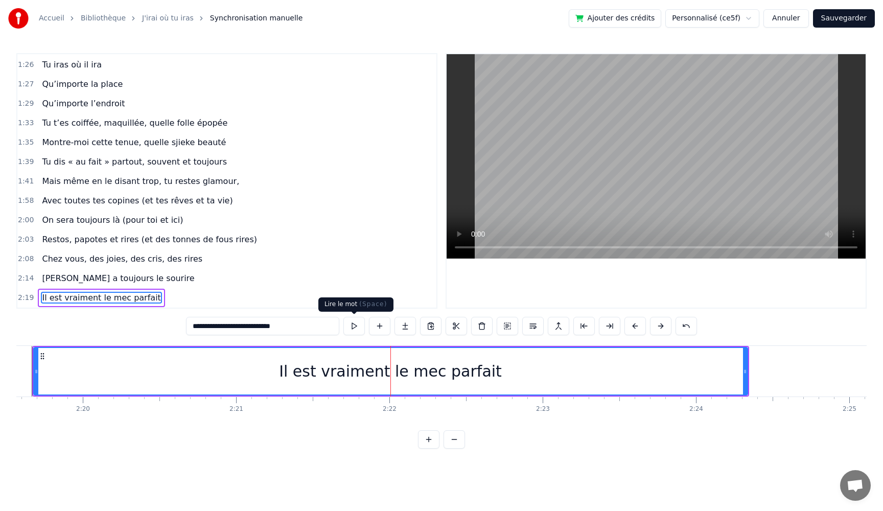
type input "**********"
click at [356, 328] on button at bounding box center [354, 326] width 21 height 18
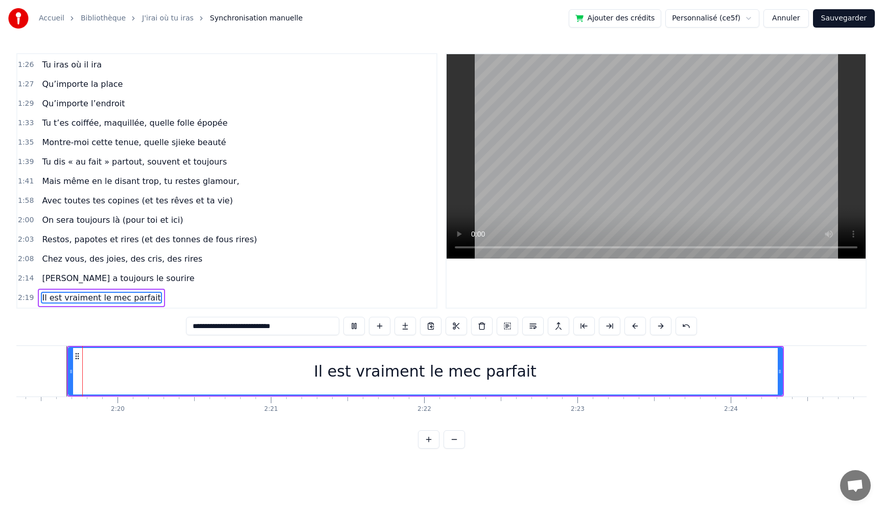
scroll to position [0, 21372]
click at [344, 317] on button at bounding box center [354, 326] width 21 height 18
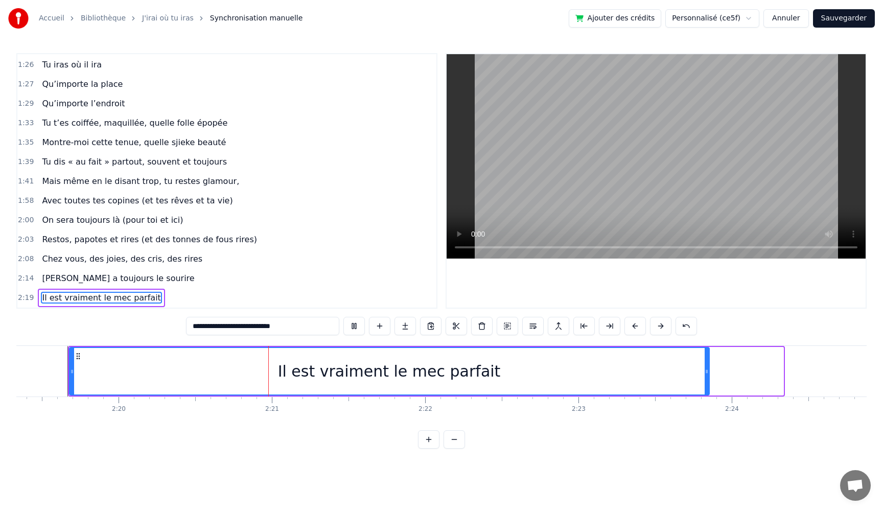
drag, startPoint x: 782, startPoint y: 371, endPoint x: 705, endPoint y: 374, distance: 77.8
click at [705, 374] on icon at bounding box center [707, 372] width 4 height 8
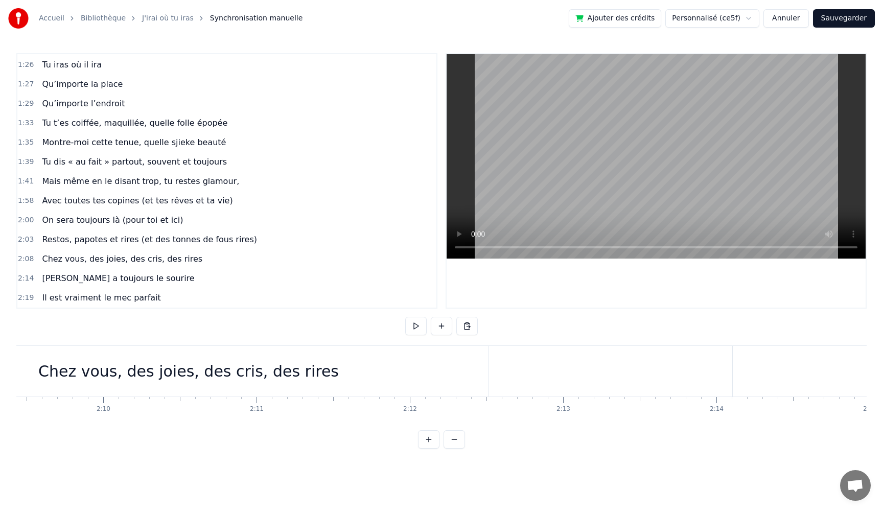
scroll to position [0, 19844]
click at [287, 370] on div "Chez vous, des joies, des cris, des rires" at bounding box center [198, 371] width 301 height 23
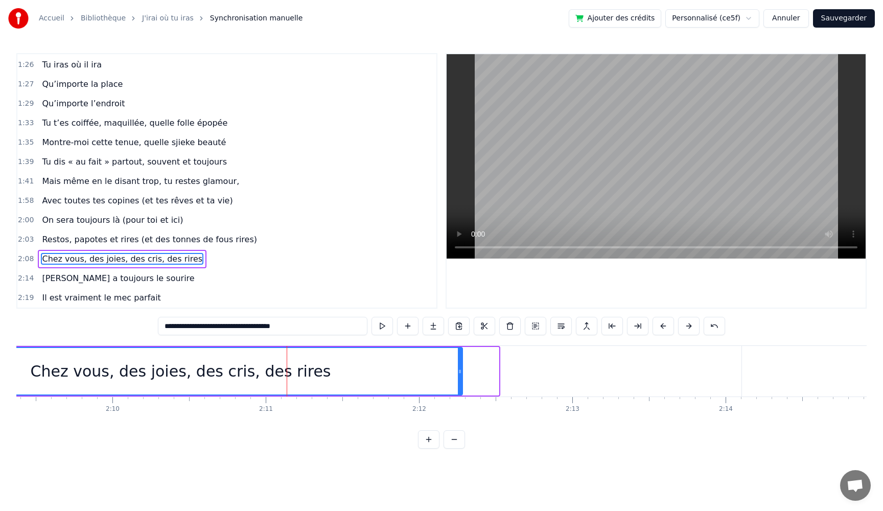
drag, startPoint x: 495, startPoint y: 368, endPoint x: 459, endPoint y: 371, distance: 36.4
click at [459, 371] on icon at bounding box center [460, 372] width 4 height 8
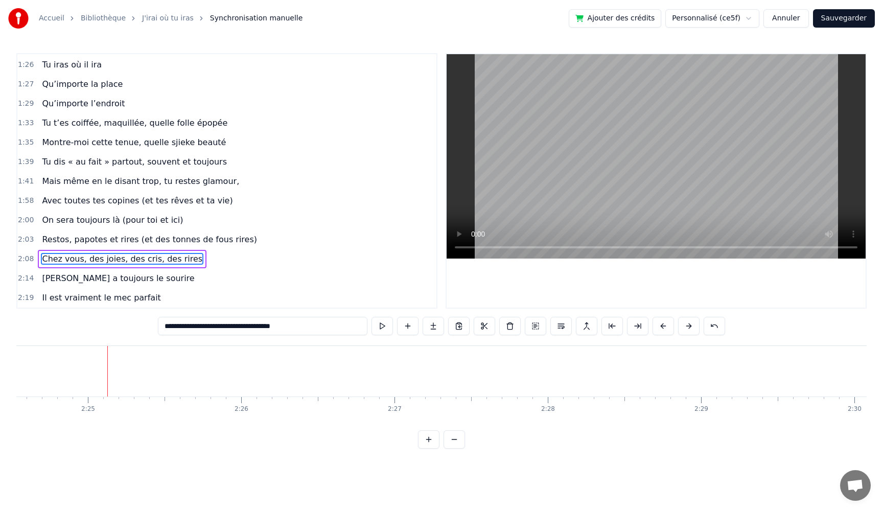
scroll to position [0, 22180]
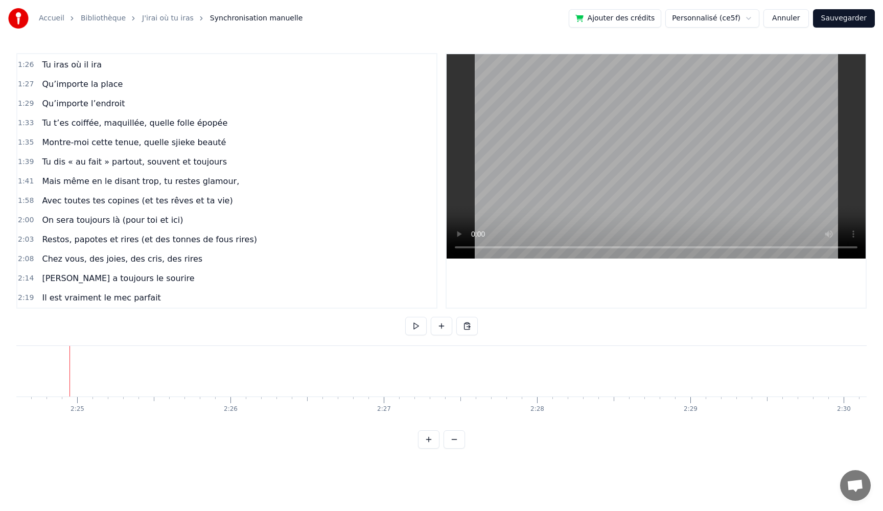
click at [441, 326] on button at bounding box center [441, 326] width 21 height 18
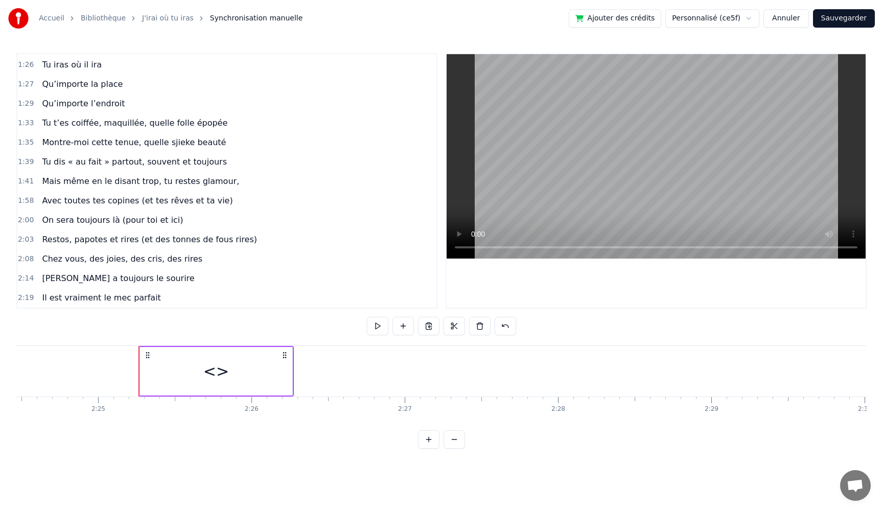
click at [247, 382] on div "<>" at bounding box center [216, 371] width 152 height 49
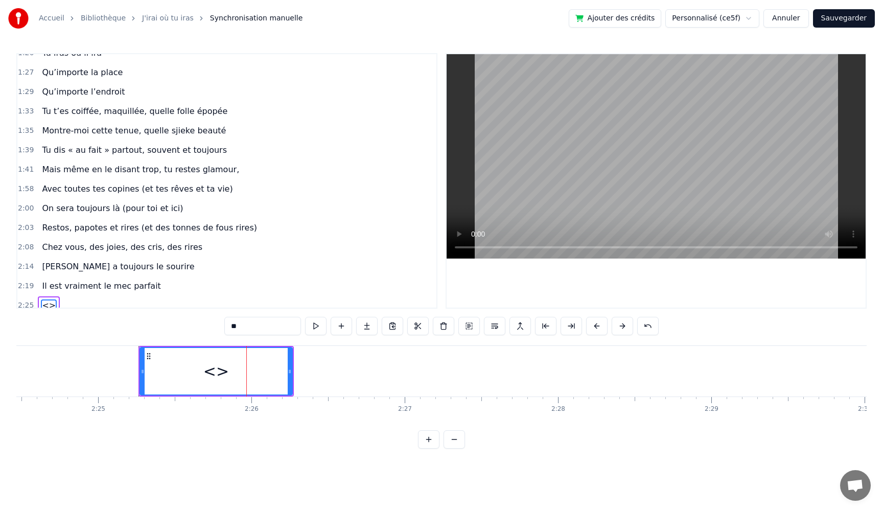
scroll to position [582, 0]
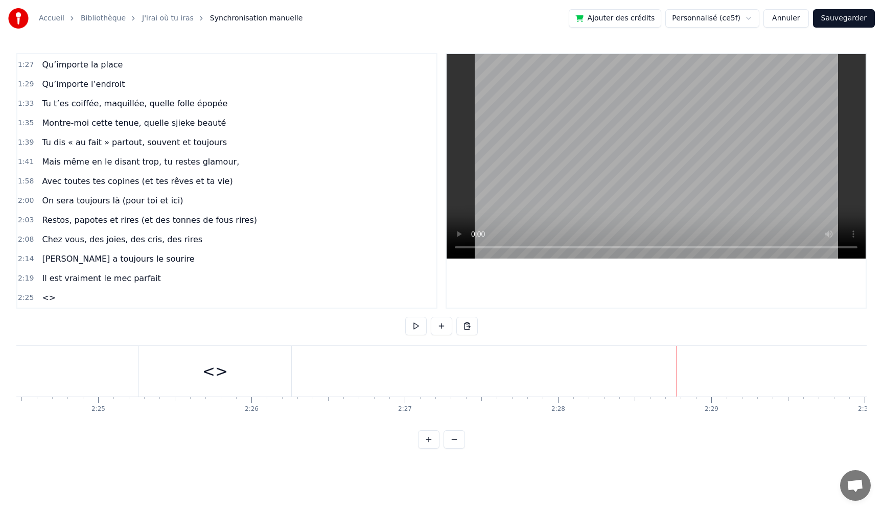
click at [147, 376] on div "<>" at bounding box center [215, 371] width 152 height 51
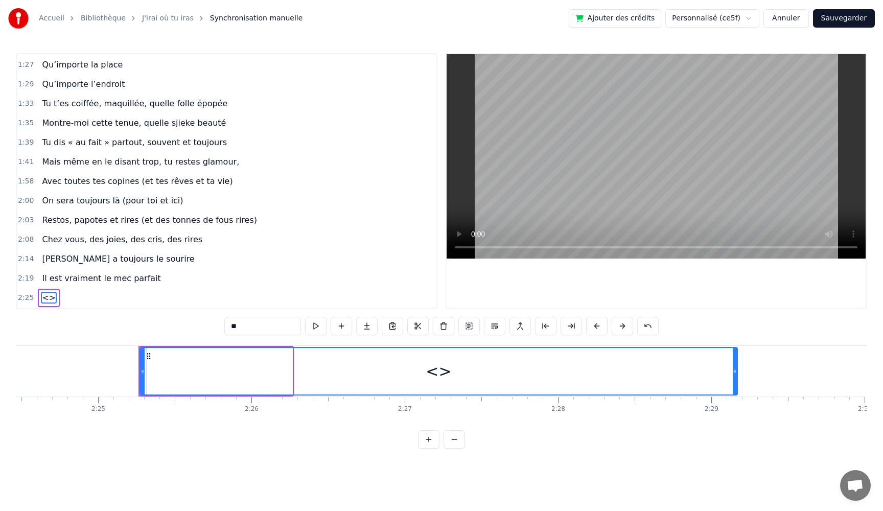
drag, startPoint x: 290, startPoint y: 374, endPoint x: 735, endPoint y: 387, distance: 445.5
click at [735, 387] on div at bounding box center [735, 371] width 4 height 47
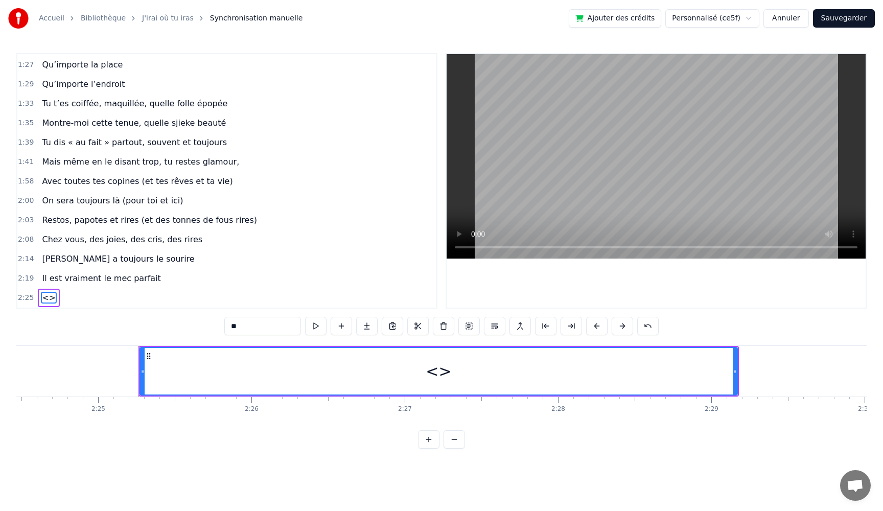
drag, startPoint x: 260, startPoint y: 327, endPoint x: 203, endPoint y: 327, distance: 56.2
click at [203, 327] on div "0:05 Très chers [PERSON_NAME] et [PERSON_NAME] 0:06 C’est beau de vous voir pou…" at bounding box center [441, 251] width 851 height 396
paste input "**********"
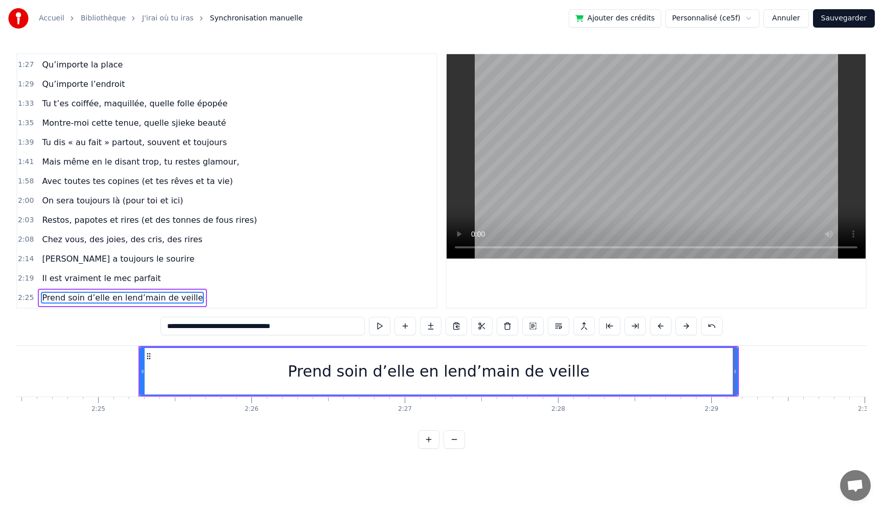
type input "**********"
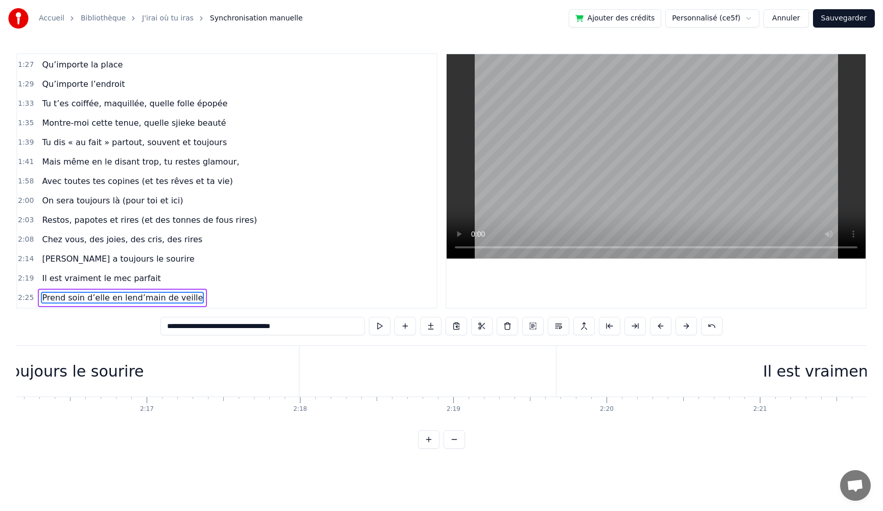
scroll to position [0, 20750]
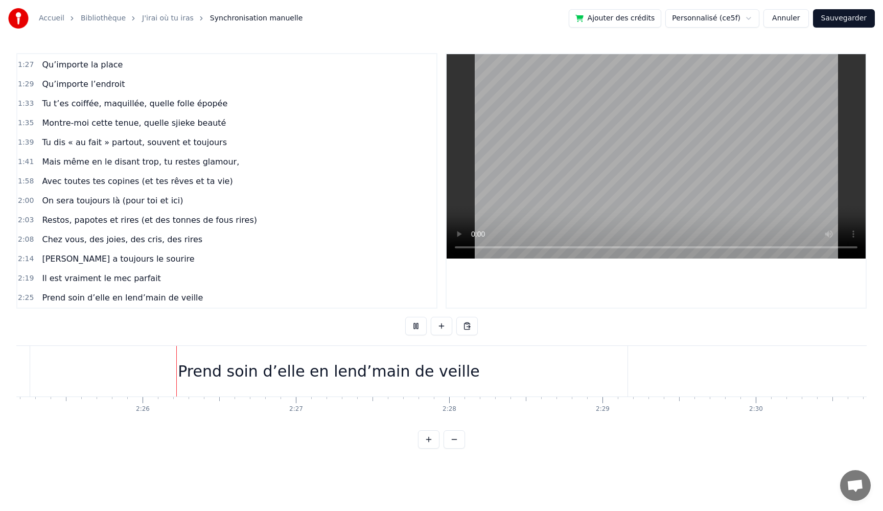
scroll to position [0, 22278]
click at [437, 363] on div "Prend soin d’elle en lend’main de veille" at bounding box center [319, 371] width 302 height 23
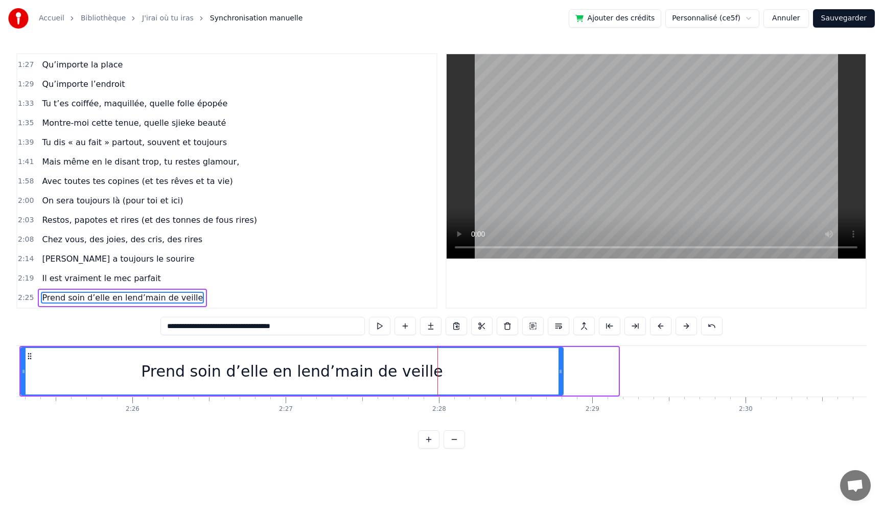
drag, startPoint x: 615, startPoint y: 370, endPoint x: 558, endPoint y: 374, distance: 56.9
click at [559, 374] on icon at bounding box center [561, 372] width 4 height 8
click at [381, 327] on button at bounding box center [379, 326] width 21 height 18
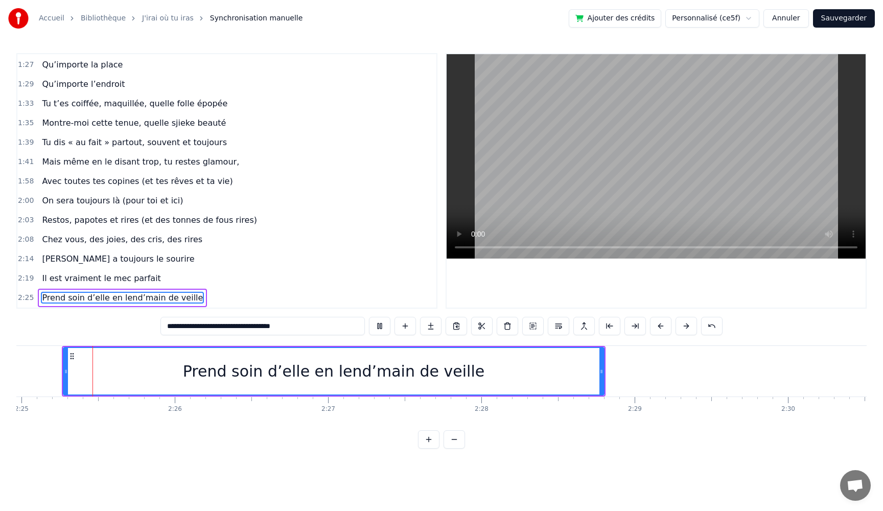
scroll to position [0, 22230]
drag, startPoint x: 605, startPoint y: 379, endPoint x: 600, endPoint y: 380, distance: 5.6
click at [600, 380] on div at bounding box center [602, 371] width 4 height 47
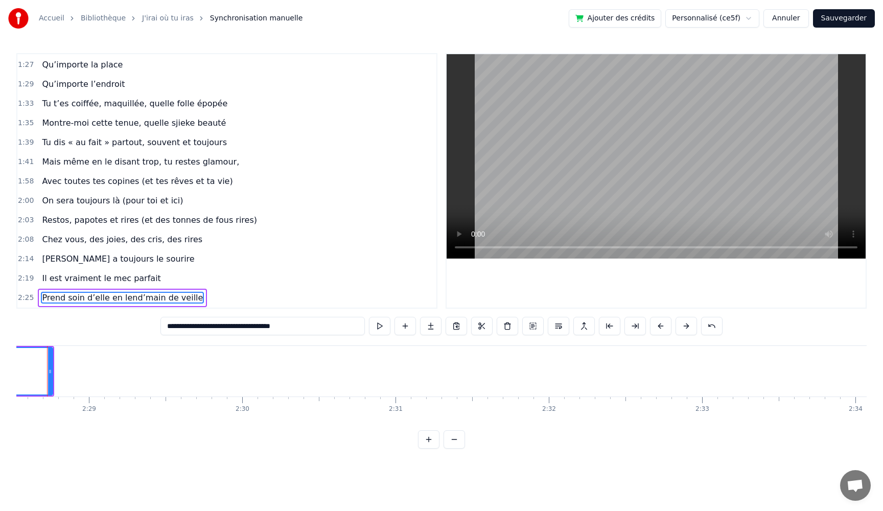
scroll to position [0, 22772]
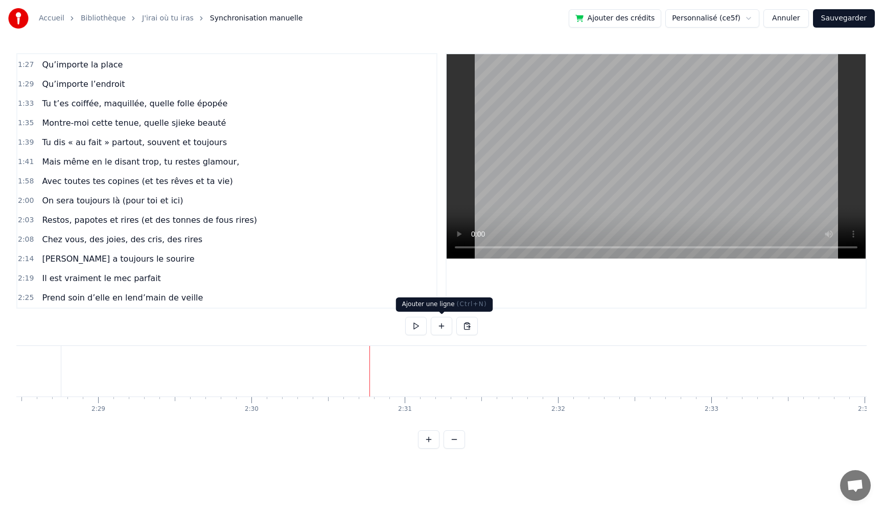
click at [440, 329] on button at bounding box center [441, 326] width 21 height 18
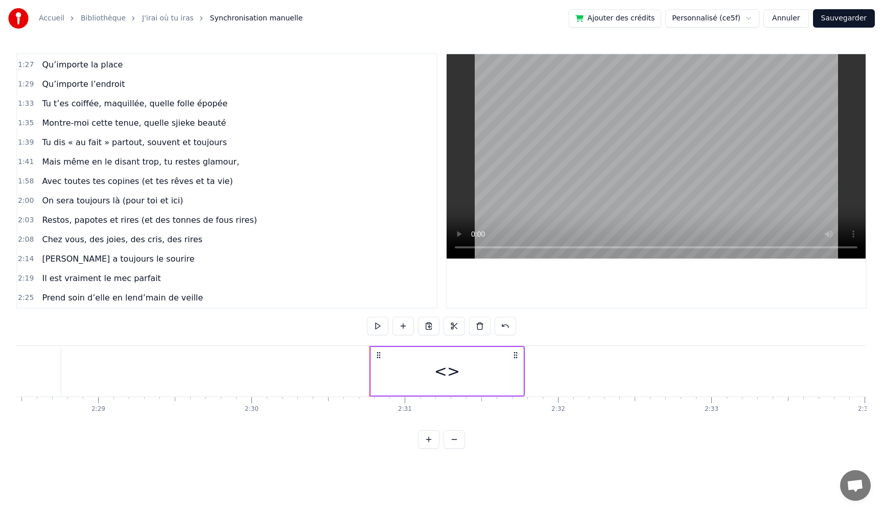
click at [428, 368] on div "<>" at bounding box center [447, 371] width 152 height 49
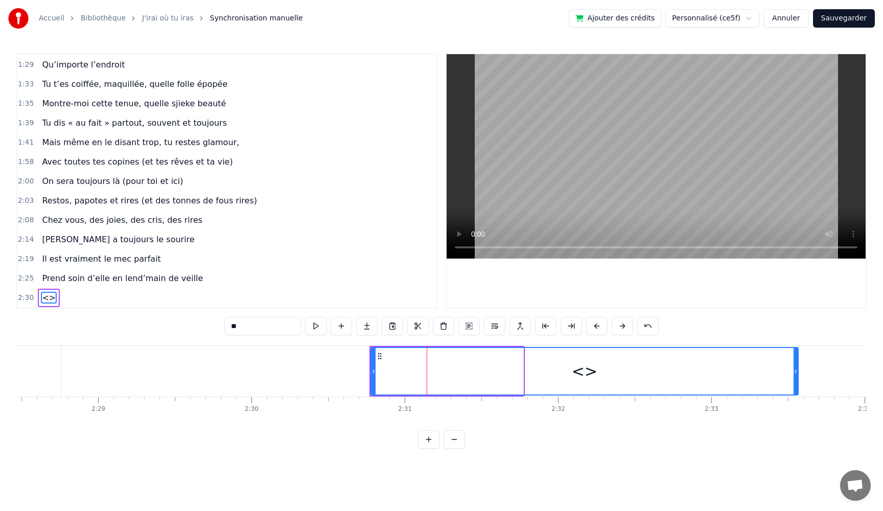
drag, startPoint x: 522, startPoint y: 371, endPoint x: 797, endPoint y: 372, distance: 275.1
click at [797, 372] on icon at bounding box center [796, 372] width 4 height 8
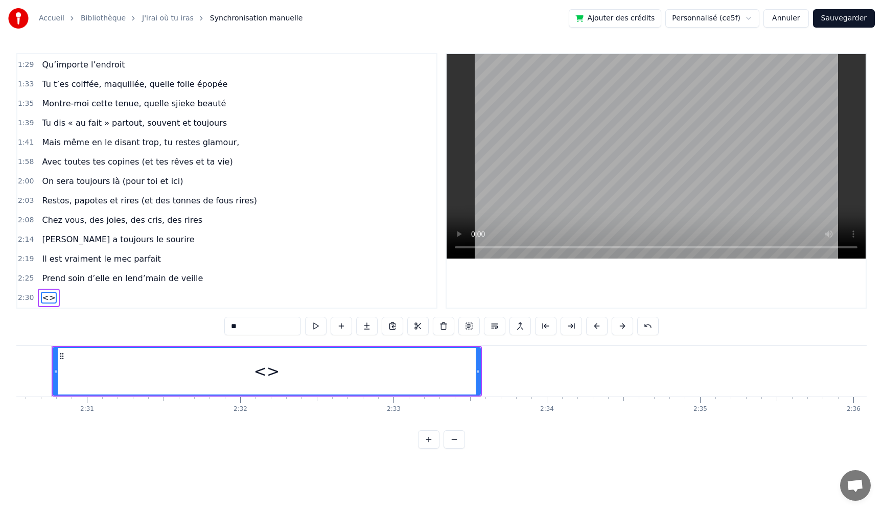
scroll to position [0, 23119]
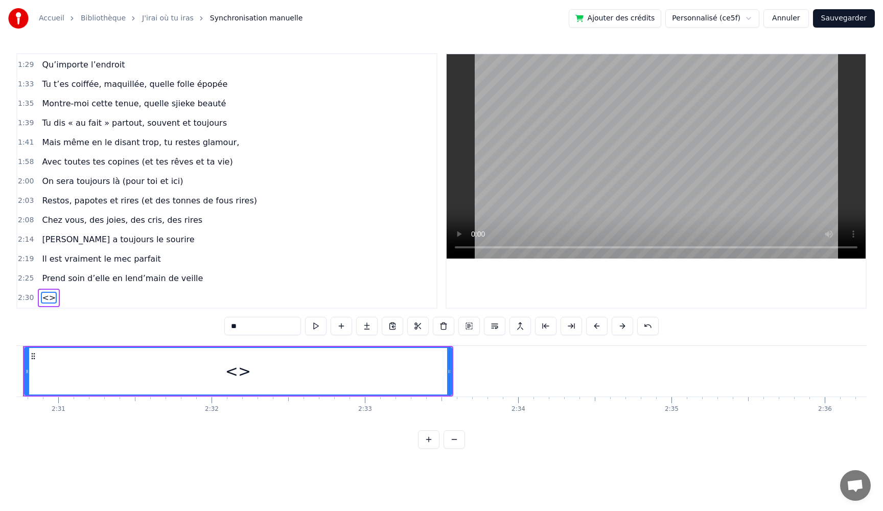
click at [15, 384] on div "Accueil Bibliothèque J'irai où tu iras Synchronisation manuelle Ajouter des cré…" at bounding box center [441, 224] width 883 height 449
click at [54, 379] on div "<>" at bounding box center [238, 371] width 426 height 47
drag, startPoint x: 236, startPoint y: 329, endPoint x: 183, endPoint y: 325, distance: 53.3
click at [183, 325] on div "0:05 Très chers [PERSON_NAME] et [PERSON_NAME] 0:06 C’est beau de vous voir pou…" at bounding box center [441, 251] width 851 height 396
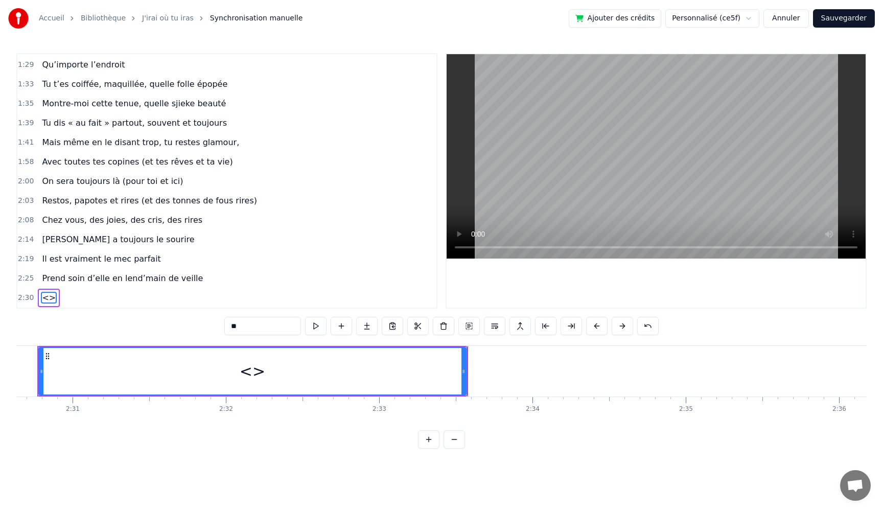
paste input "**********"
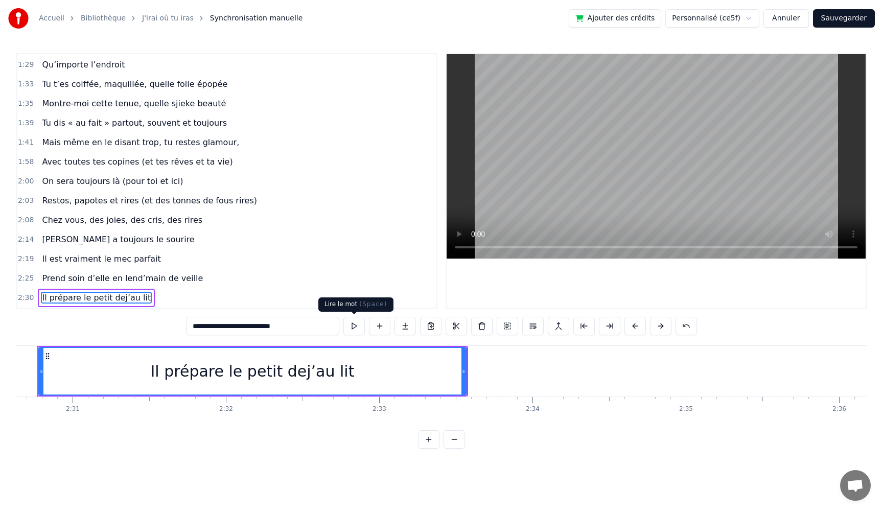
type input "**********"
click at [354, 327] on button at bounding box center [354, 326] width 21 height 18
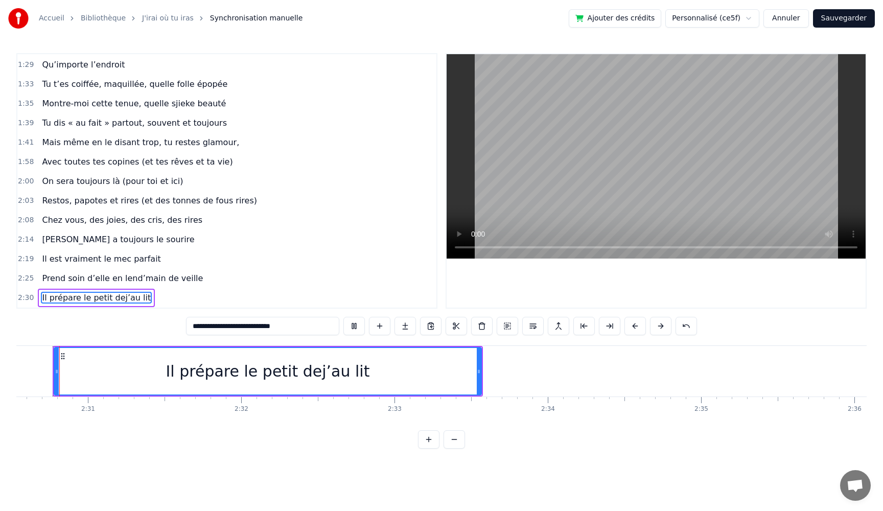
scroll to position [0, 23075]
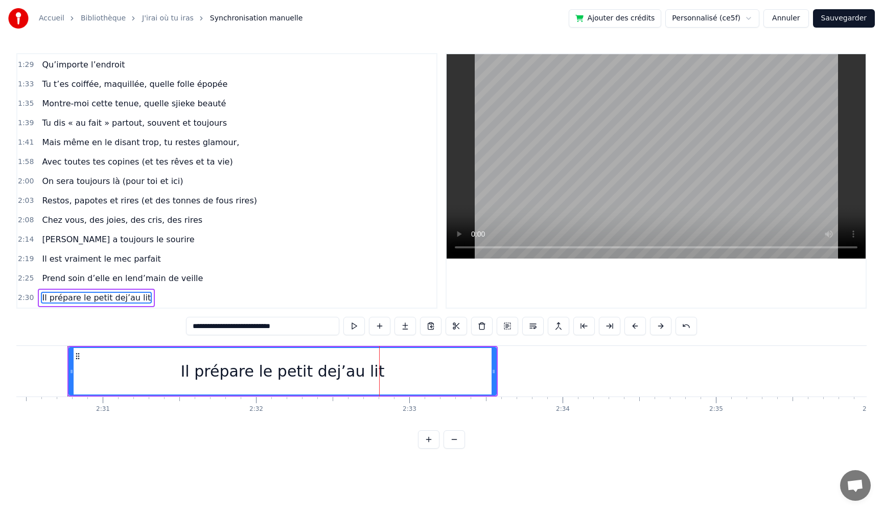
click at [344, 317] on button at bounding box center [354, 326] width 21 height 18
drag, startPoint x: 492, startPoint y: 373, endPoint x: 450, endPoint y: 374, distance: 41.9
click at [450, 374] on icon at bounding box center [452, 372] width 4 height 8
click at [344, 317] on button at bounding box center [354, 326] width 21 height 18
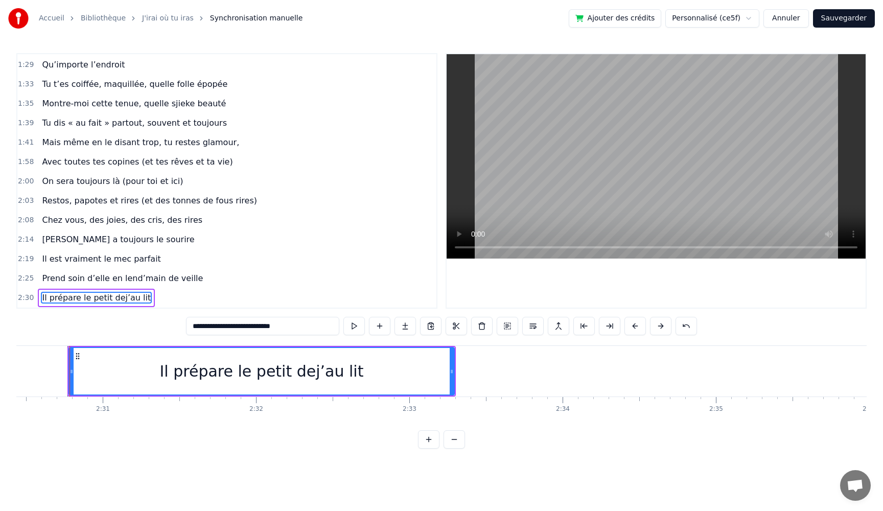
click at [344, 317] on button at bounding box center [354, 326] width 21 height 18
click at [347, 326] on button at bounding box center [354, 326] width 21 height 18
click at [344, 317] on button at bounding box center [354, 326] width 21 height 18
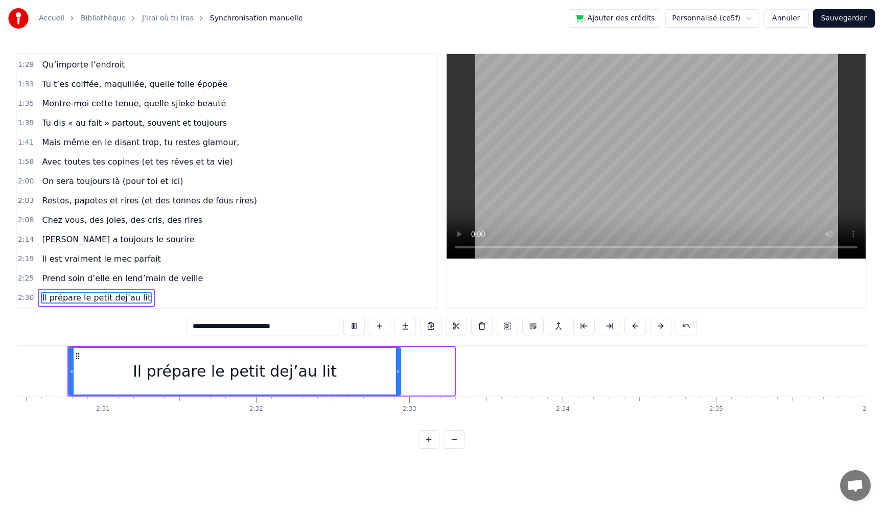
drag, startPoint x: 450, startPoint y: 372, endPoint x: 396, endPoint y: 371, distance: 53.7
click at [396, 371] on icon at bounding box center [398, 372] width 4 height 8
click at [350, 323] on button at bounding box center [354, 326] width 21 height 18
click at [344, 317] on button at bounding box center [354, 326] width 21 height 18
drag, startPoint x: 396, startPoint y: 368, endPoint x: 352, endPoint y: 366, distance: 44.5
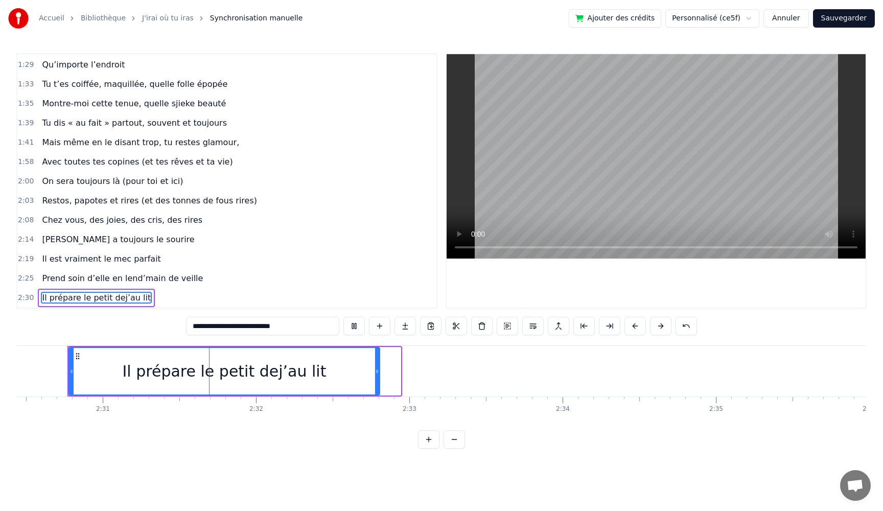
click at [375, 365] on div at bounding box center [377, 371] width 4 height 47
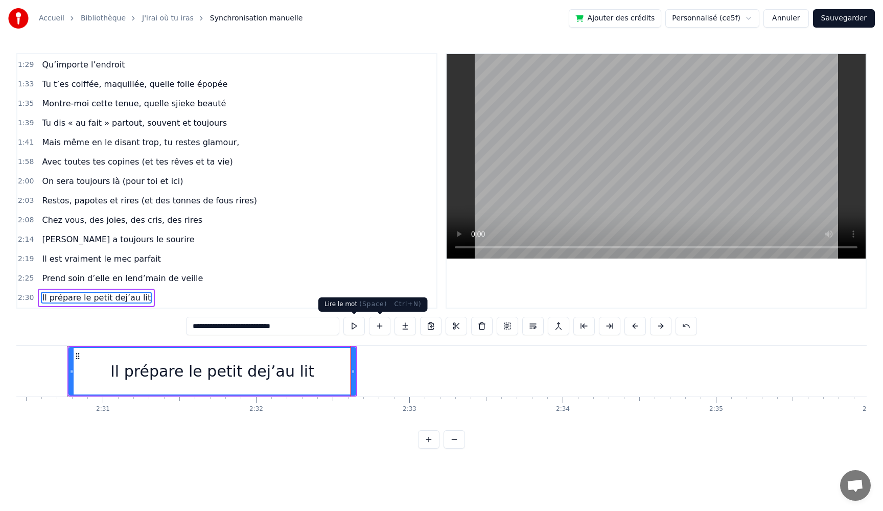
click at [356, 326] on button at bounding box center [354, 326] width 21 height 18
click at [349, 367] on div at bounding box center [349, 371] width 4 height 47
click at [356, 329] on button at bounding box center [354, 326] width 21 height 18
click at [354, 326] on button at bounding box center [354, 326] width 21 height 18
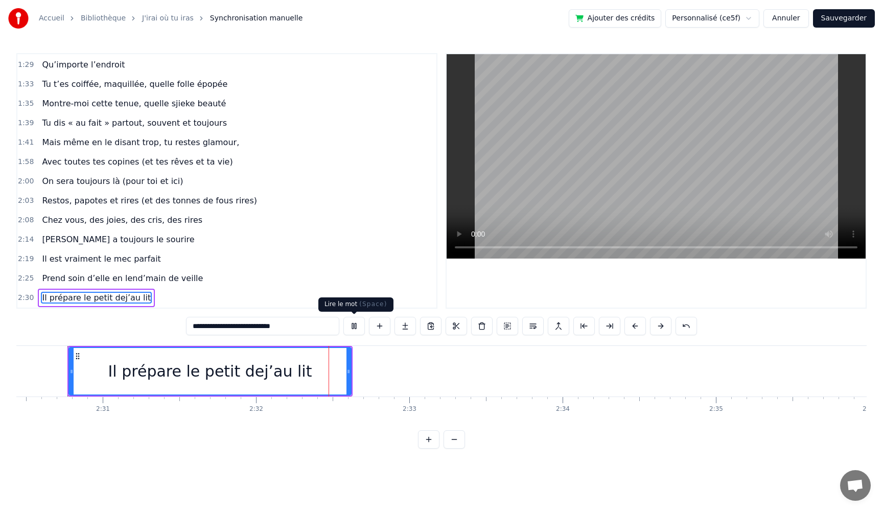
click at [358, 328] on button at bounding box center [354, 326] width 21 height 18
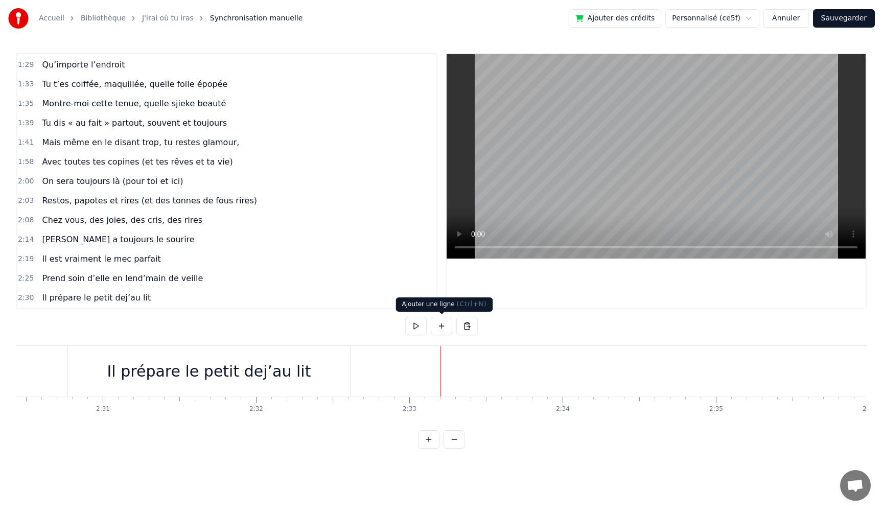
click at [437, 326] on button at bounding box center [441, 326] width 21 height 18
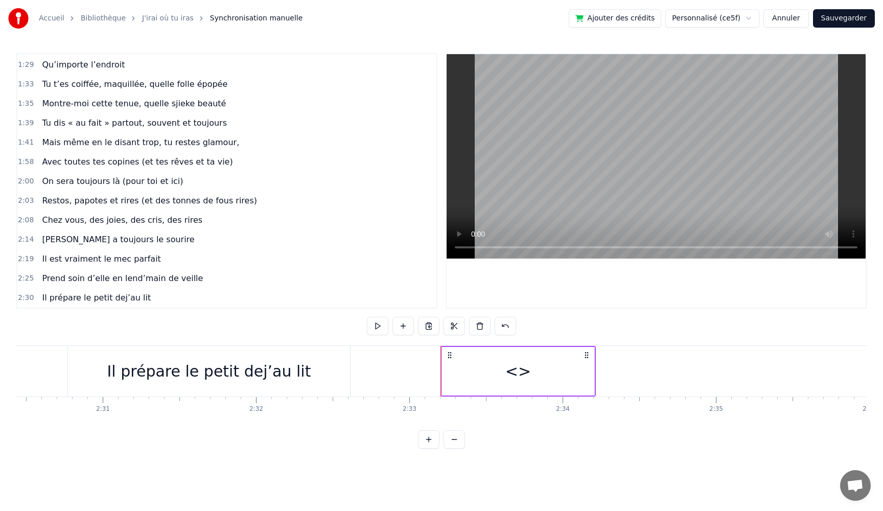
click at [510, 371] on div "<>" at bounding box center [519, 371] width 26 height 23
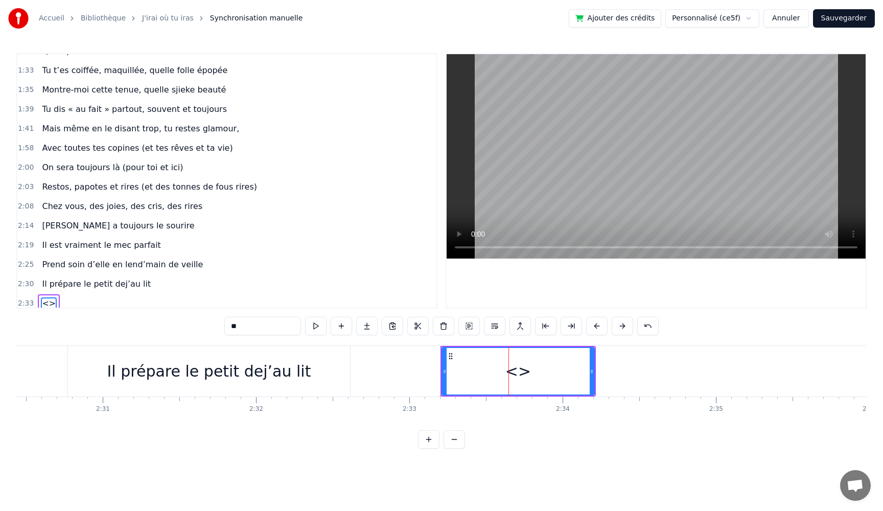
scroll to position [621, 0]
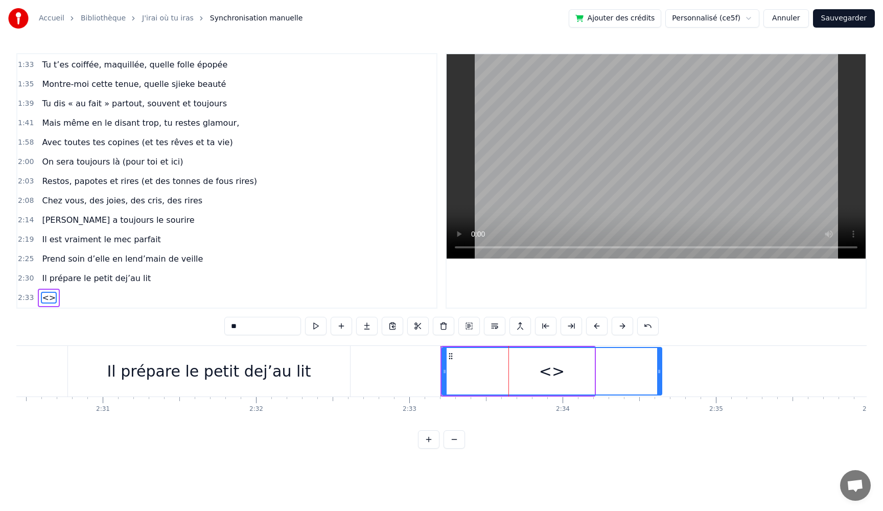
drag, startPoint x: 593, startPoint y: 370, endPoint x: 660, endPoint y: 371, distance: 67.5
click at [660, 371] on icon at bounding box center [660, 372] width 4 height 8
drag, startPoint x: 660, startPoint y: 371, endPoint x: 722, endPoint y: 375, distance: 62.5
click at [722, 375] on icon at bounding box center [721, 372] width 4 height 8
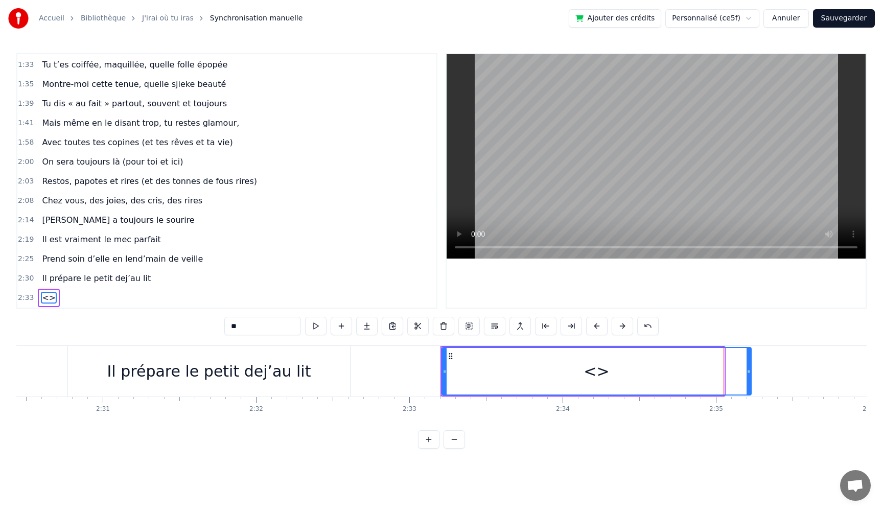
drag, startPoint x: 722, startPoint y: 375, endPoint x: 750, endPoint y: 376, distance: 27.1
click at [750, 376] on div at bounding box center [749, 371] width 4 height 47
drag, startPoint x: 750, startPoint y: 376, endPoint x: 778, endPoint y: 377, distance: 28.1
click at [778, 377] on div at bounding box center [777, 371] width 4 height 47
drag, startPoint x: 246, startPoint y: 329, endPoint x: 188, endPoint y: 326, distance: 58.9
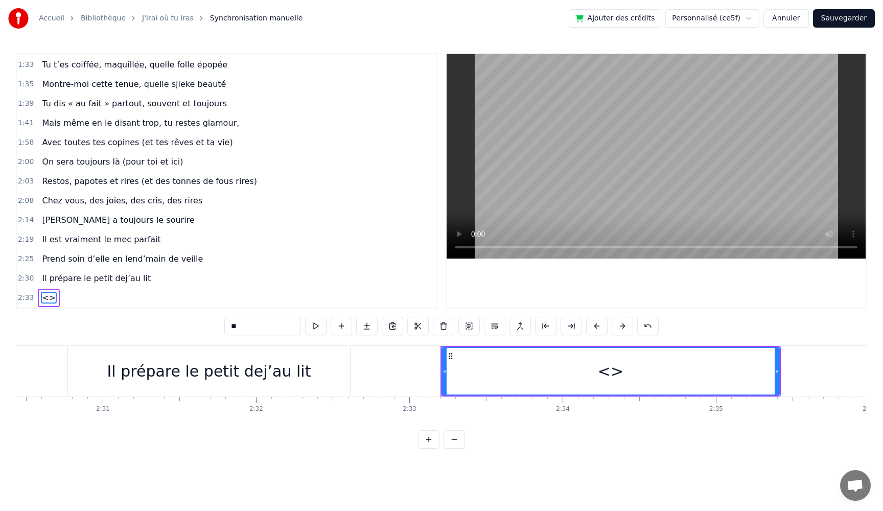
click at [188, 326] on div "0:05 Très chers [PERSON_NAME] et [PERSON_NAME] 0:06 C’est beau de vous voir pou…" at bounding box center [441, 251] width 851 height 396
paste input "**********"
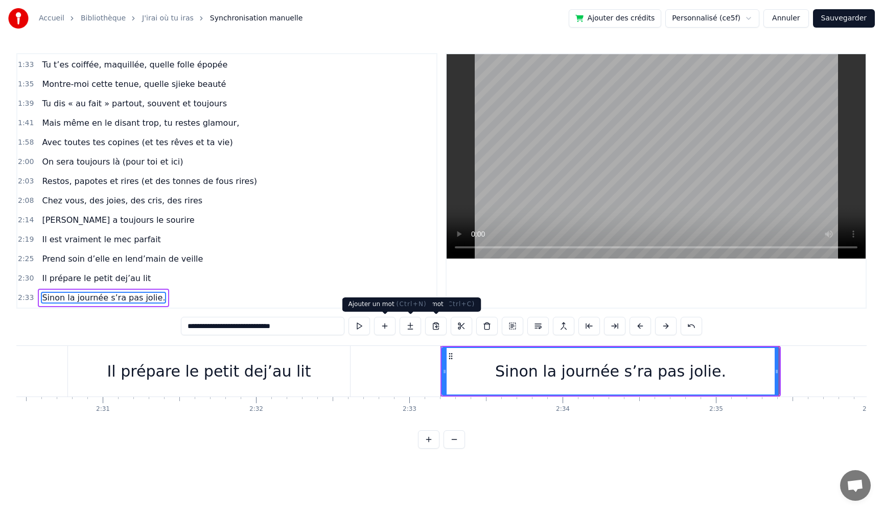
type input "**********"
click at [357, 328] on button at bounding box center [359, 326] width 21 height 18
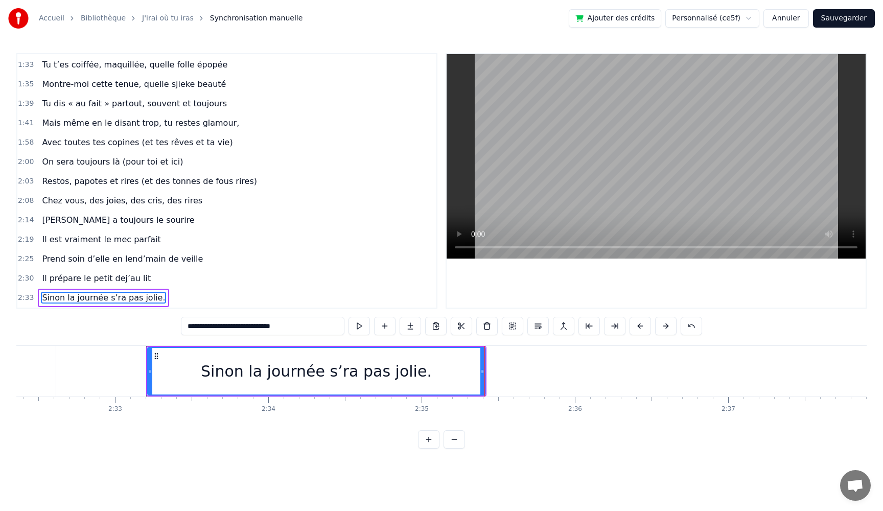
scroll to position [0, 23407]
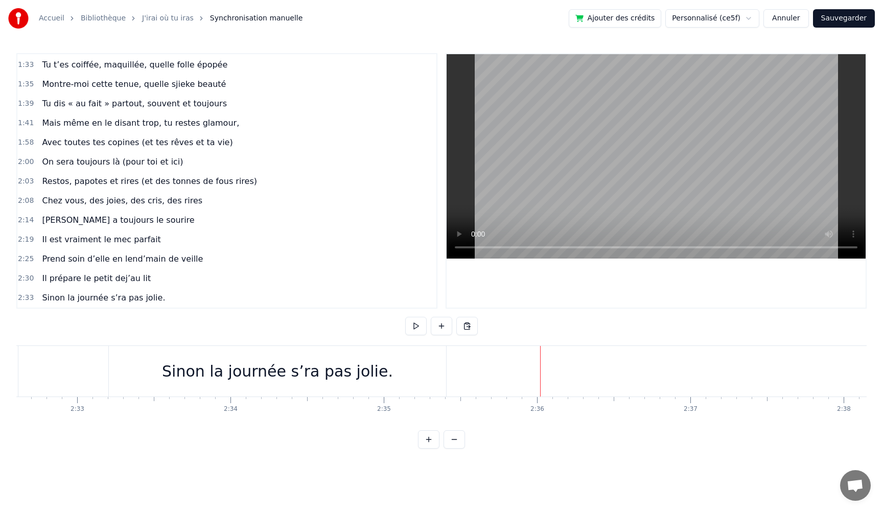
click at [540, 378] on div at bounding box center [540, 371] width 1 height 51
click at [446, 328] on button at bounding box center [441, 326] width 21 height 18
click at [651, 369] on div "<>" at bounding box center [618, 371] width 152 height 49
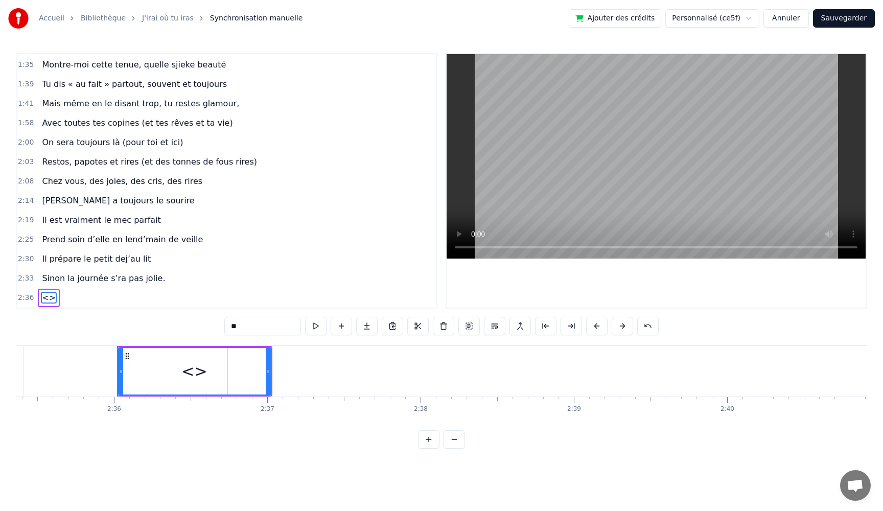
scroll to position [0, 23878]
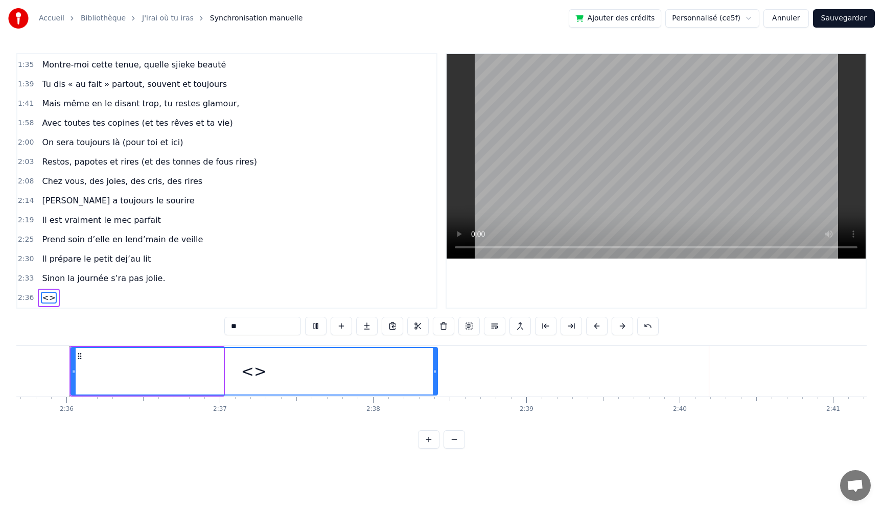
drag, startPoint x: 220, startPoint y: 374, endPoint x: 435, endPoint y: 382, distance: 214.4
click at [435, 382] on div at bounding box center [435, 371] width 4 height 47
